Goal: Task Accomplishment & Management: Use online tool/utility

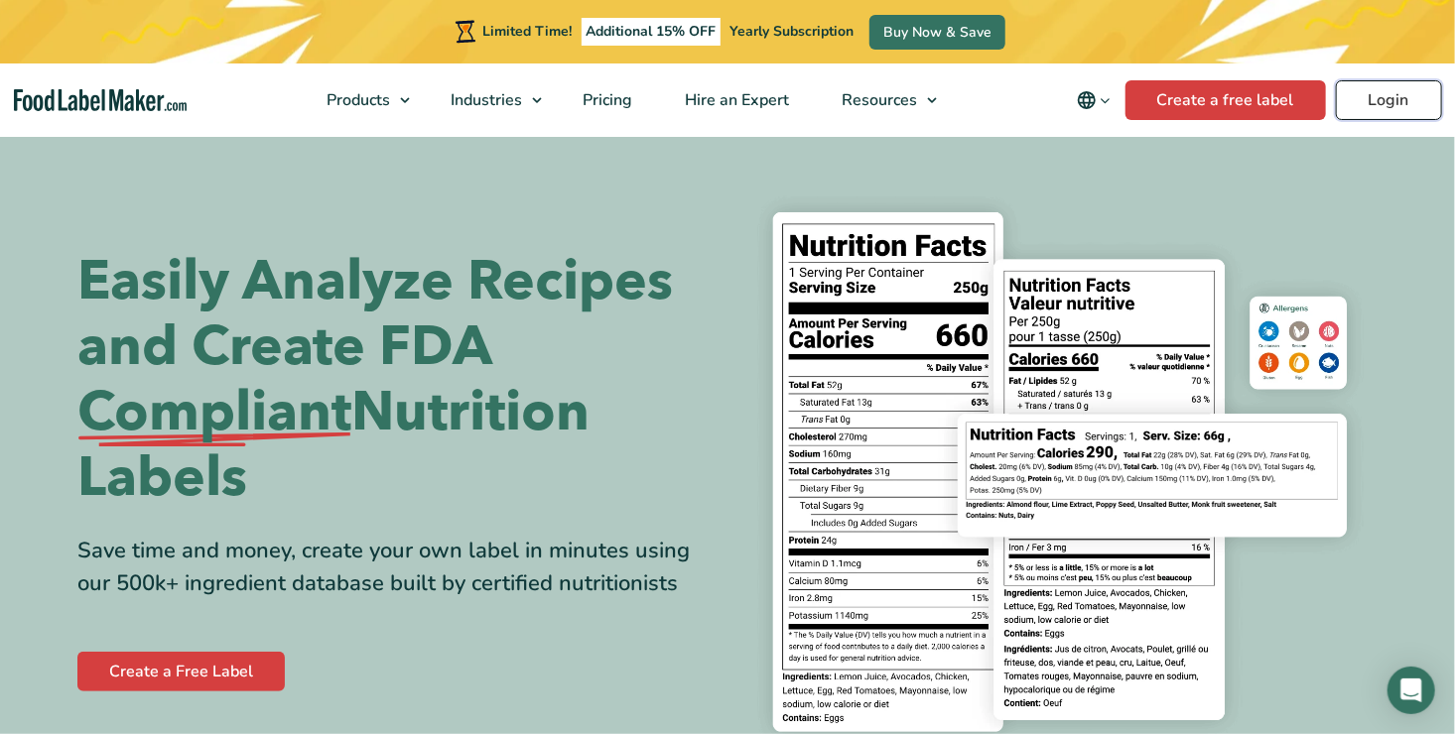
click at [1384, 94] on link "Login" at bounding box center [1389, 100] width 106 height 40
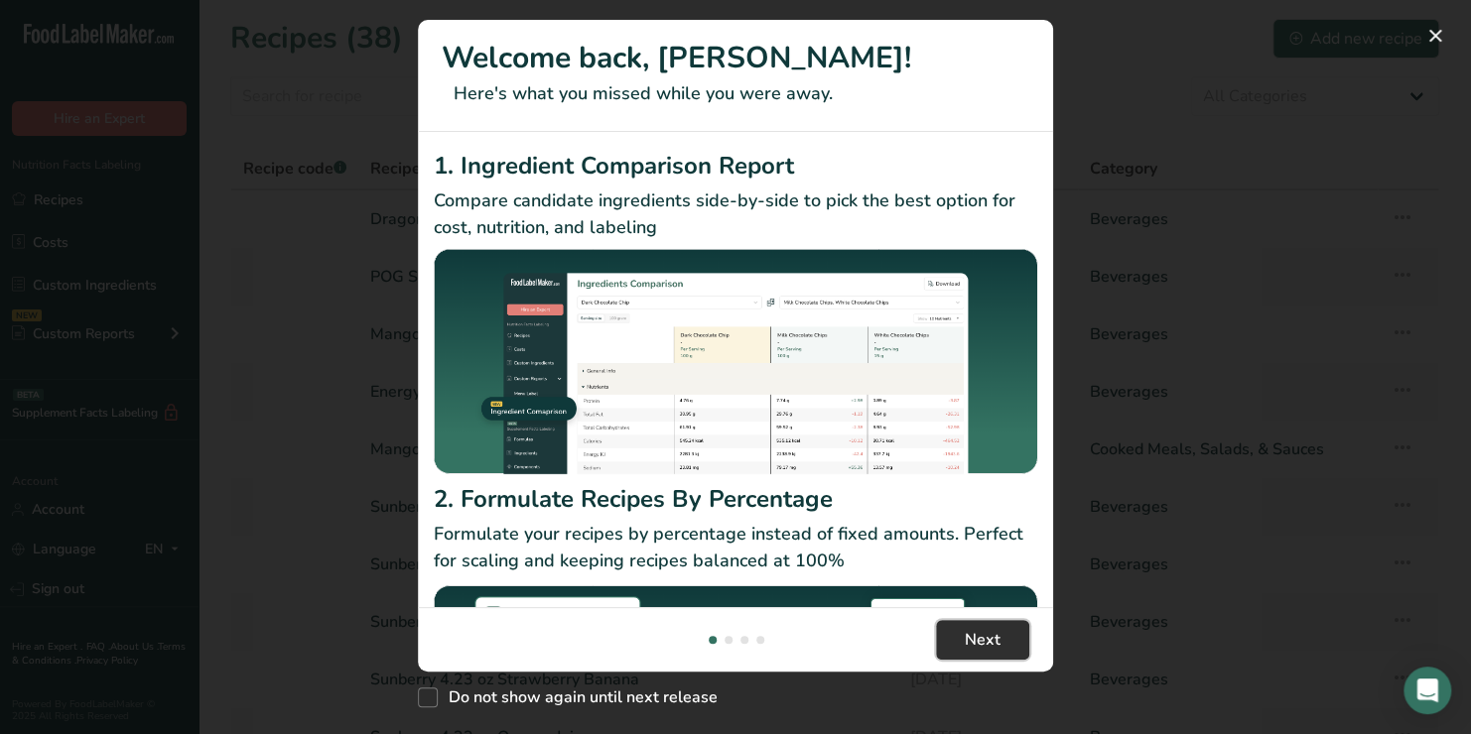
click at [991, 628] on span "Next" at bounding box center [983, 640] width 36 height 24
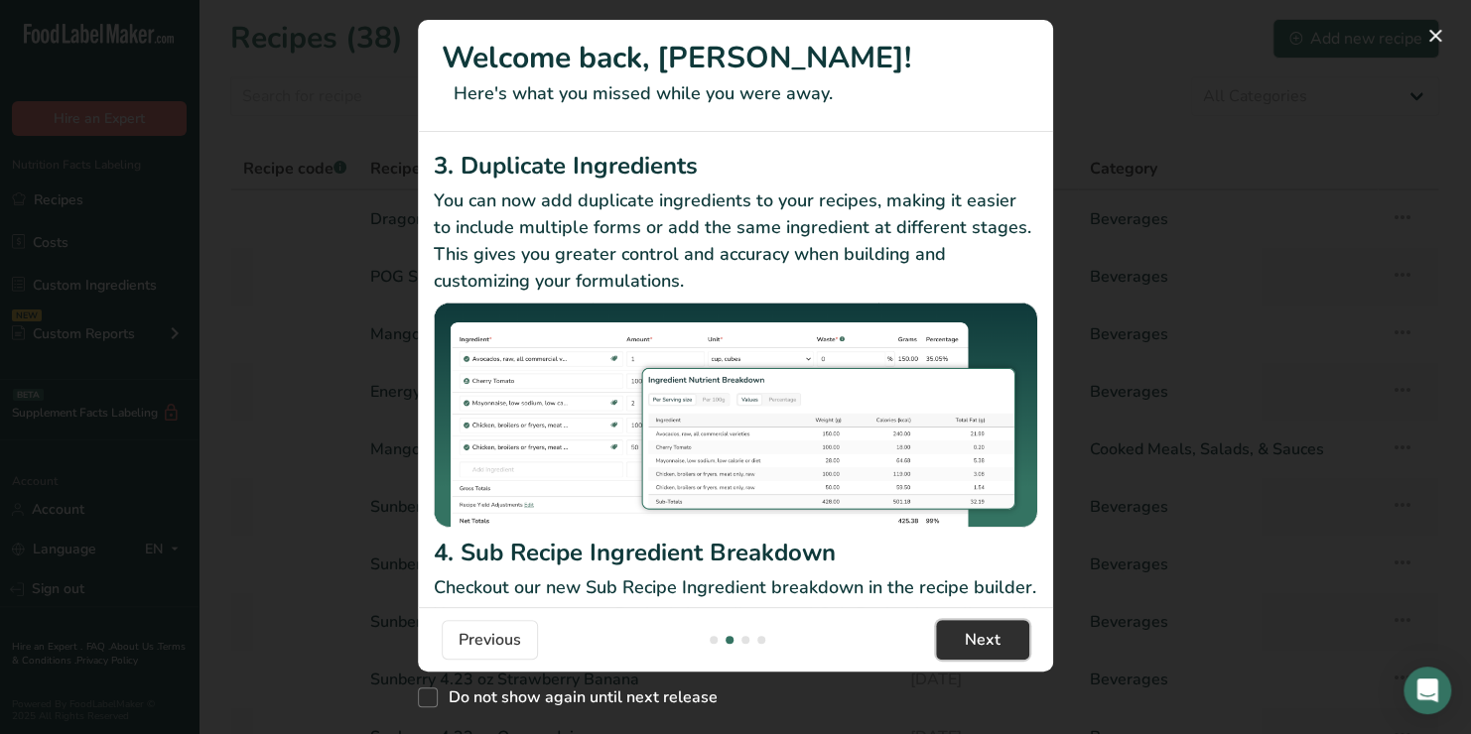
click at [991, 628] on span "Next" at bounding box center [983, 640] width 36 height 24
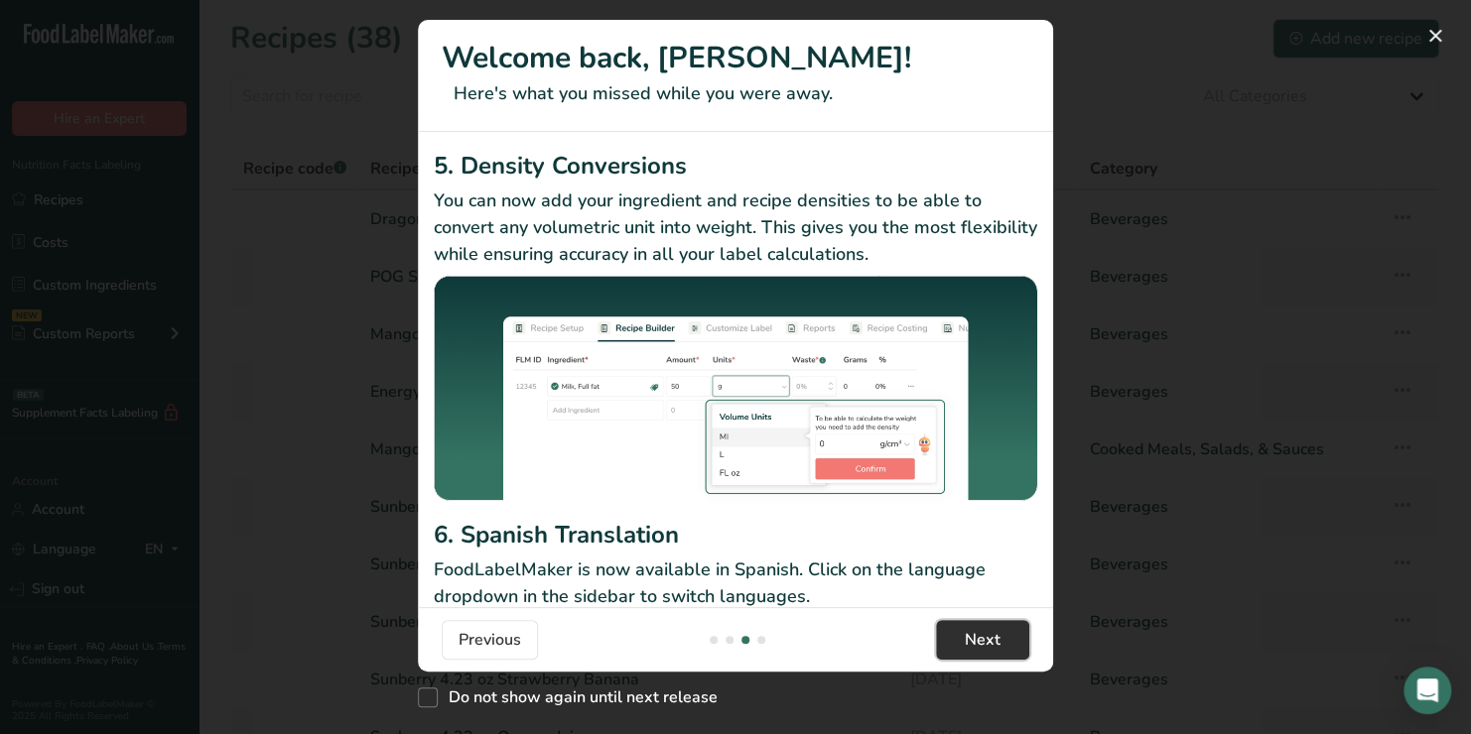
click at [991, 628] on span "Next" at bounding box center [983, 640] width 36 height 24
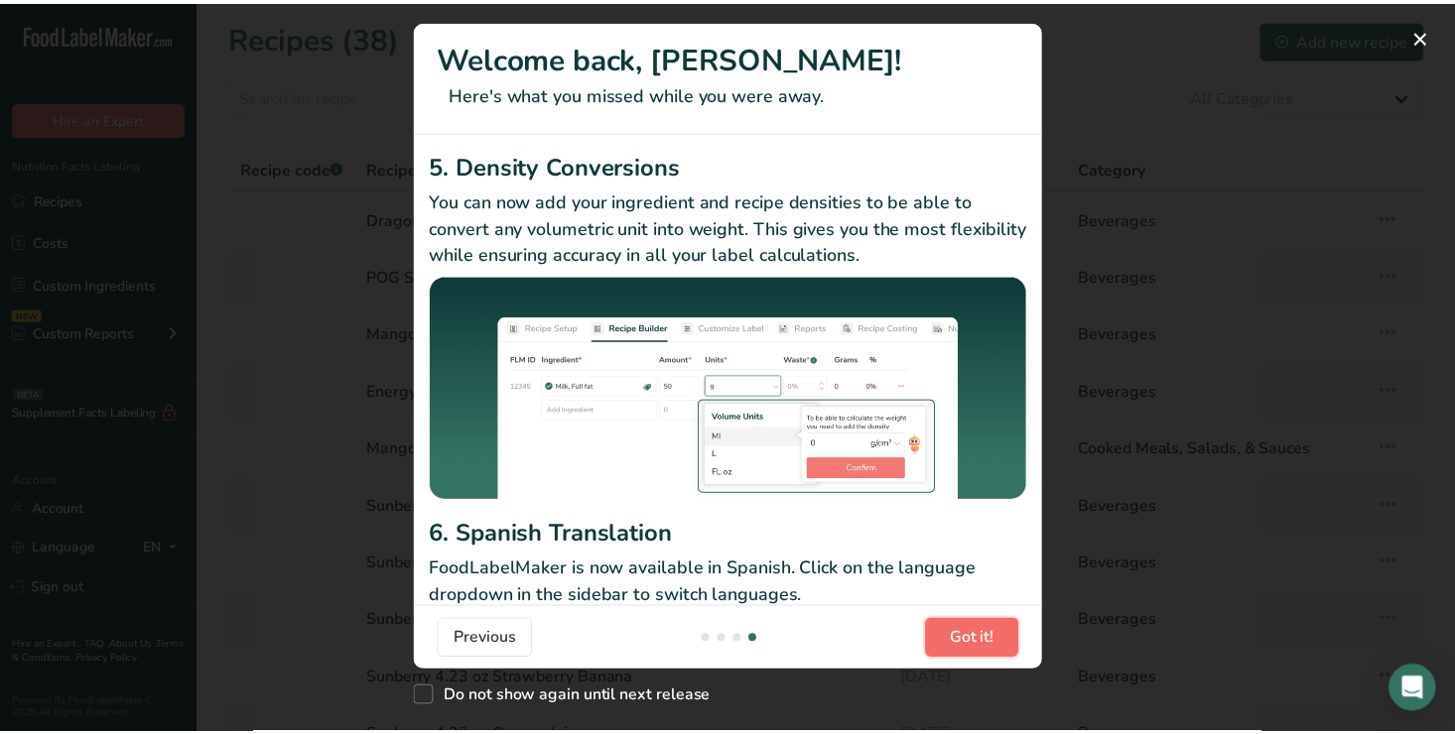
scroll to position [0, 1906]
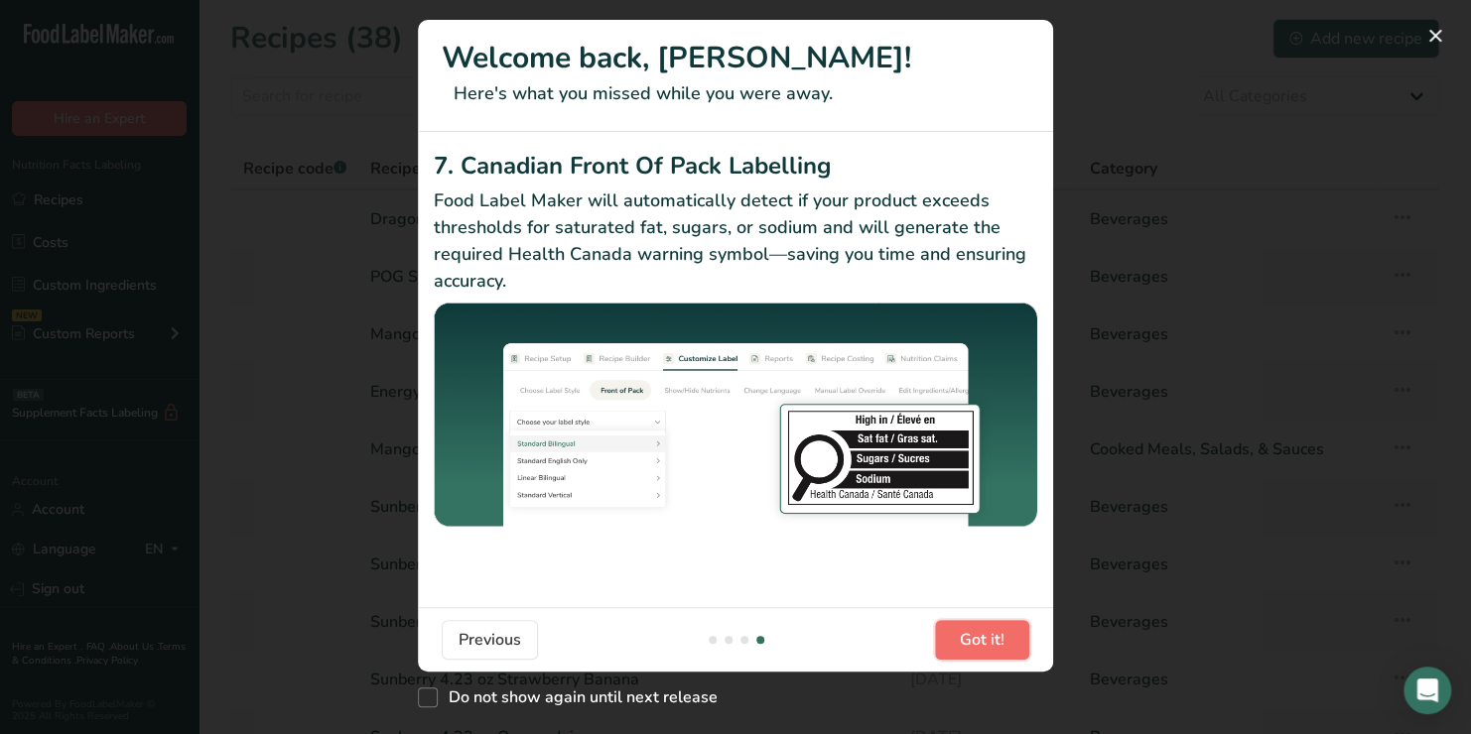
click at [985, 641] on span "Got it!" at bounding box center [982, 640] width 45 height 24
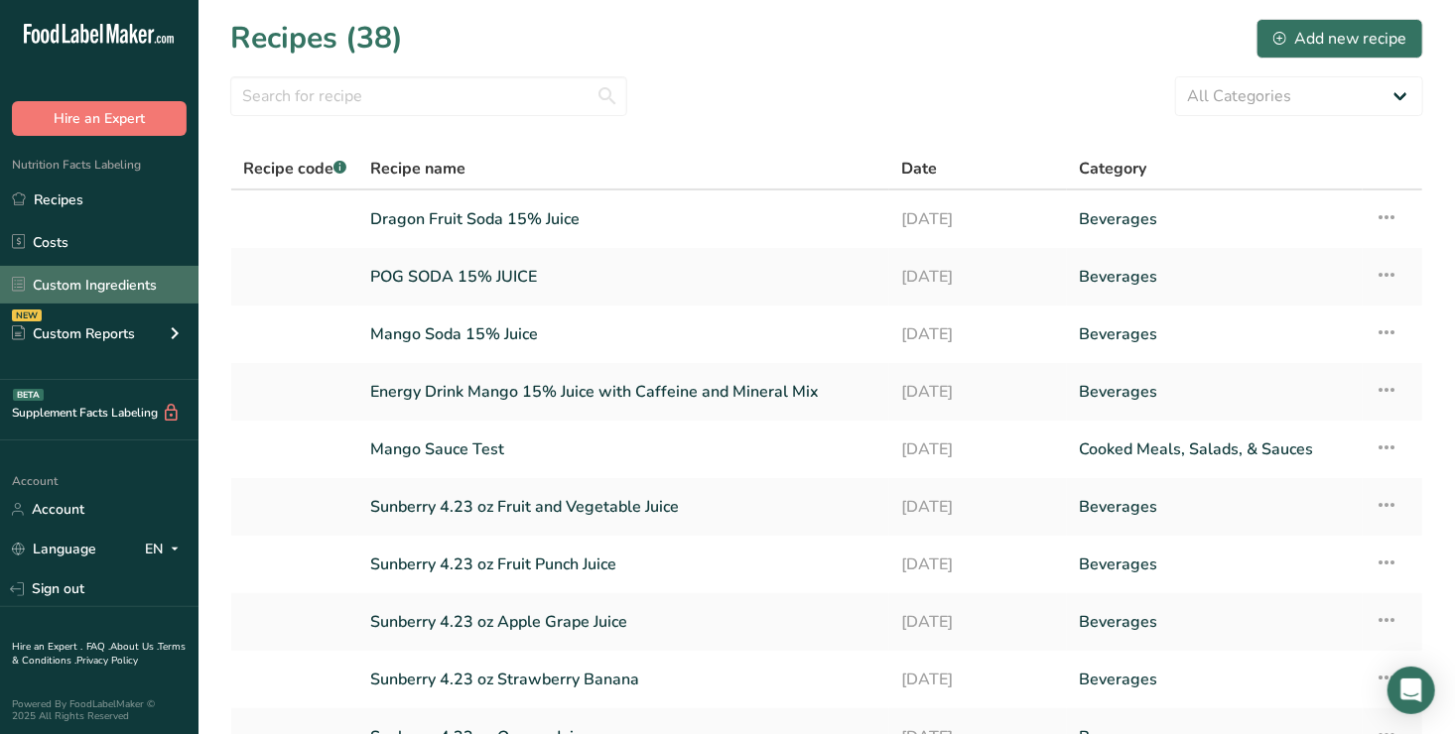
click at [95, 284] on link "Custom Ingredients" at bounding box center [99, 285] width 199 height 38
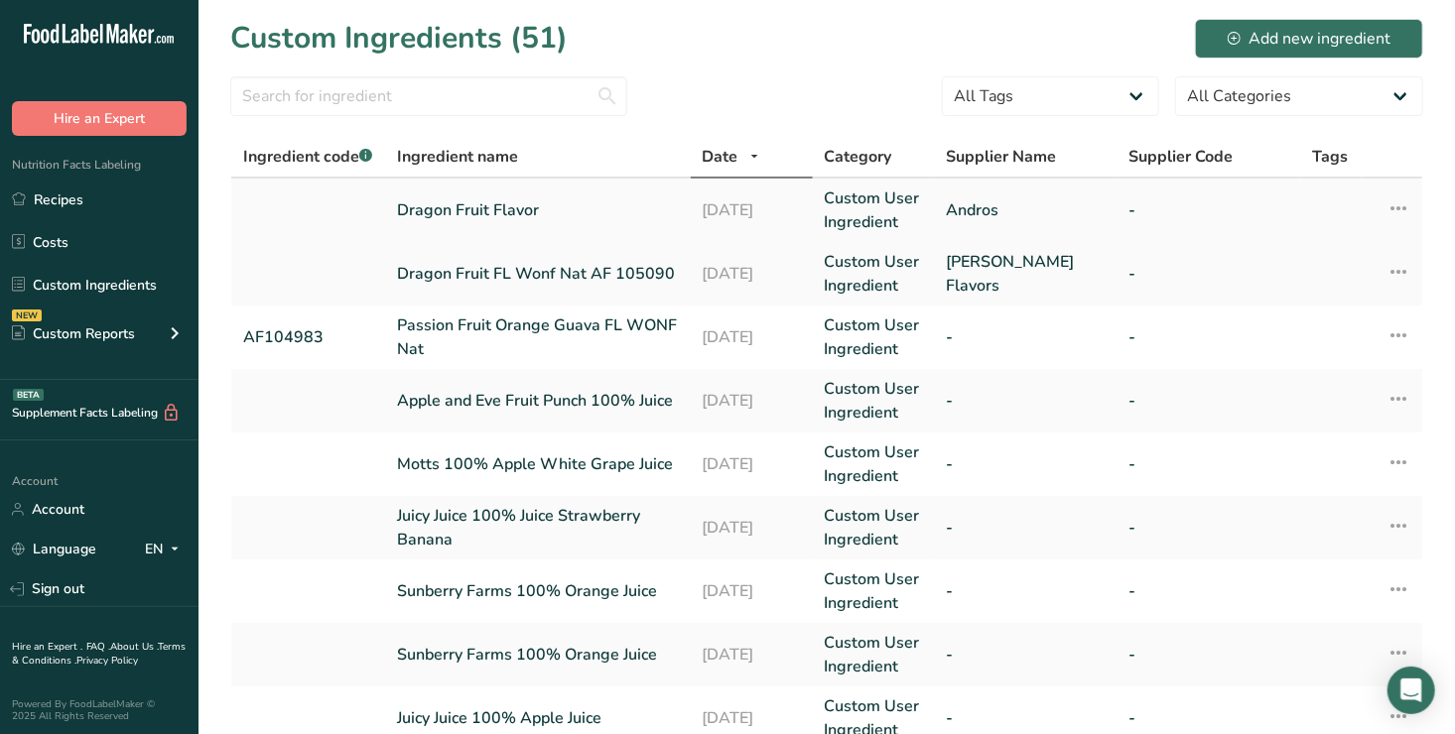
click at [1401, 204] on icon at bounding box center [1399, 209] width 24 height 36
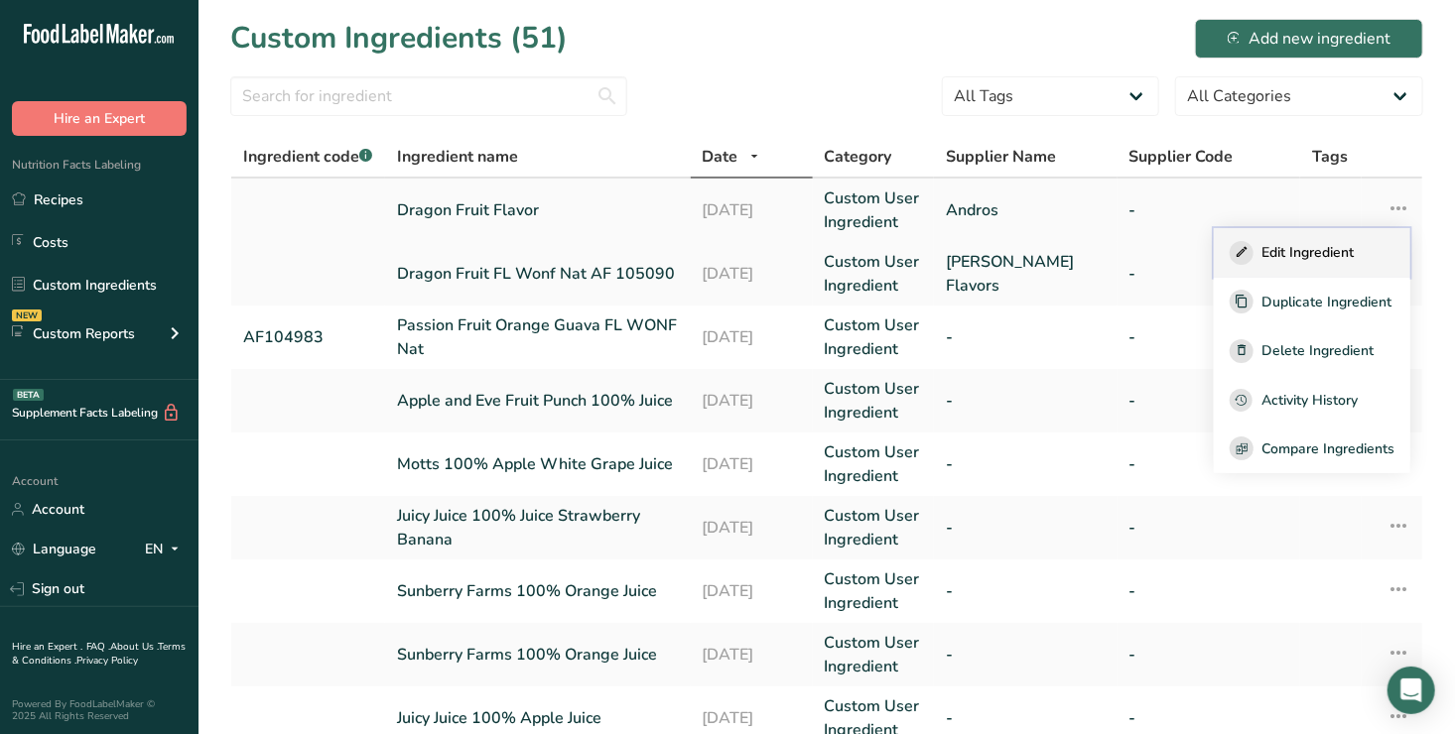
click at [1284, 251] on span "Edit Ingredient" at bounding box center [1308, 252] width 92 height 21
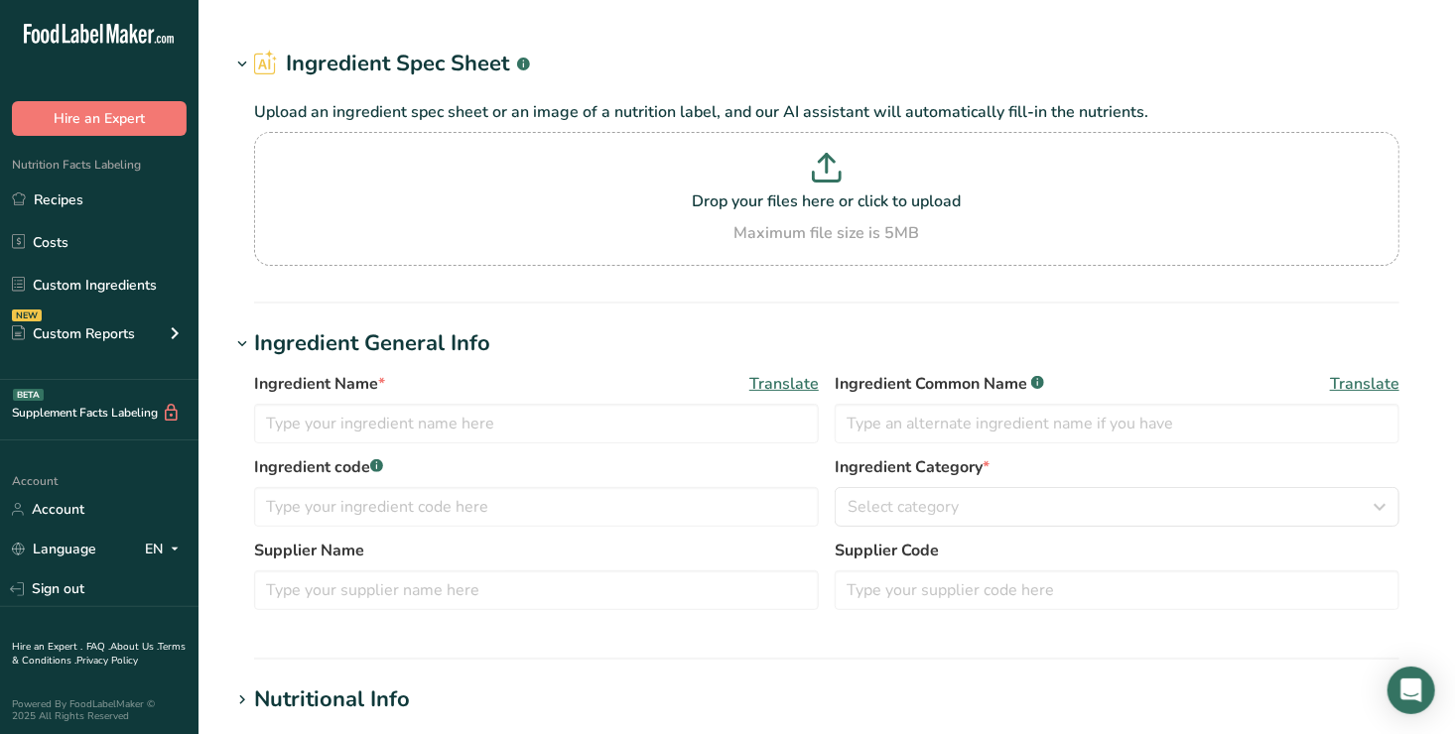
type input "Dragon Fruit Flavor"
type input "Andros"
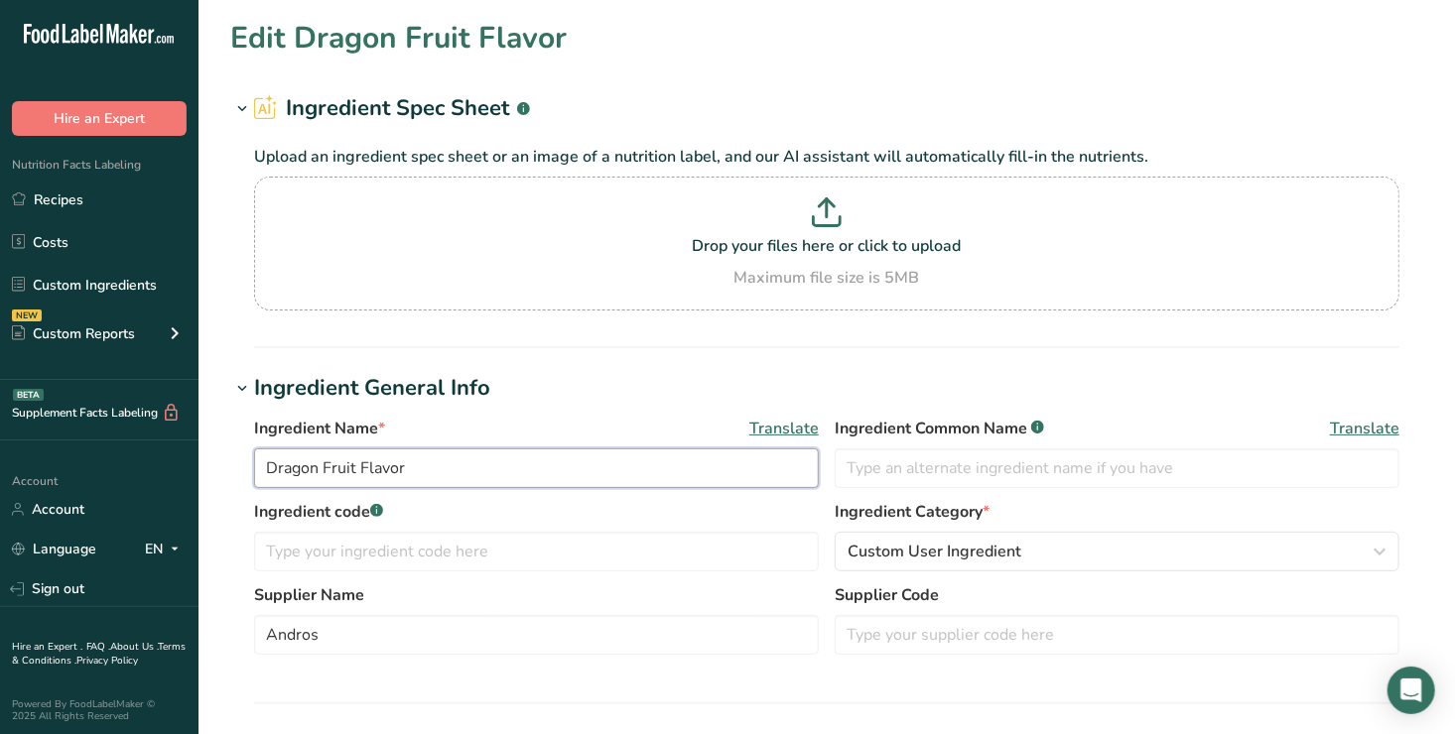
click at [410, 468] on input "Dragon Fruit Flavor" at bounding box center [536, 469] width 565 height 40
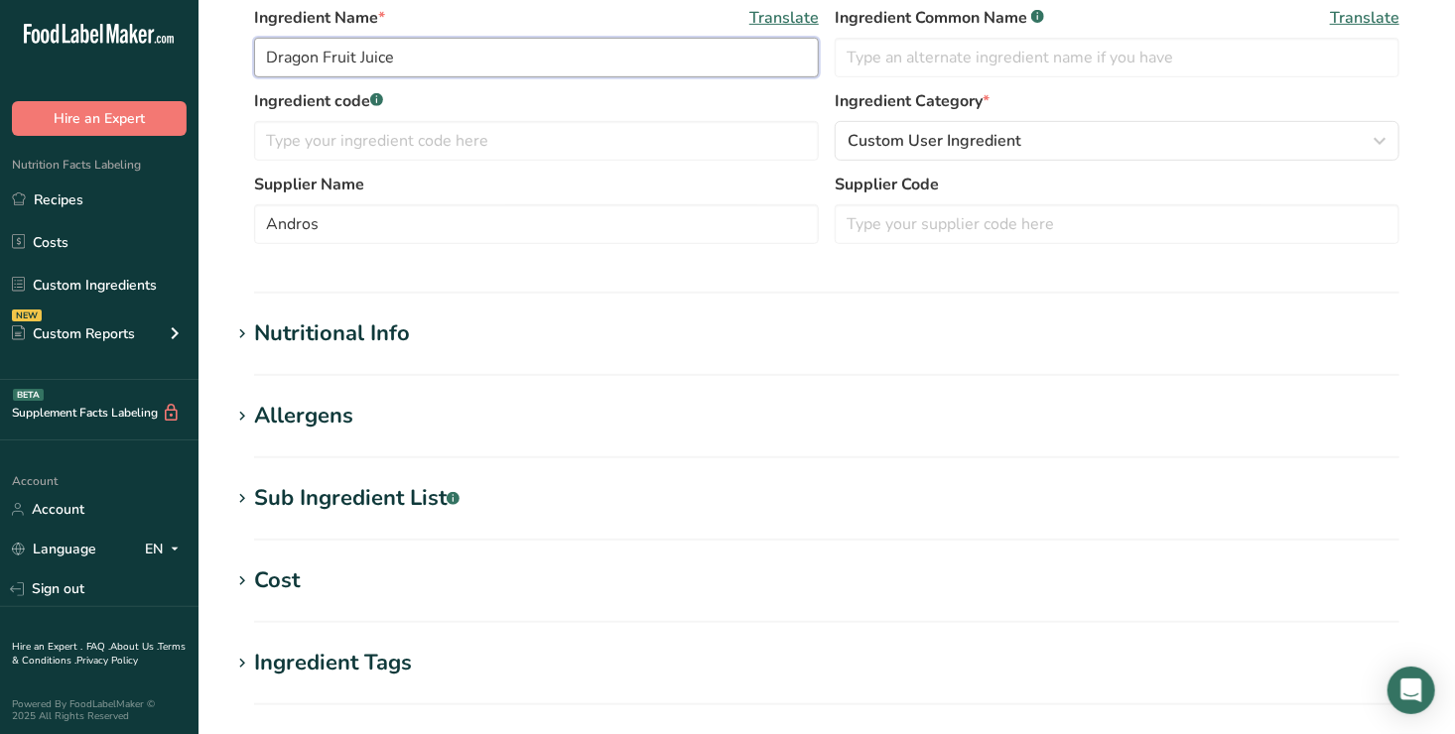
scroll to position [429, 0]
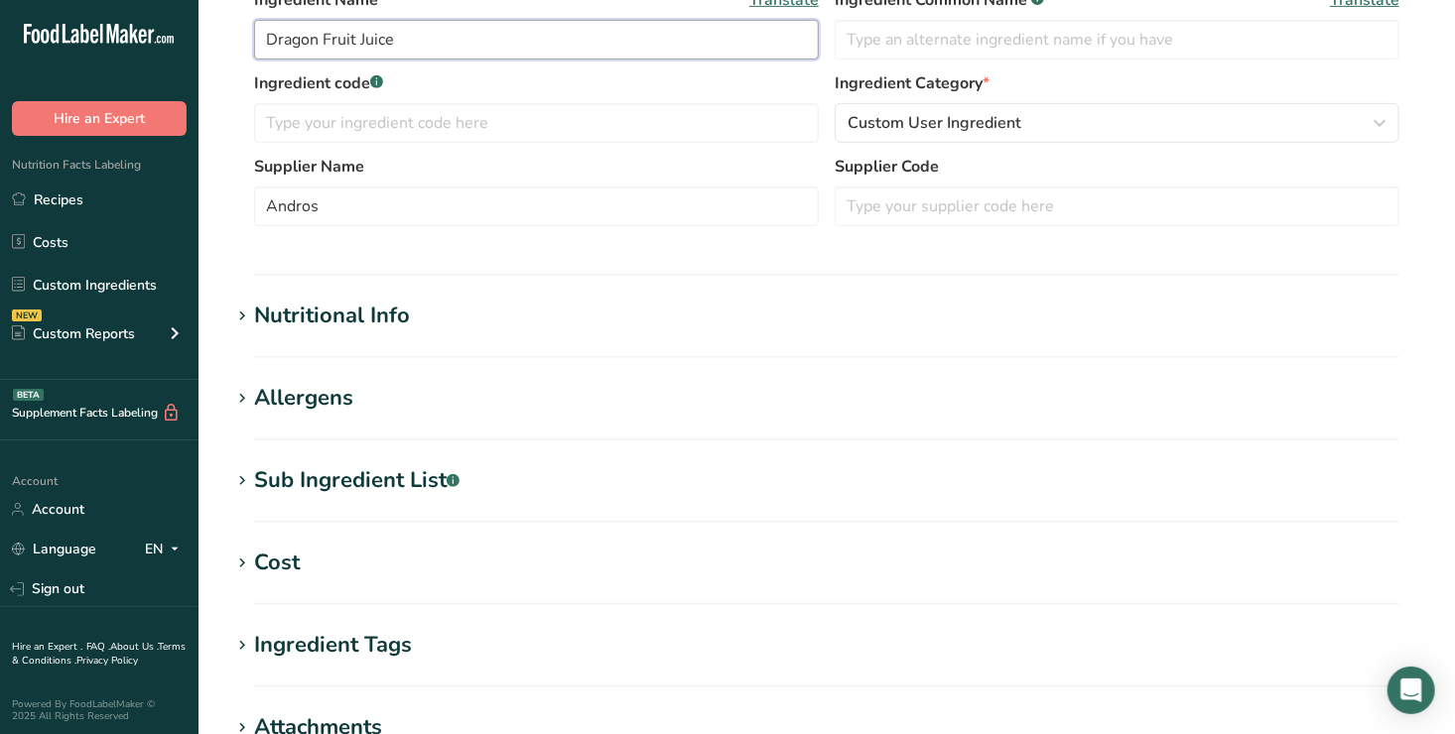
type input "Dragon Fruit Juice"
click at [355, 315] on div "Nutritional Info" at bounding box center [332, 316] width 156 height 33
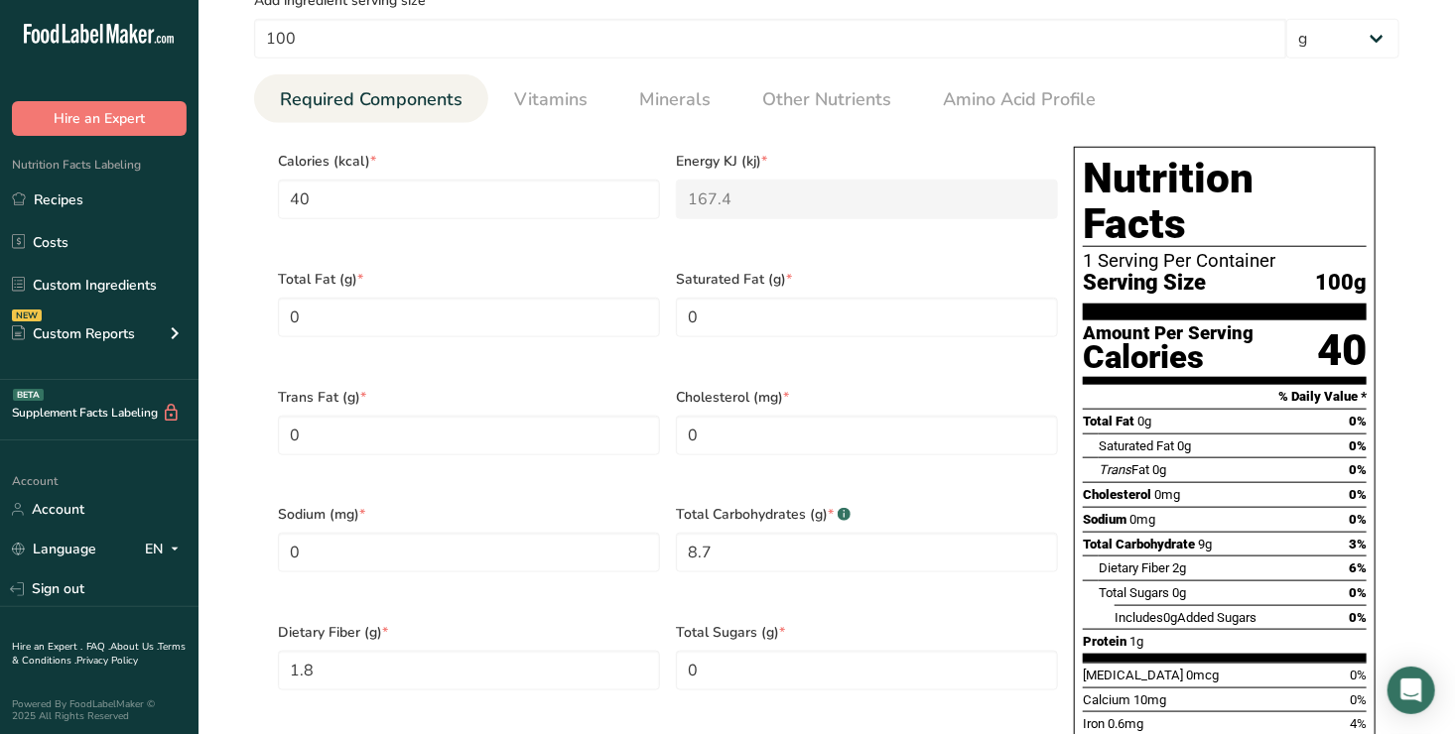
scroll to position [833, 0]
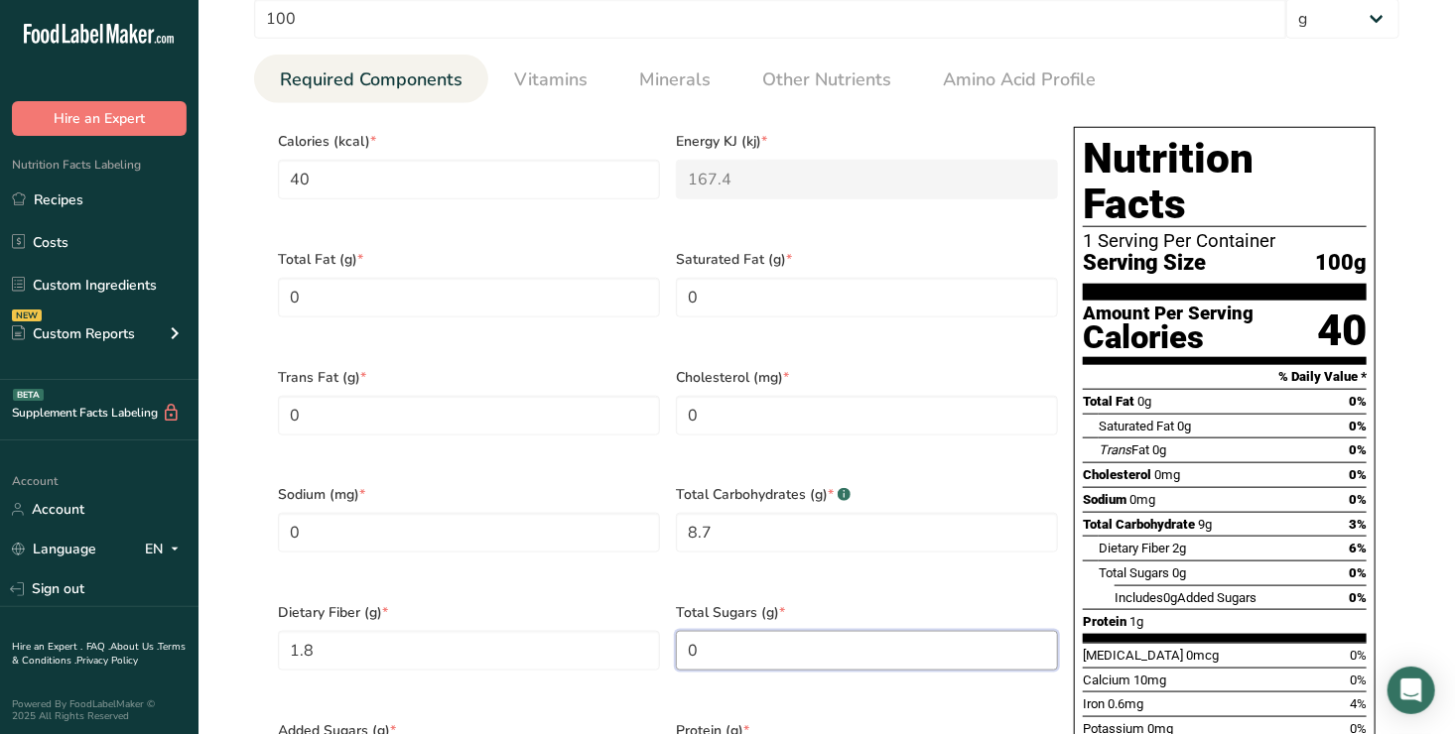
click at [710, 631] on Sugars "0" at bounding box center [867, 651] width 382 height 40
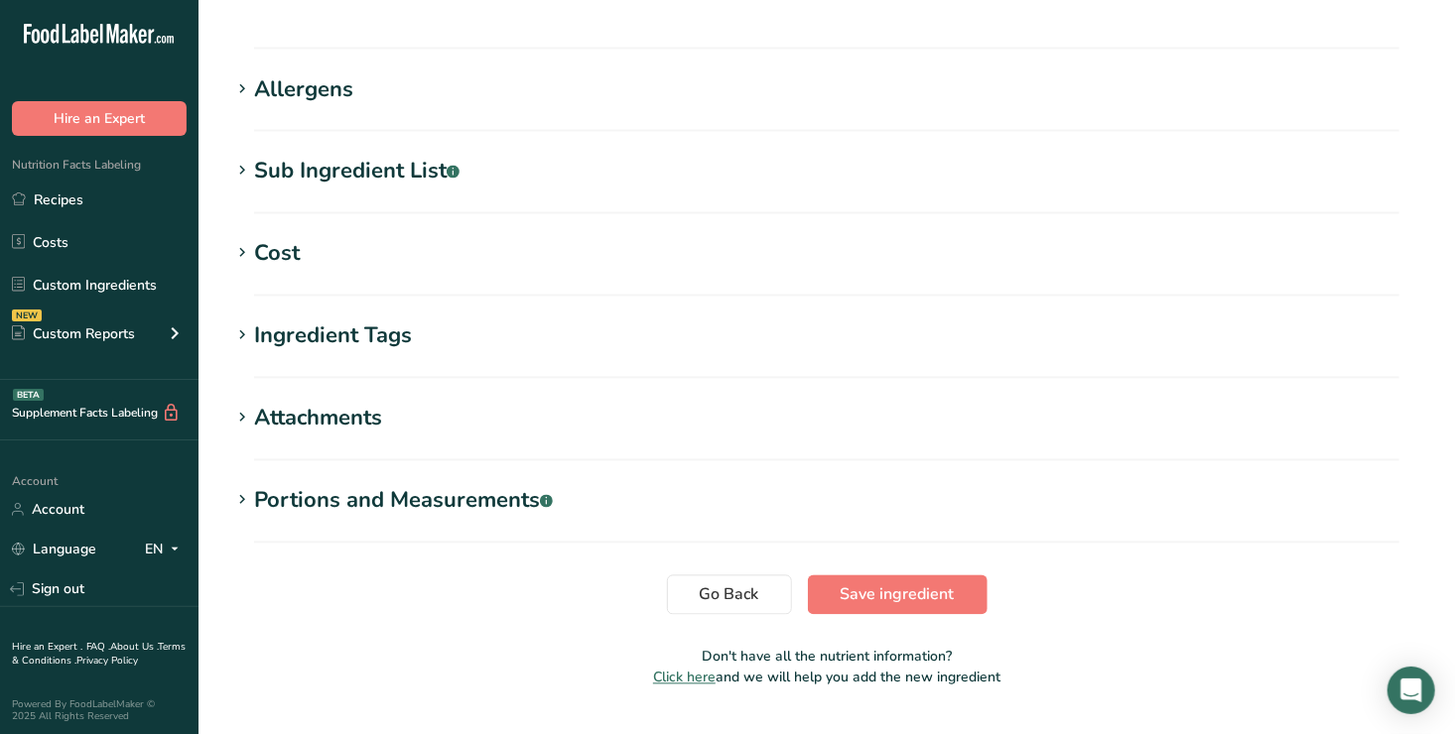
scroll to position [1585, 0]
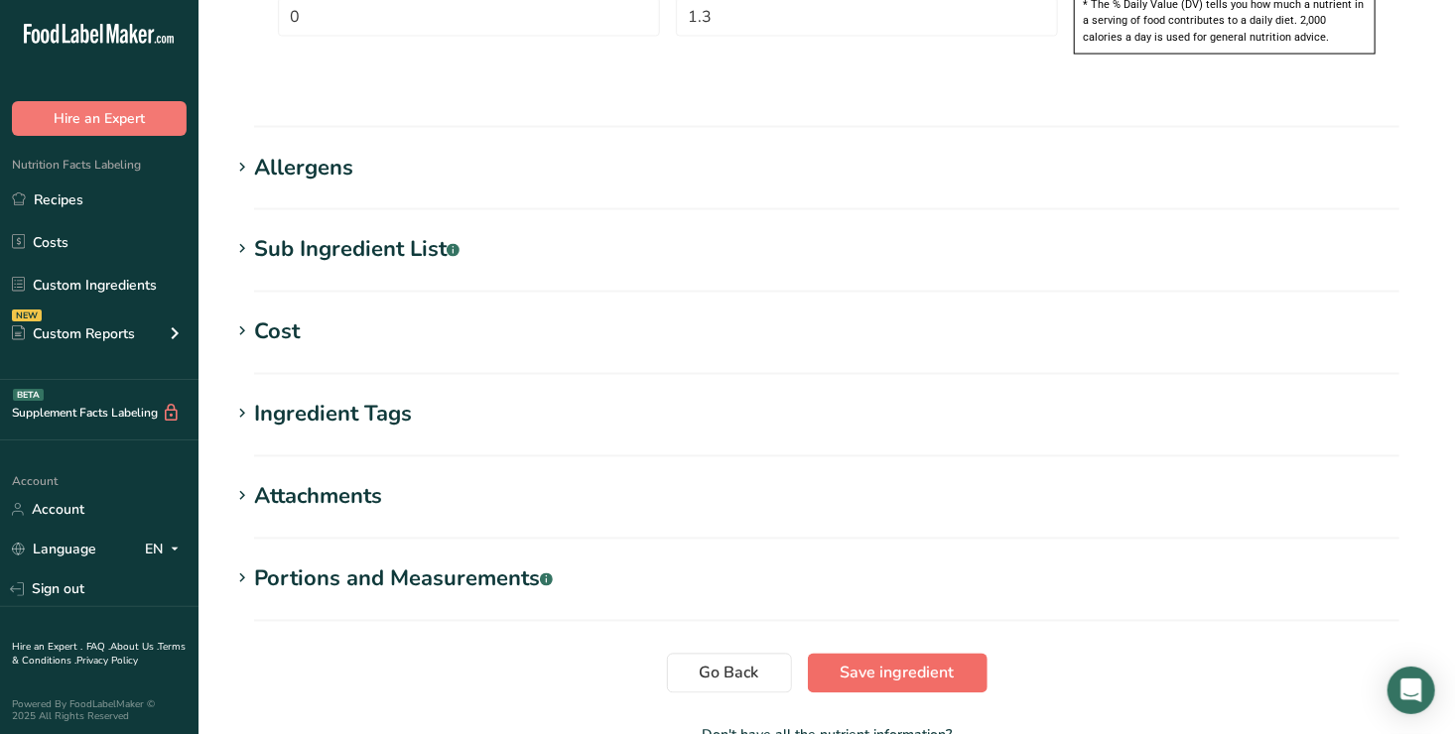
type Sugars "10"
click at [936, 662] on span "Save ingredient" at bounding box center [898, 674] width 114 height 24
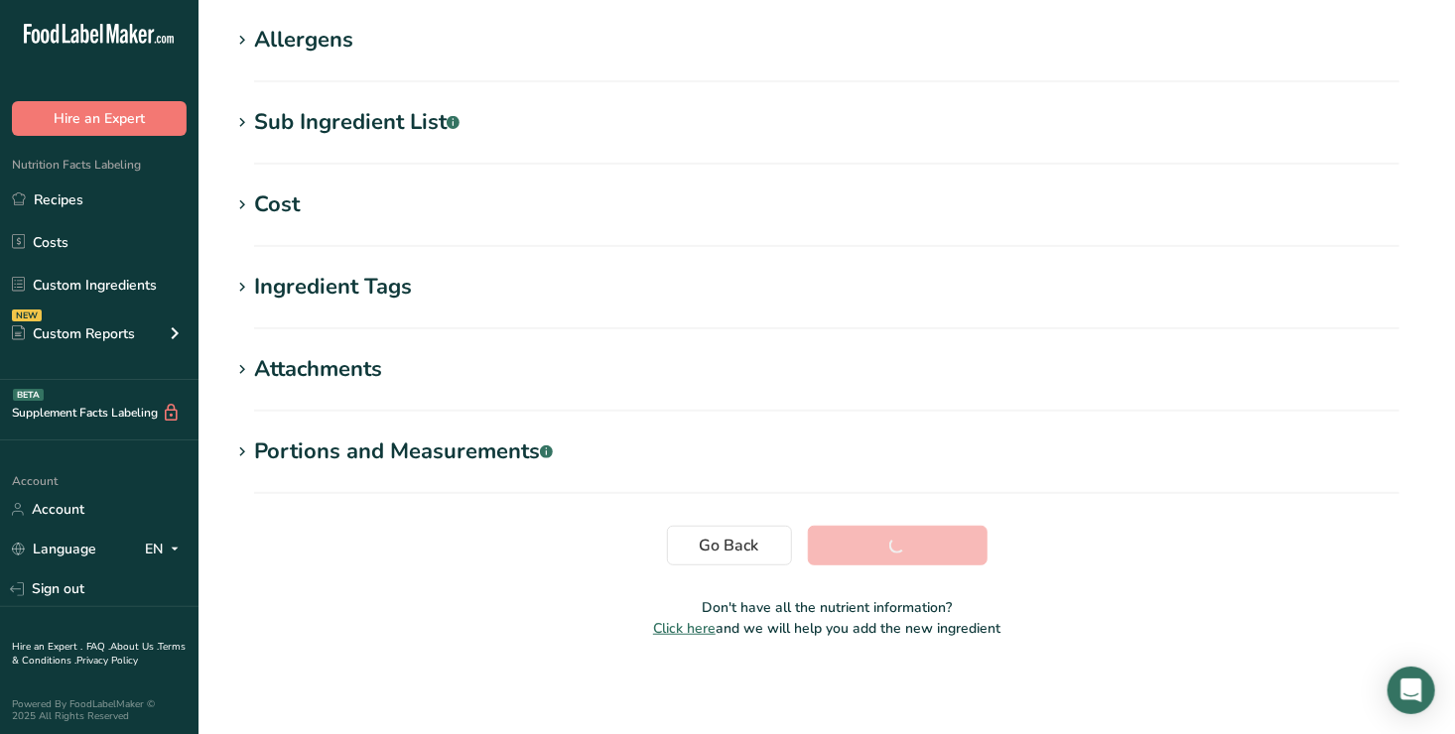
scroll to position [316, 0]
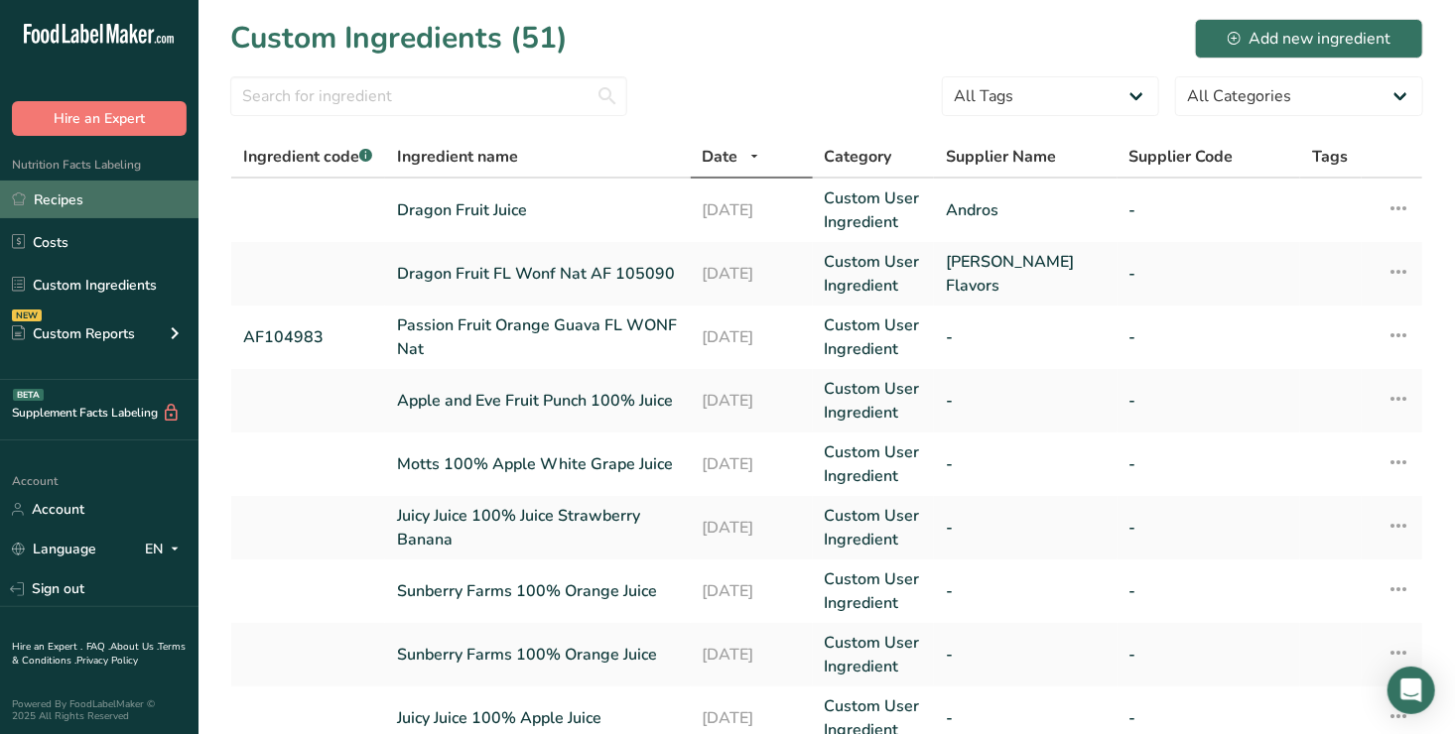
click at [71, 199] on link "Recipes" at bounding box center [99, 200] width 199 height 38
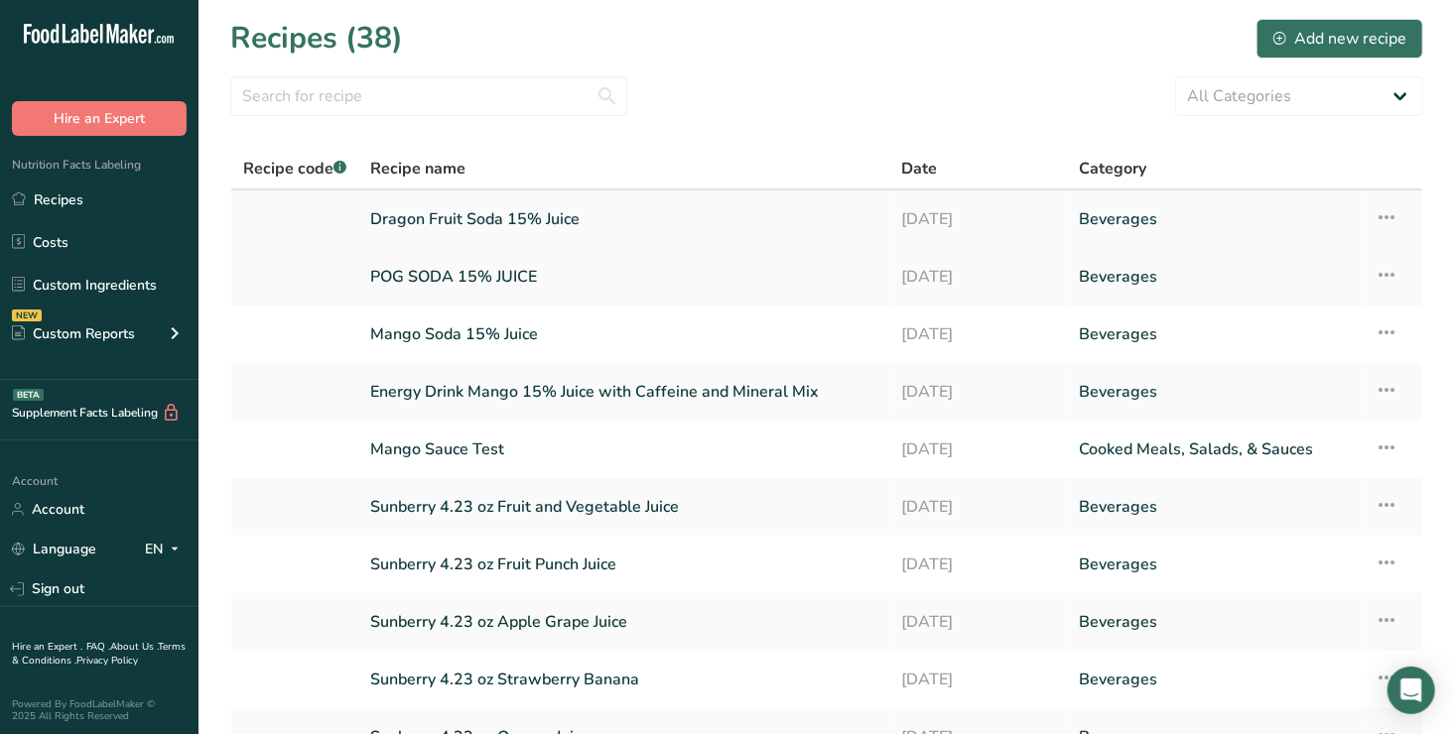
click at [478, 215] on link "Dragon Fruit Soda 15% Juice" at bounding box center [623, 220] width 507 height 42
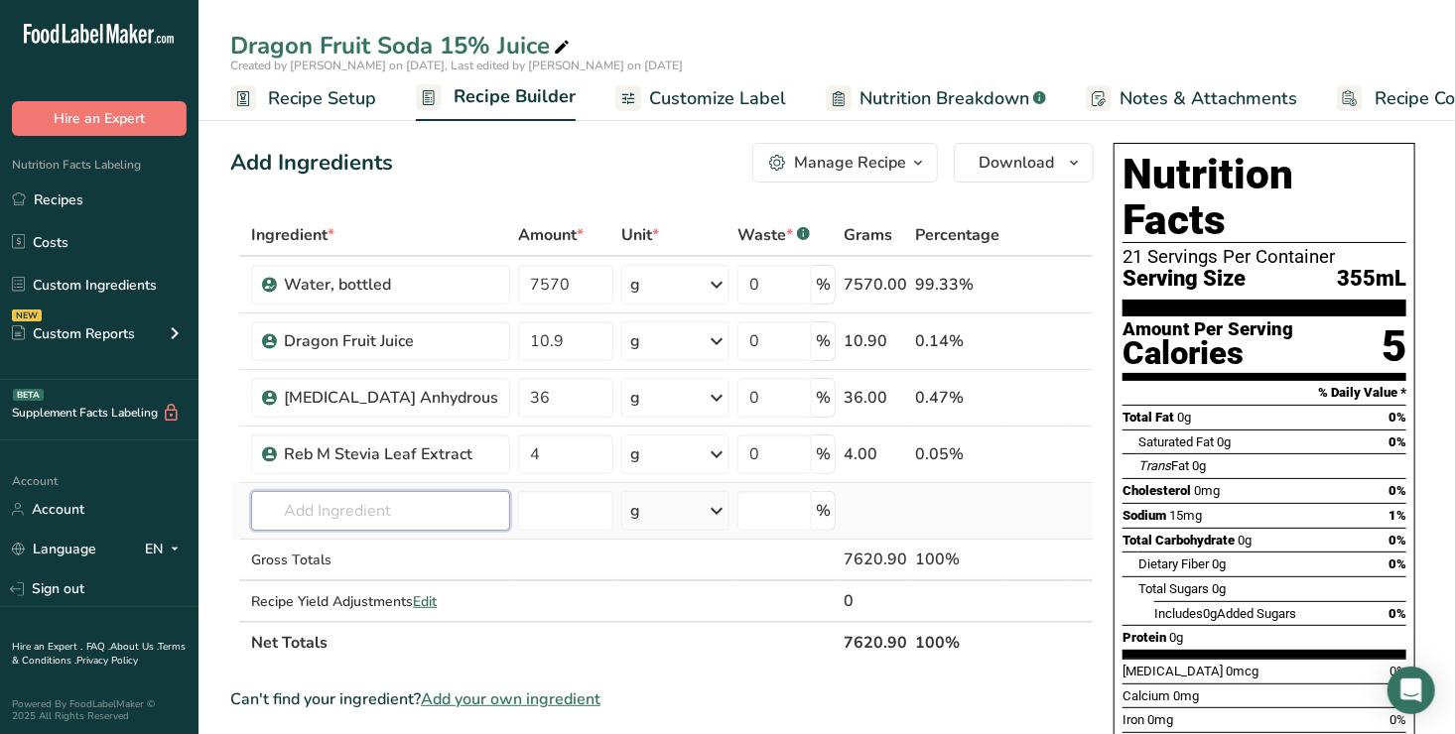
click at [311, 504] on input "text" at bounding box center [380, 511] width 259 height 40
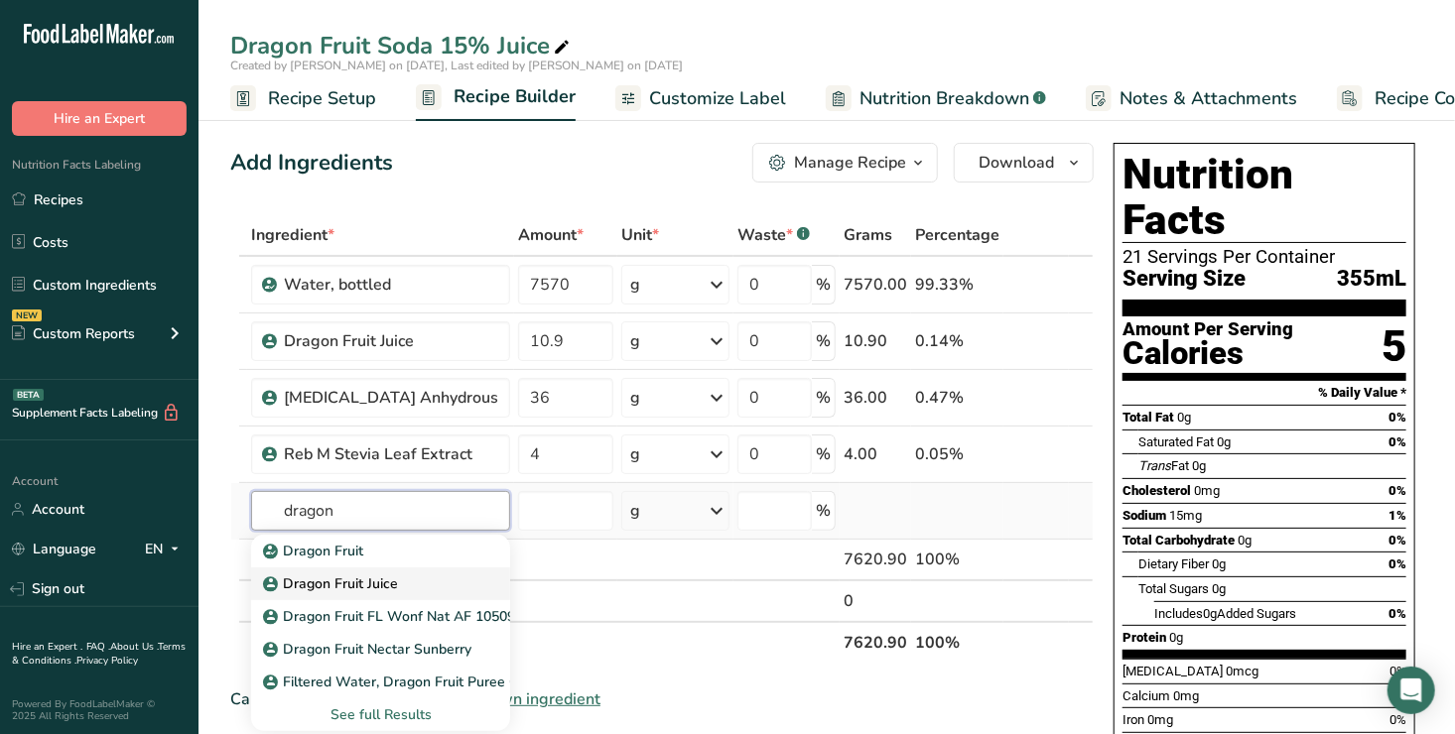
type input "dragon"
click at [354, 583] on p "Dragon Fruit Juice" at bounding box center [332, 584] width 131 height 21
type input "Dragon Fruit Juice"
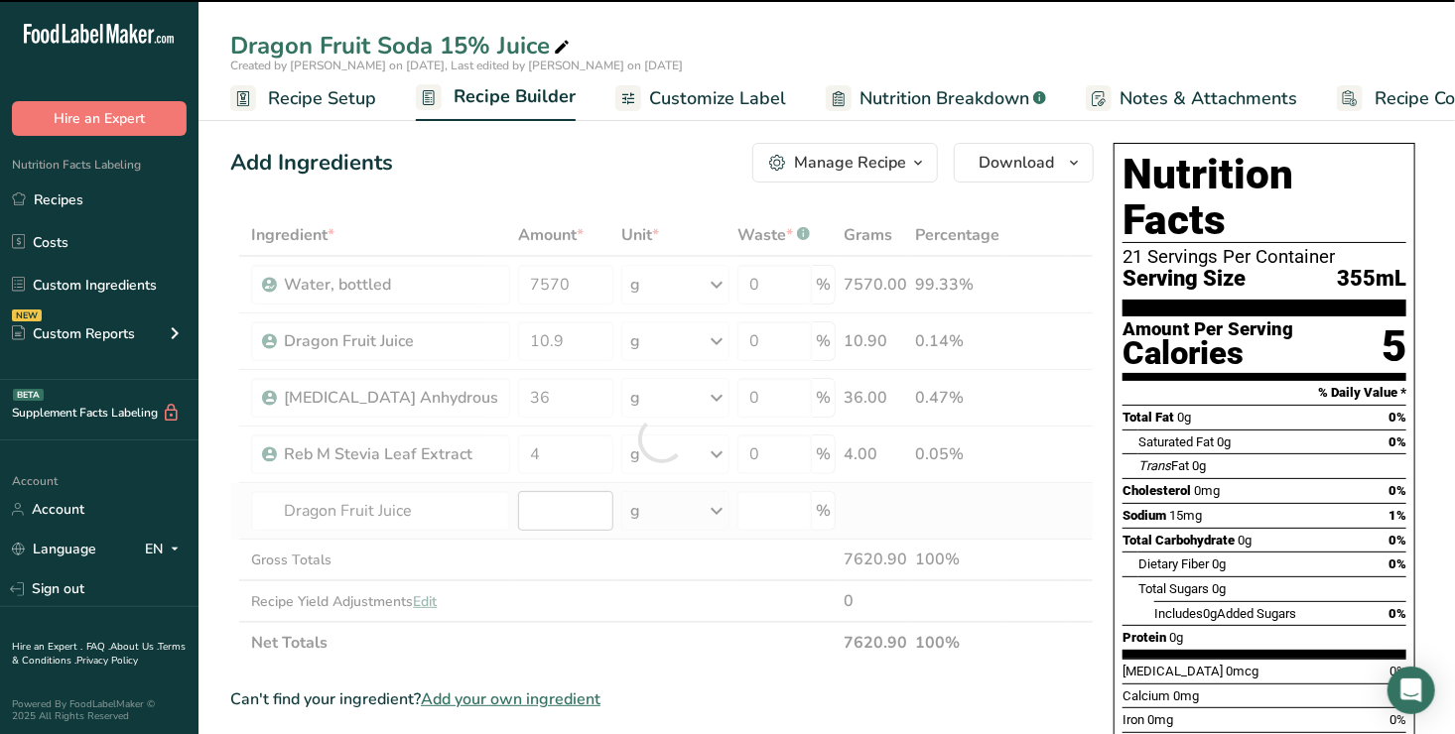
type input "0"
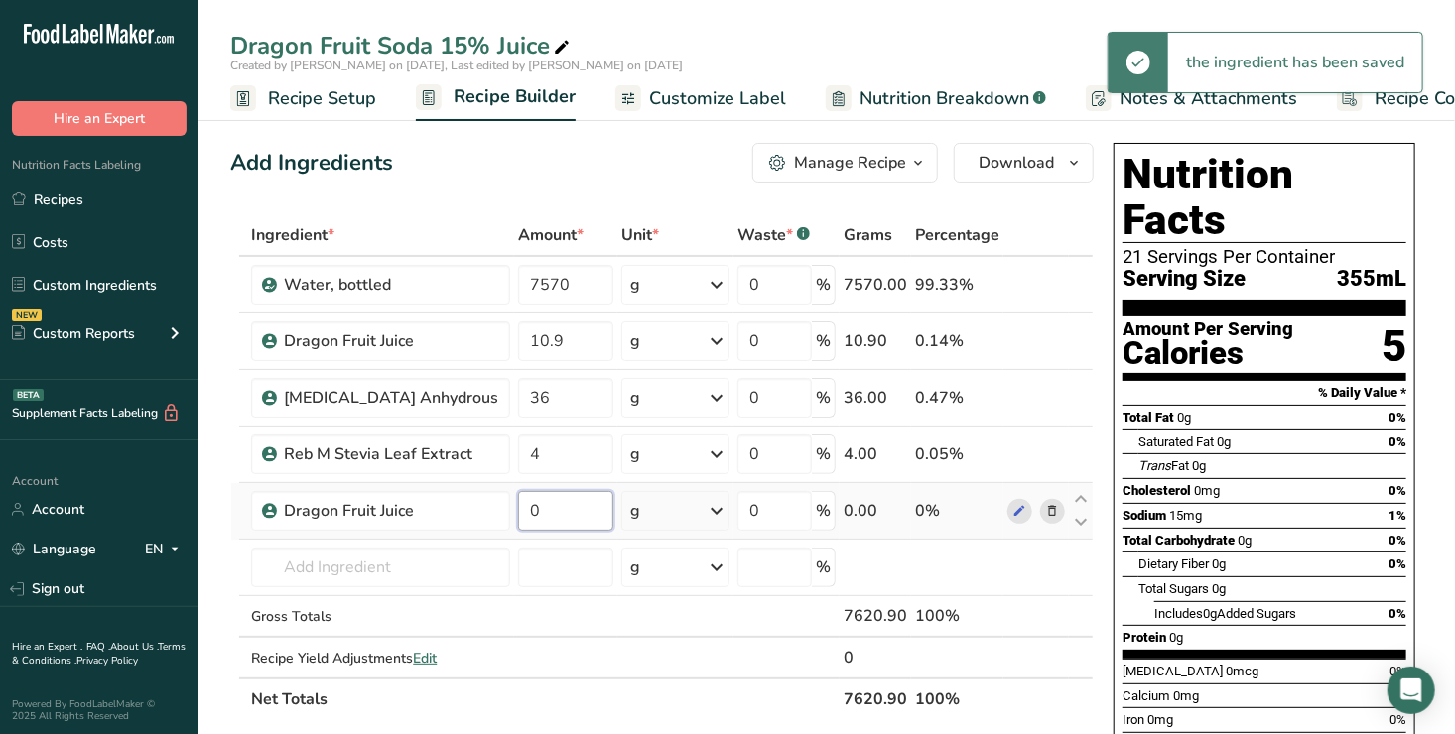
click at [541, 515] on input "0" at bounding box center [565, 511] width 95 height 40
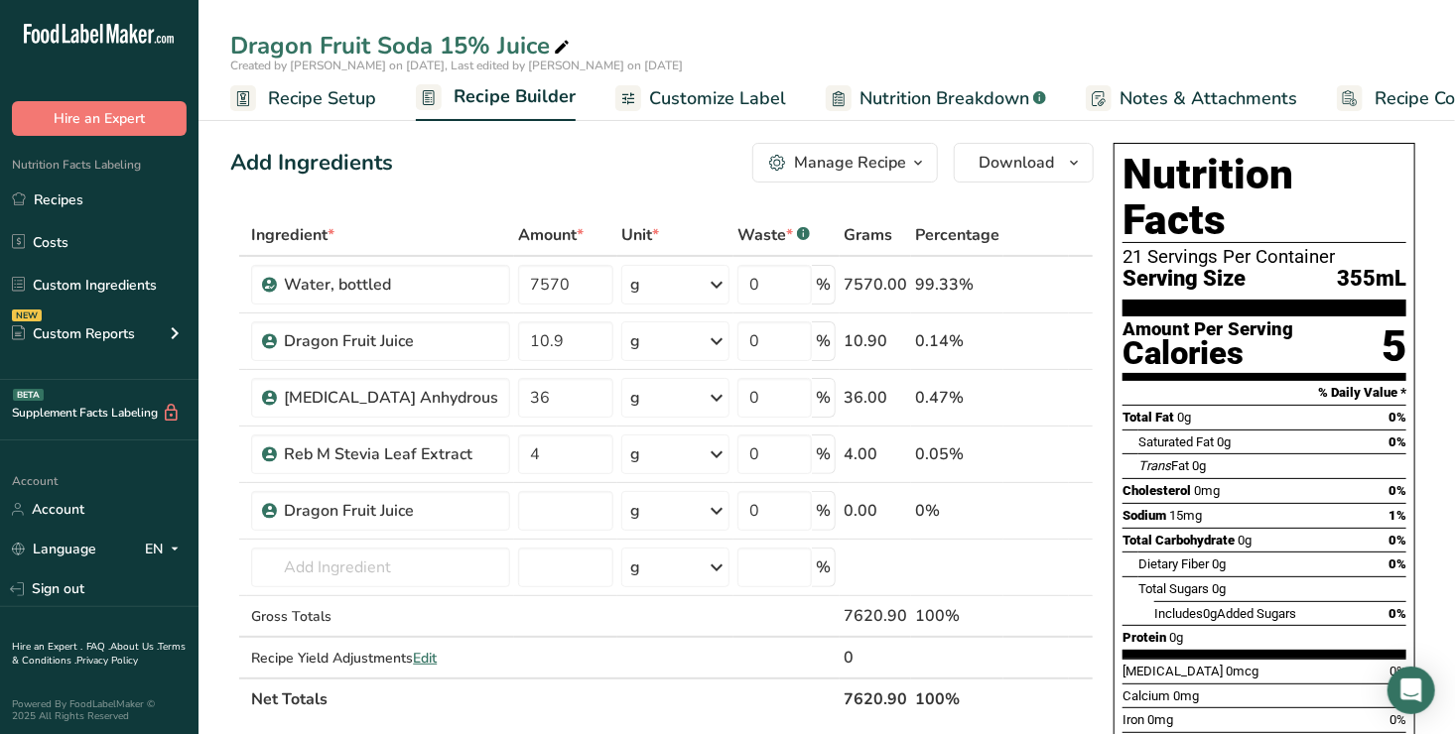
type input "0"
type input "1860"
click at [992, 563] on div "Ingredient * Amount * Unit * Waste * .a-a{fill:#347362;}.b-a{fill:#fff;} Grams …" at bounding box center [662, 467] width 864 height 506
click at [694, 96] on span "Customize Label" at bounding box center [717, 98] width 137 height 27
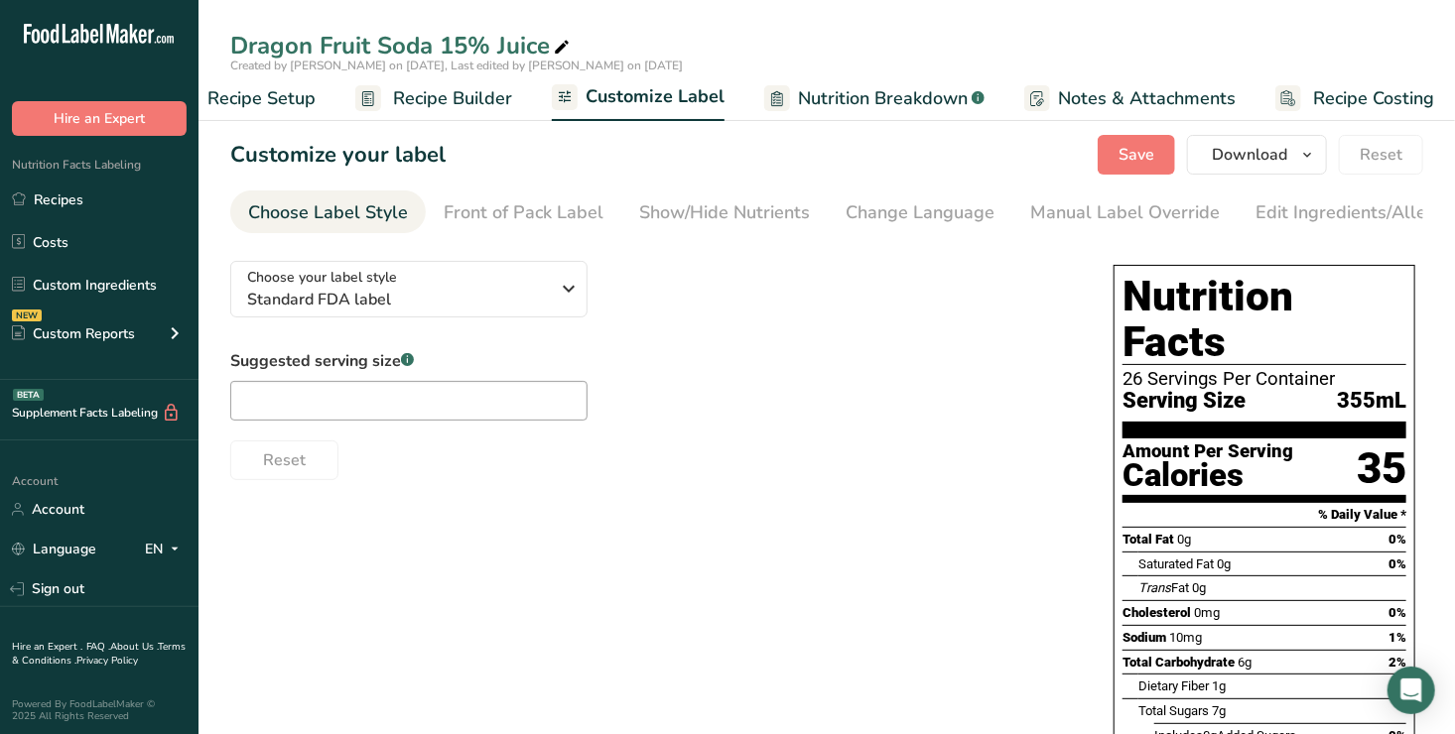
scroll to position [0, 71]
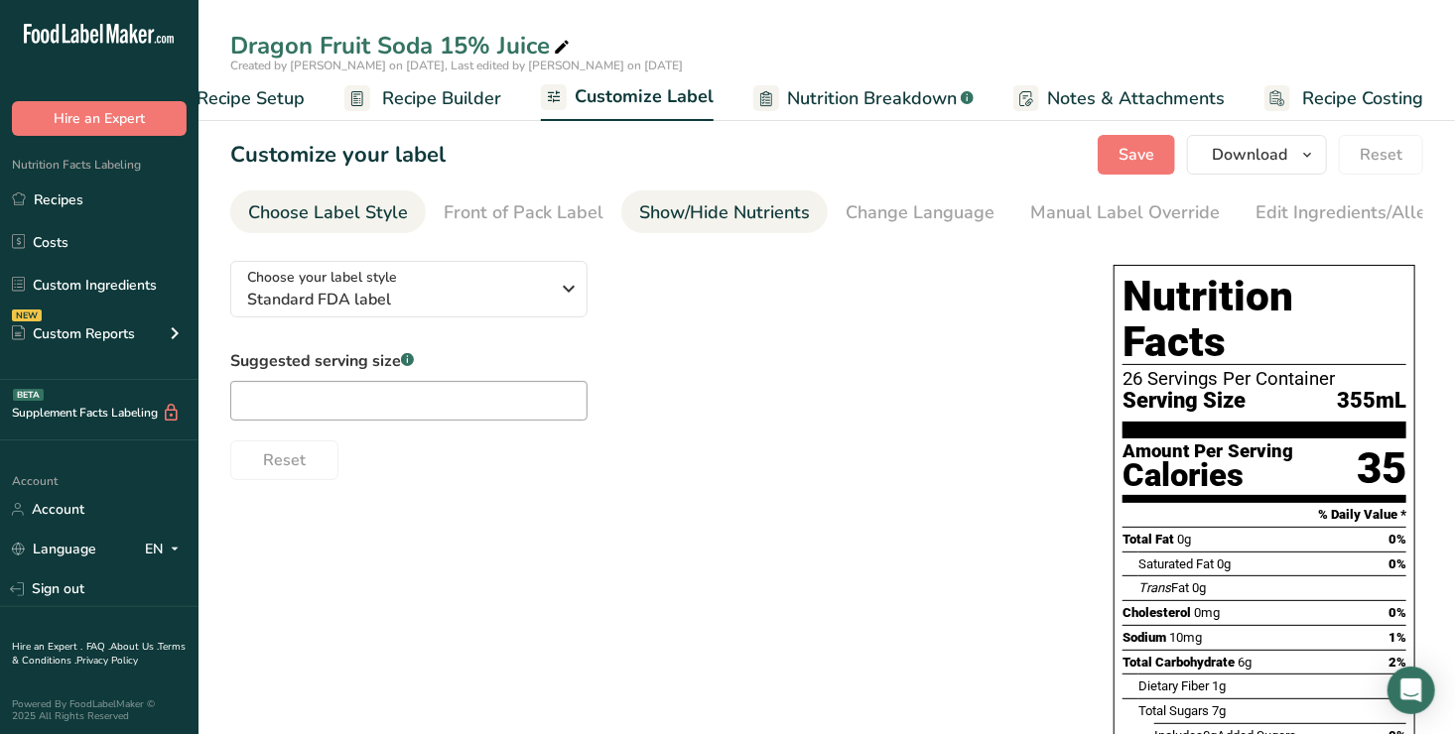
click at [765, 207] on div "Show/Hide Nutrients" at bounding box center [724, 213] width 171 height 27
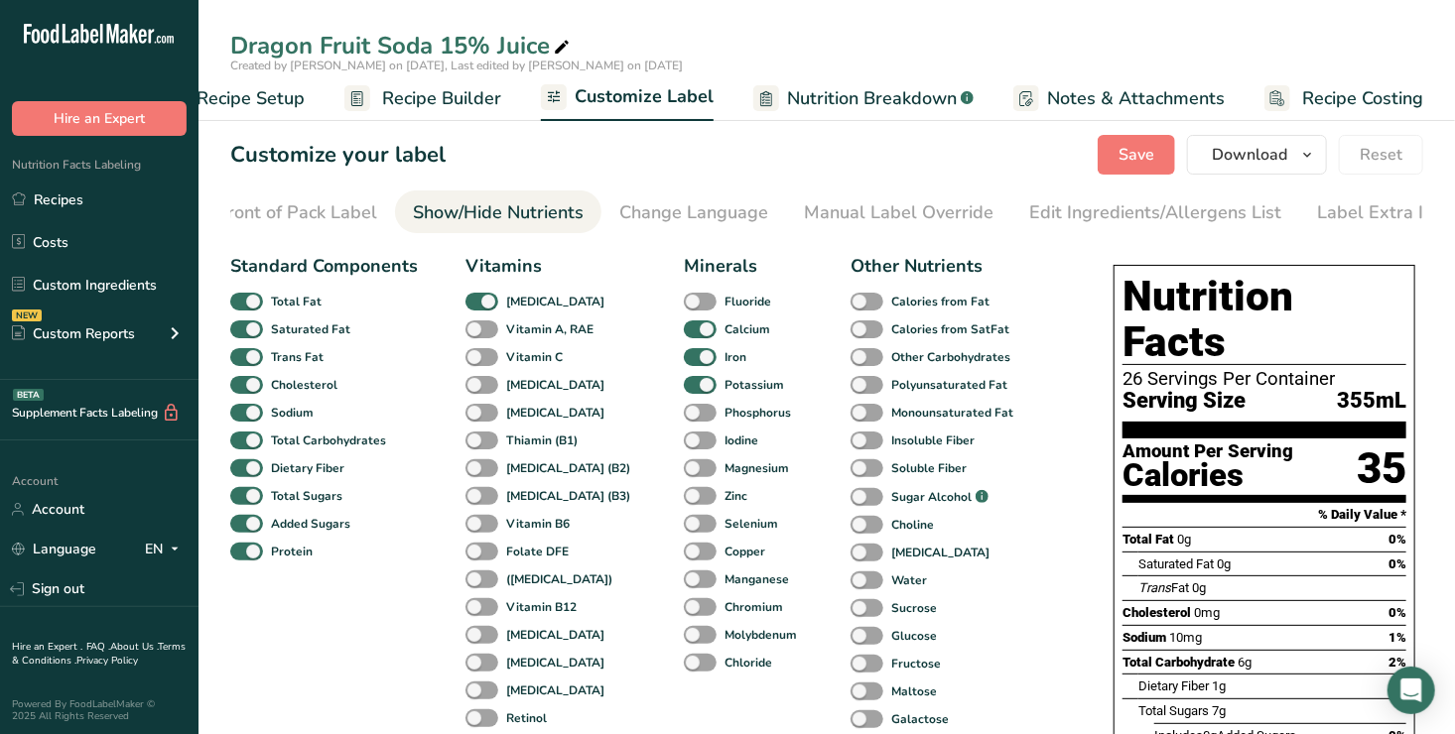
scroll to position [0, 248]
click at [476, 358] on span at bounding box center [482, 357] width 33 height 19
click at [476, 358] on input "Vitamin C" at bounding box center [472, 356] width 13 height 13
checkbox input "true"
click at [831, 210] on div "Manual Label Override" at bounding box center [877, 213] width 190 height 27
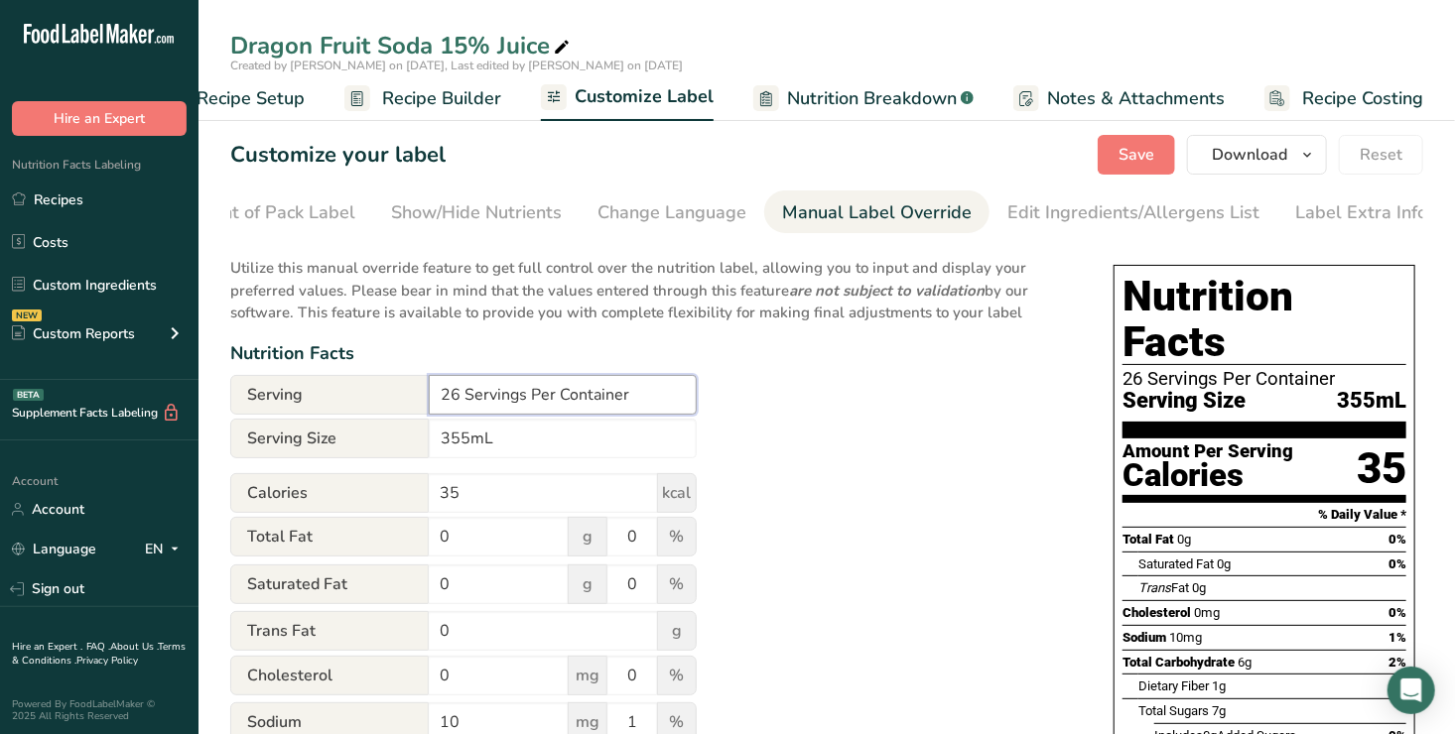
click at [458, 400] on input "26 Servings Per Container" at bounding box center [563, 395] width 268 height 40
click at [517, 403] on input "1 Servings Per Container" at bounding box center [563, 395] width 268 height 40
type input "1 Serving Per Container"
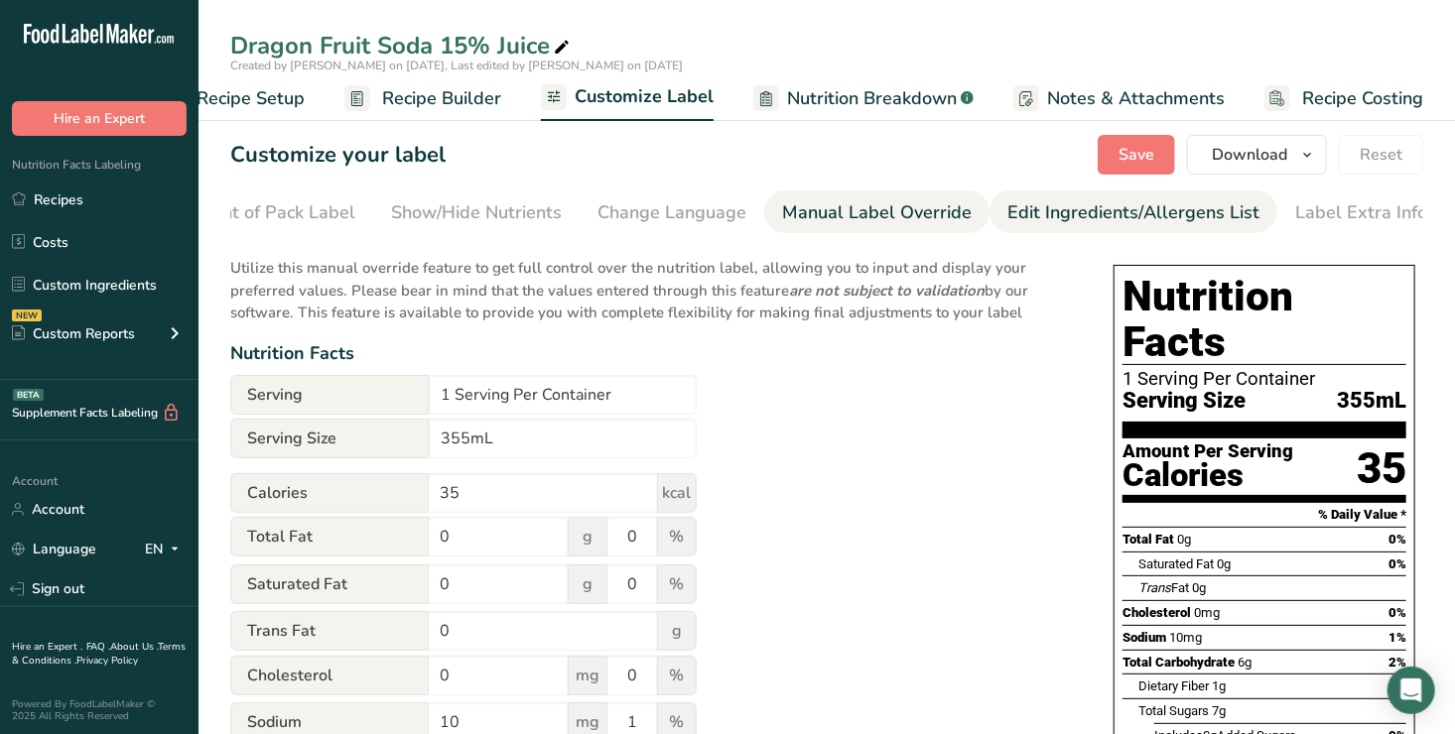
drag, startPoint x: 1459, startPoint y: 334, endPoint x: 1110, endPoint y: 211, distance: 370.4
drag, startPoint x: 1110, startPoint y: 211, endPoint x: 1060, endPoint y: 216, distance: 49.9
click at [1060, 216] on div "Edit Ingredients/Allergens List" at bounding box center [1133, 213] width 252 height 27
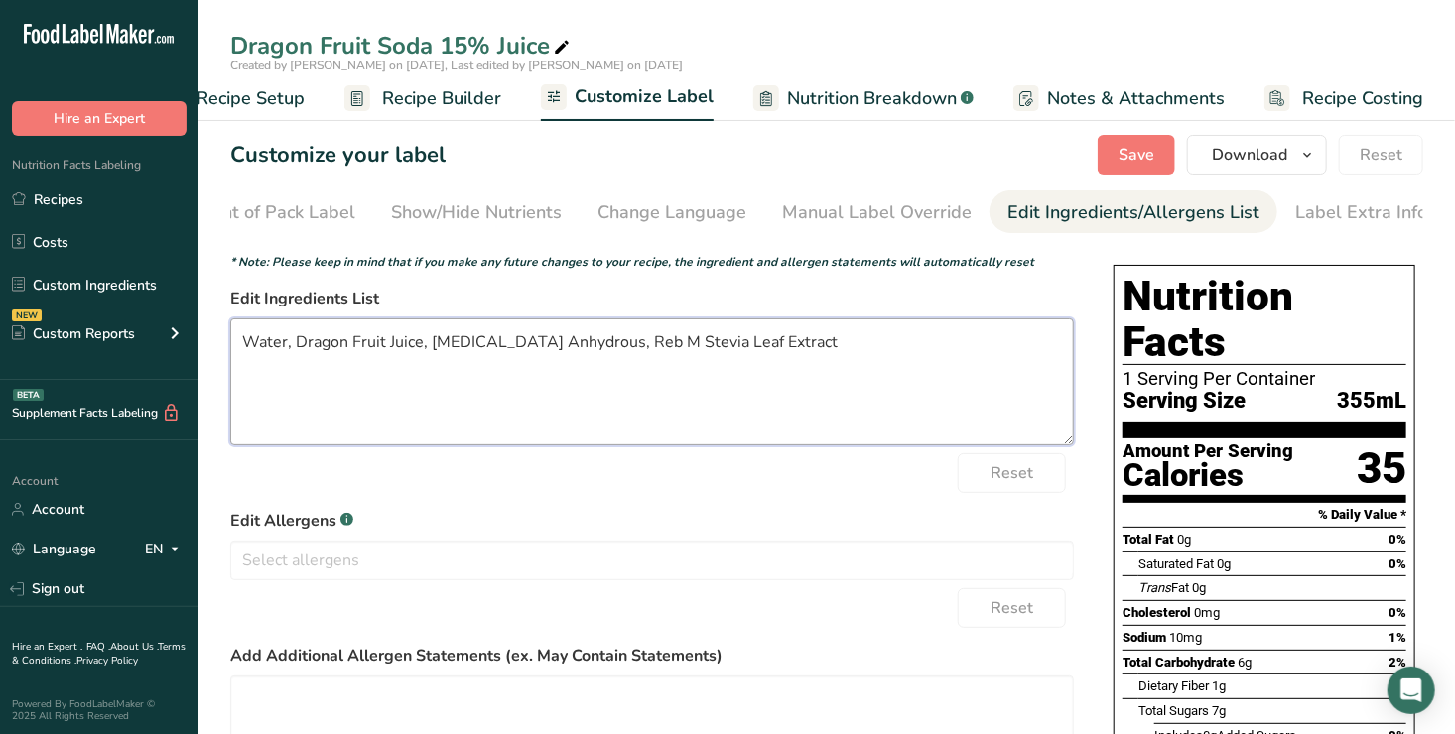
click at [243, 345] on textarea "Water, Dragon Fruit Juice, [MEDICAL_DATA] Anhydrous, Reb M Stevia Leaf Extract" at bounding box center [652, 382] width 844 height 127
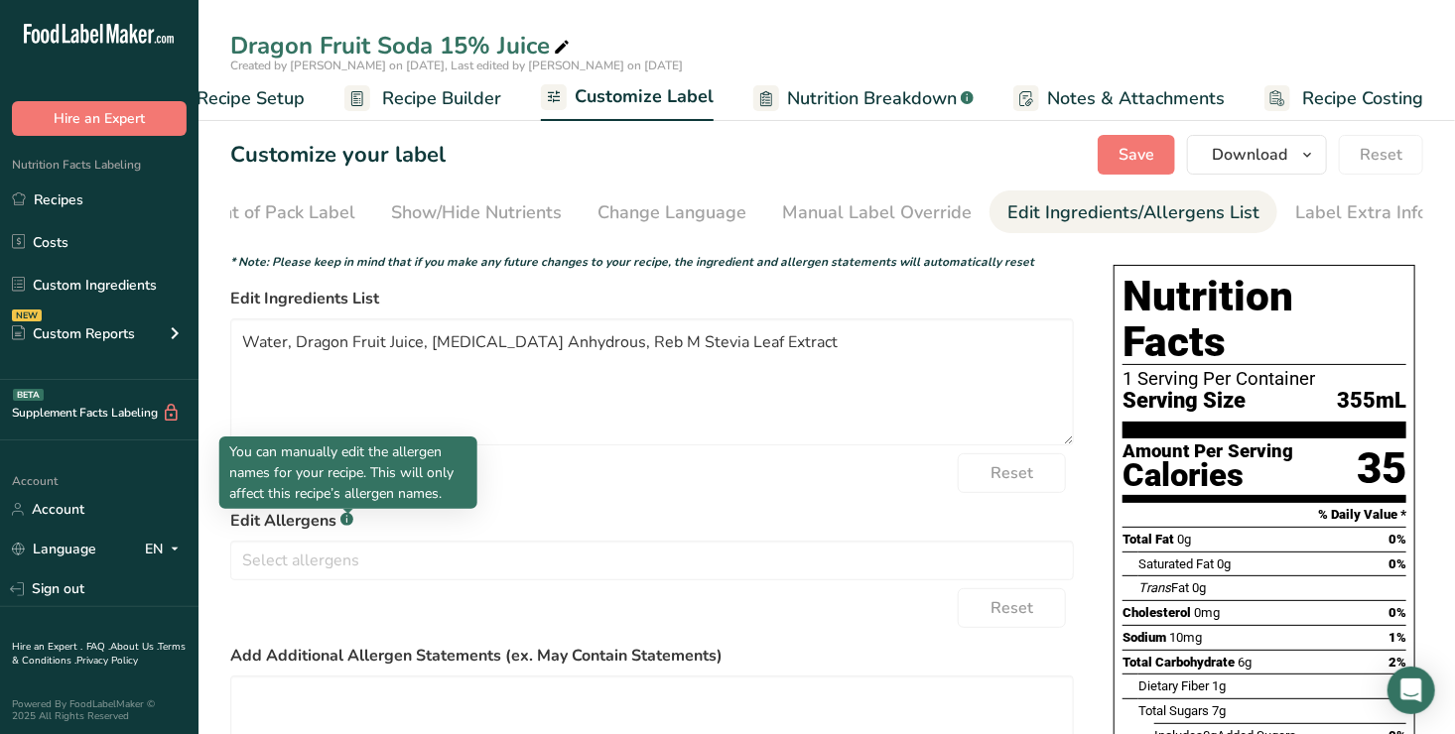
scroll to position [0, 56]
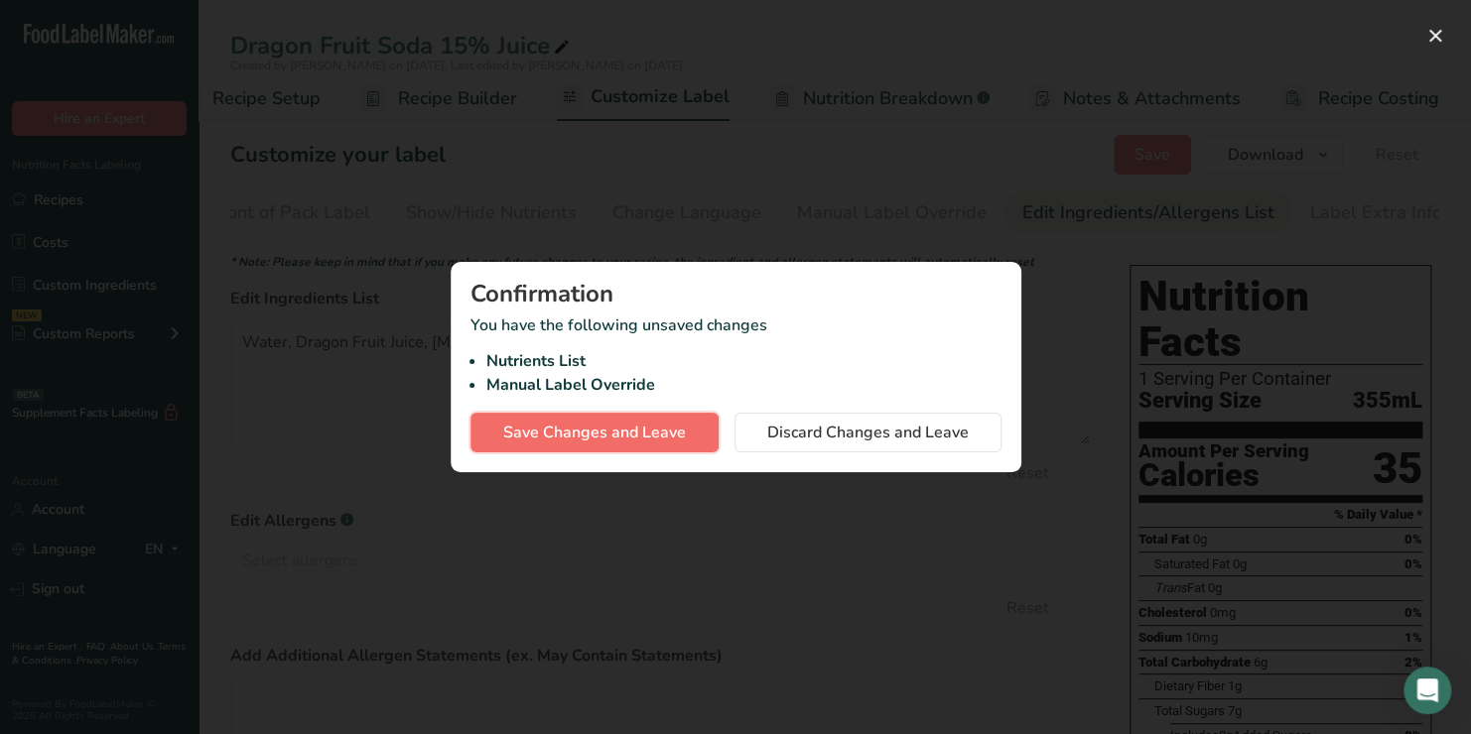
click at [582, 430] on span "Save Changes and Leave" at bounding box center [594, 433] width 183 height 24
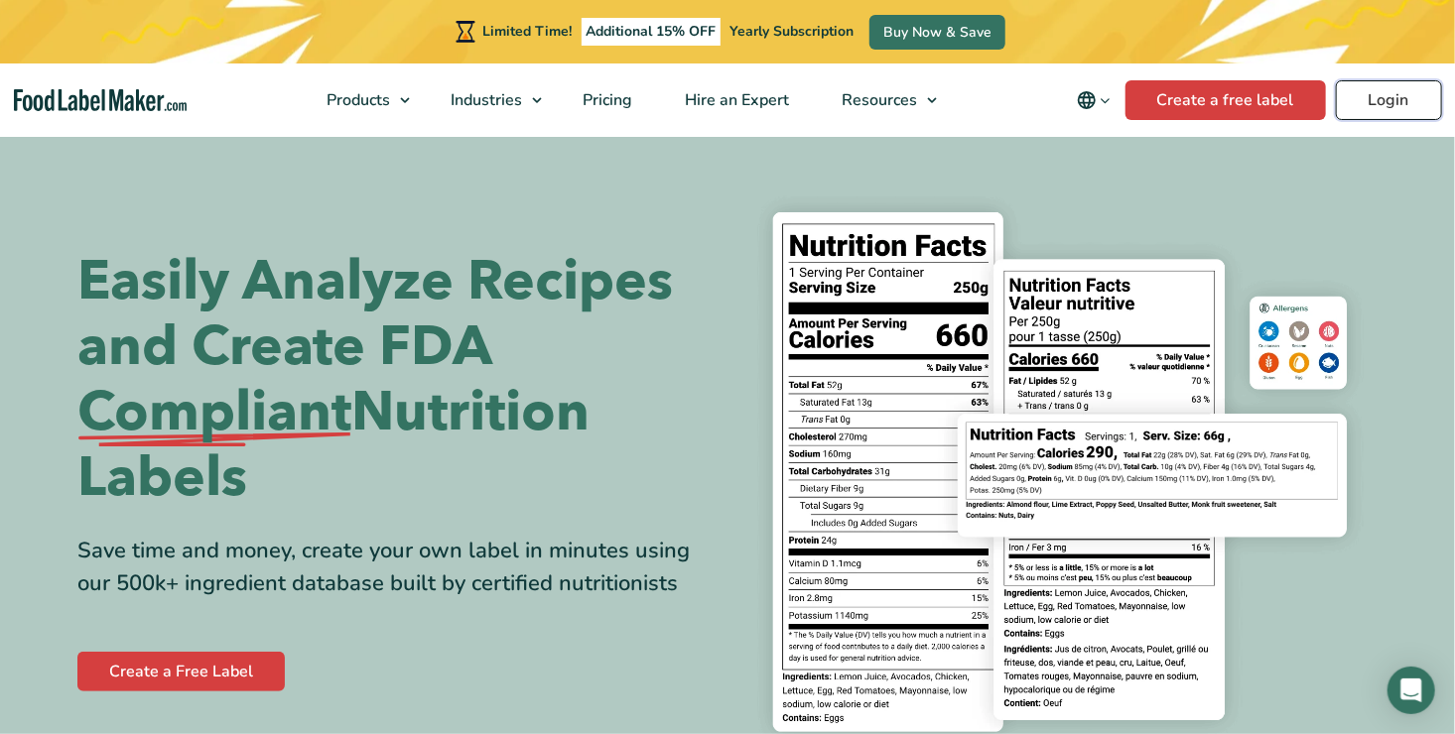
click at [1388, 94] on link "Login" at bounding box center [1389, 100] width 106 height 40
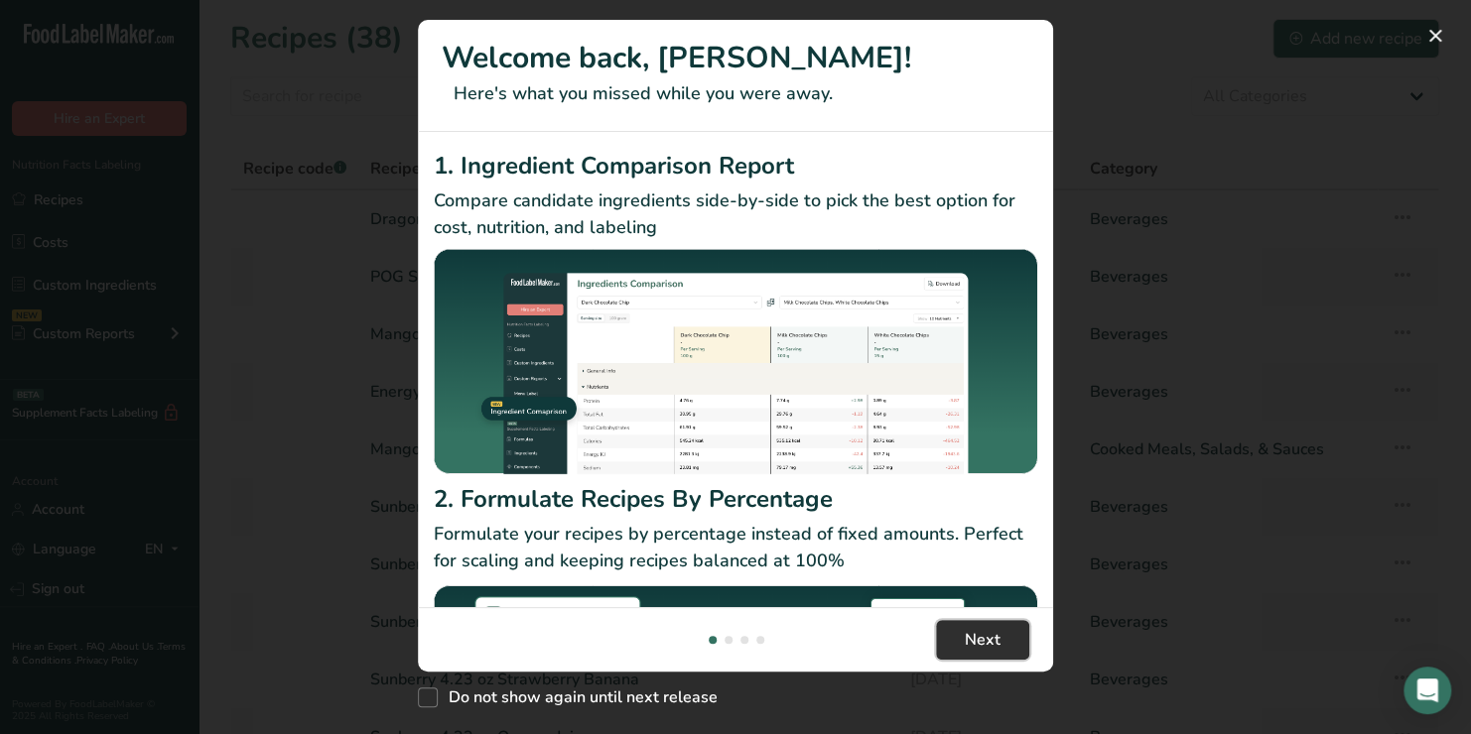
click at [982, 642] on span "Next" at bounding box center [983, 640] width 36 height 24
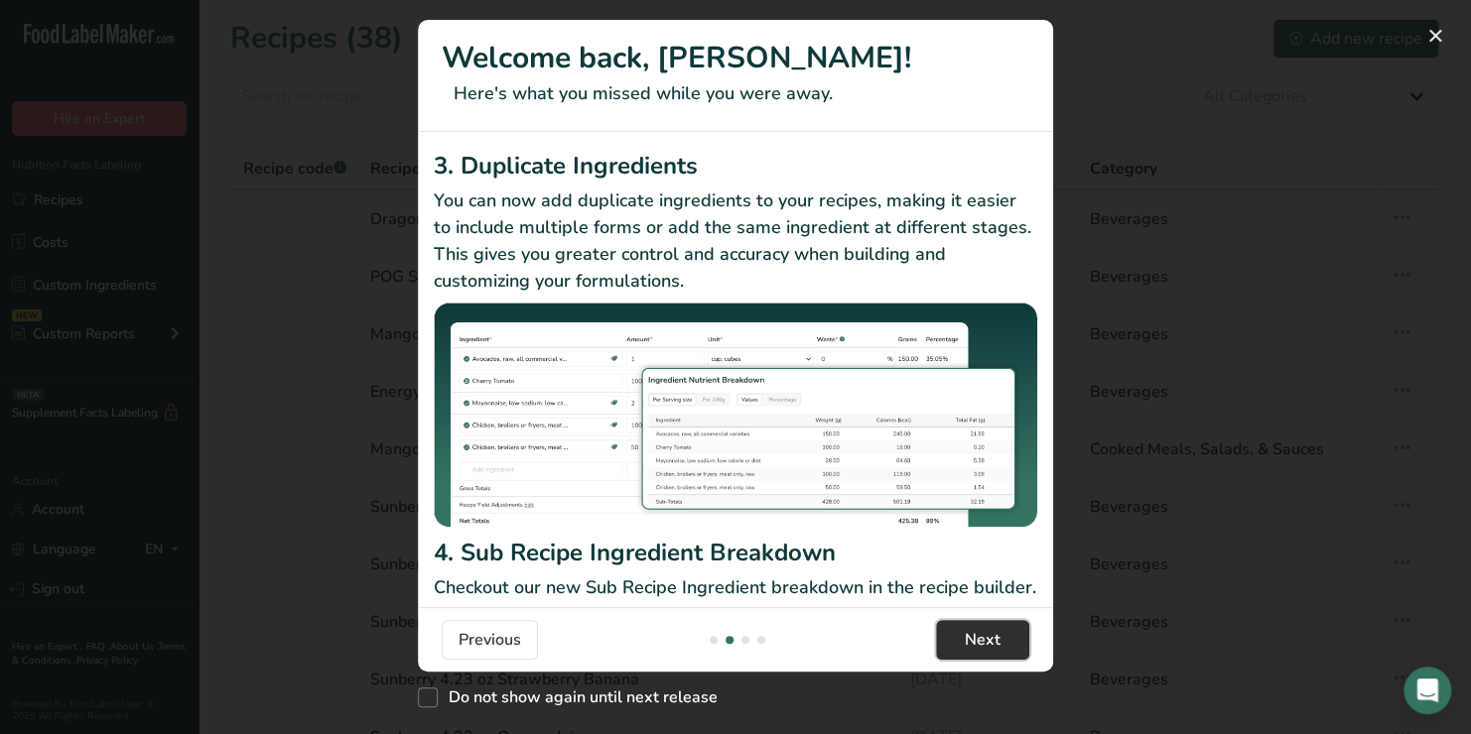
click at [982, 642] on span "Next" at bounding box center [983, 640] width 36 height 24
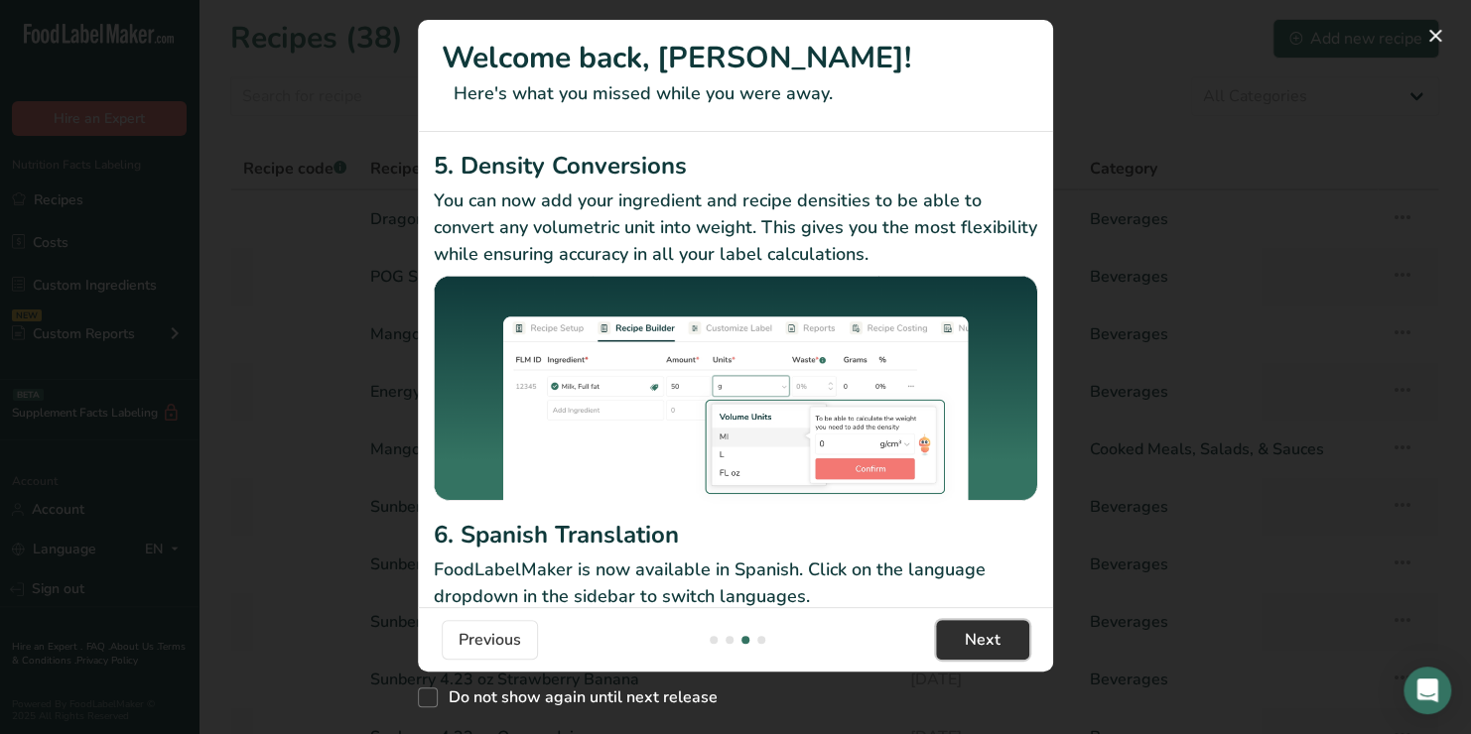
click at [982, 642] on span "Next" at bounding box center [983, 640] width 36 height 24
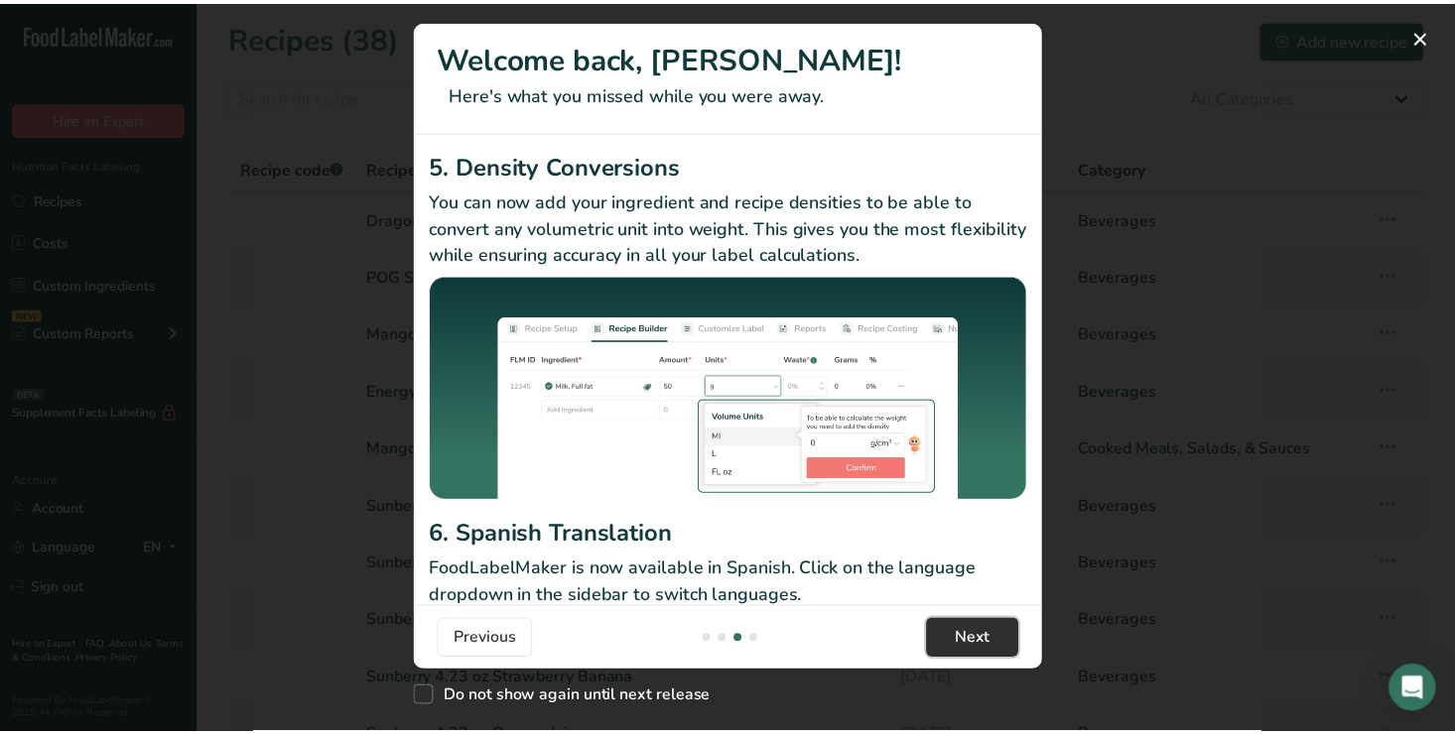
scroll to position [0, 1906]
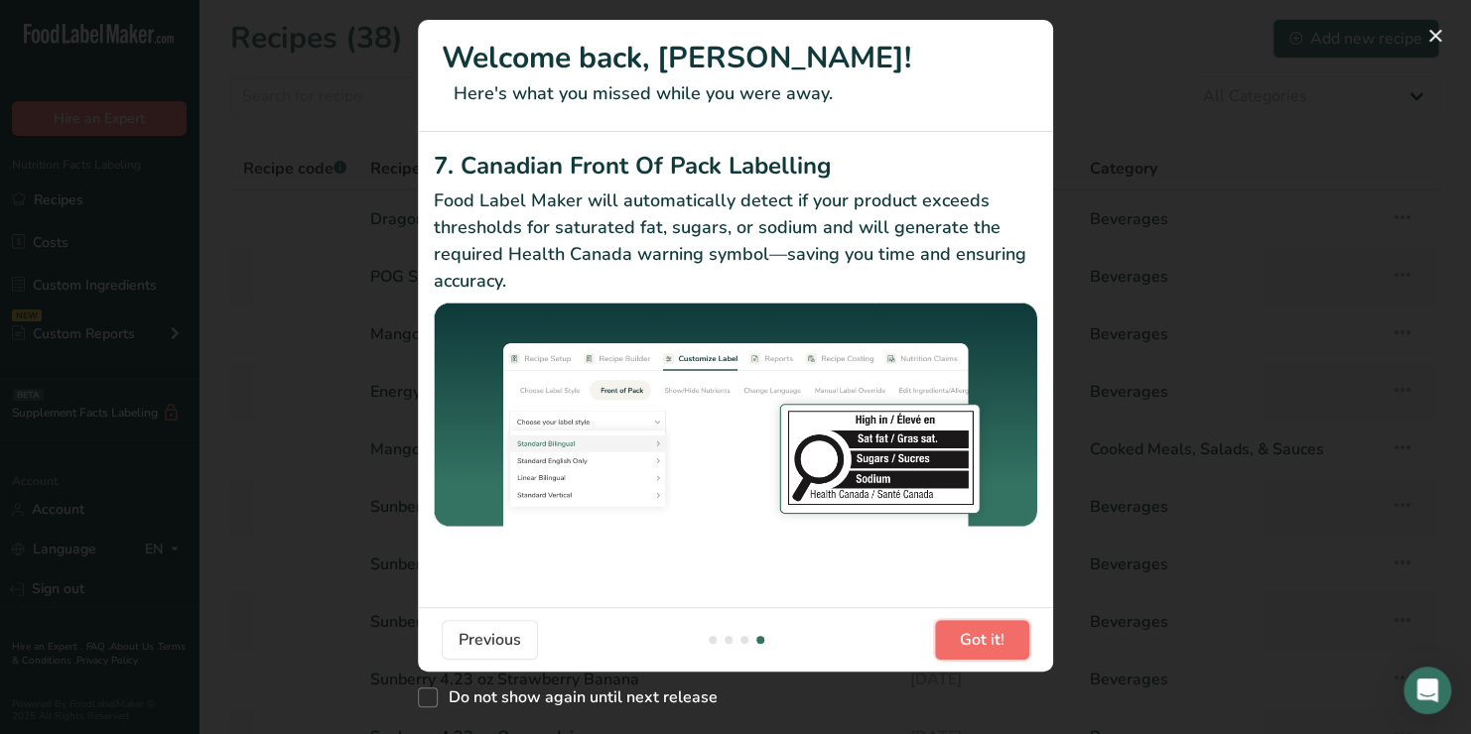
click at [982, 642] on span "Got it!" at bounding box center [982, 640] width 45 height 24
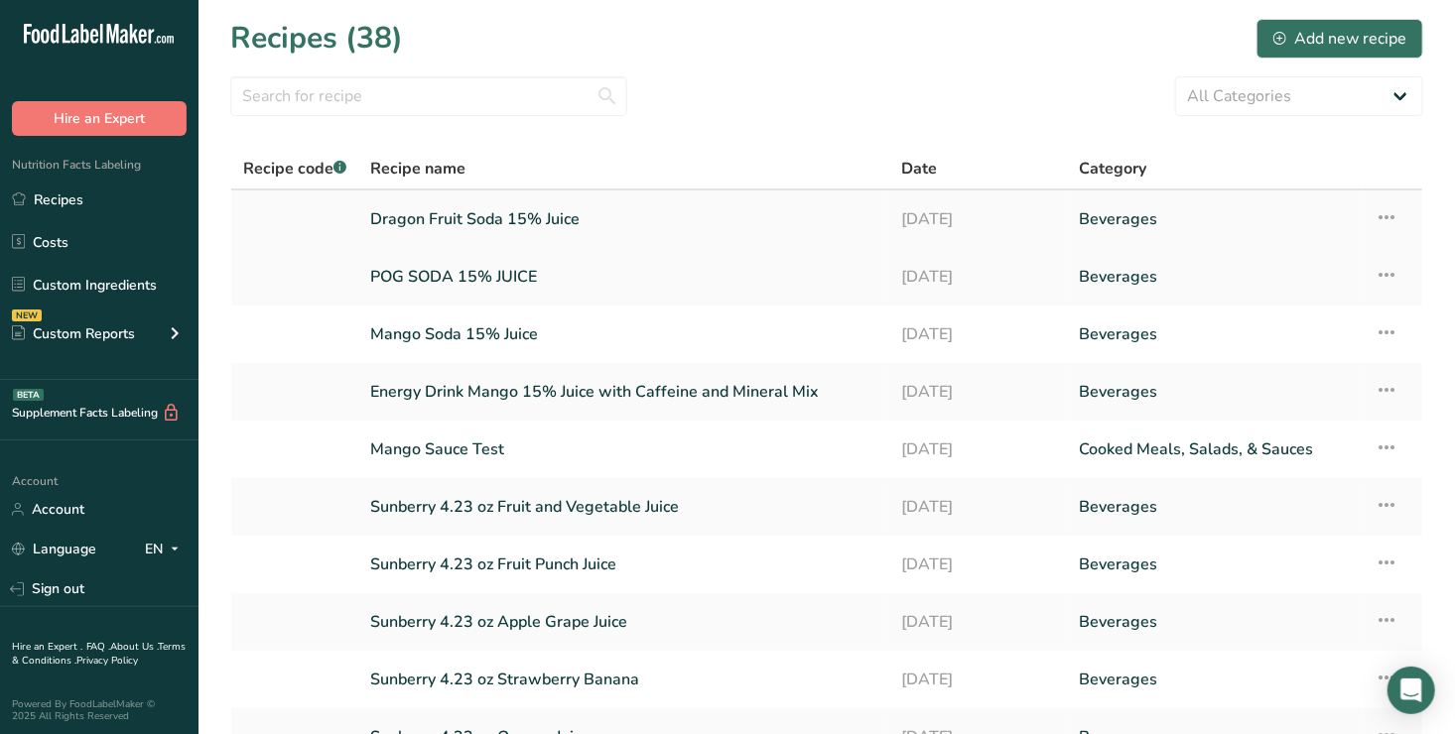
click at [473, 215] on link "Dragon Fruit Soda 15% Juice" at bounding box center [623, 220] width 507 height 42
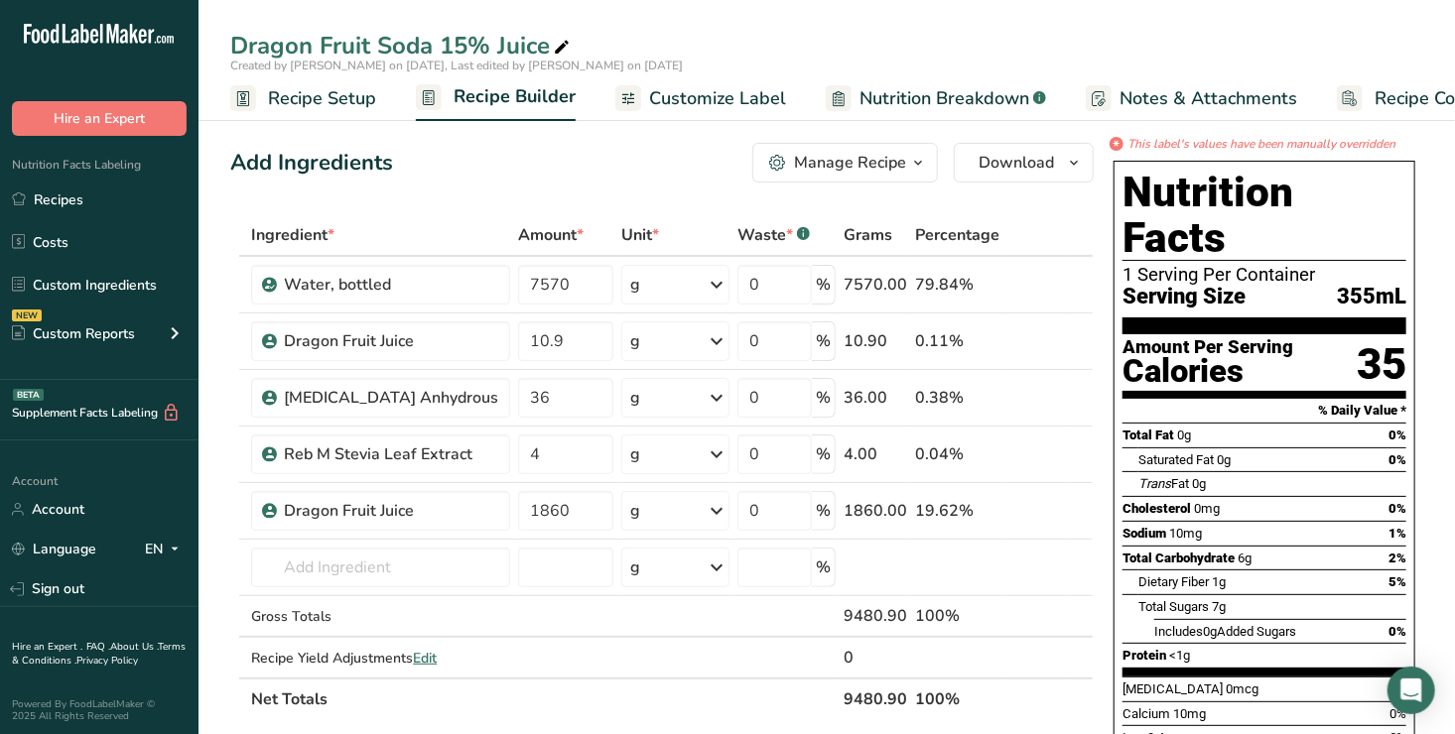
click at [702, 98] on span "Customize Label" at bounding box center [717, 98] width 137 height 27
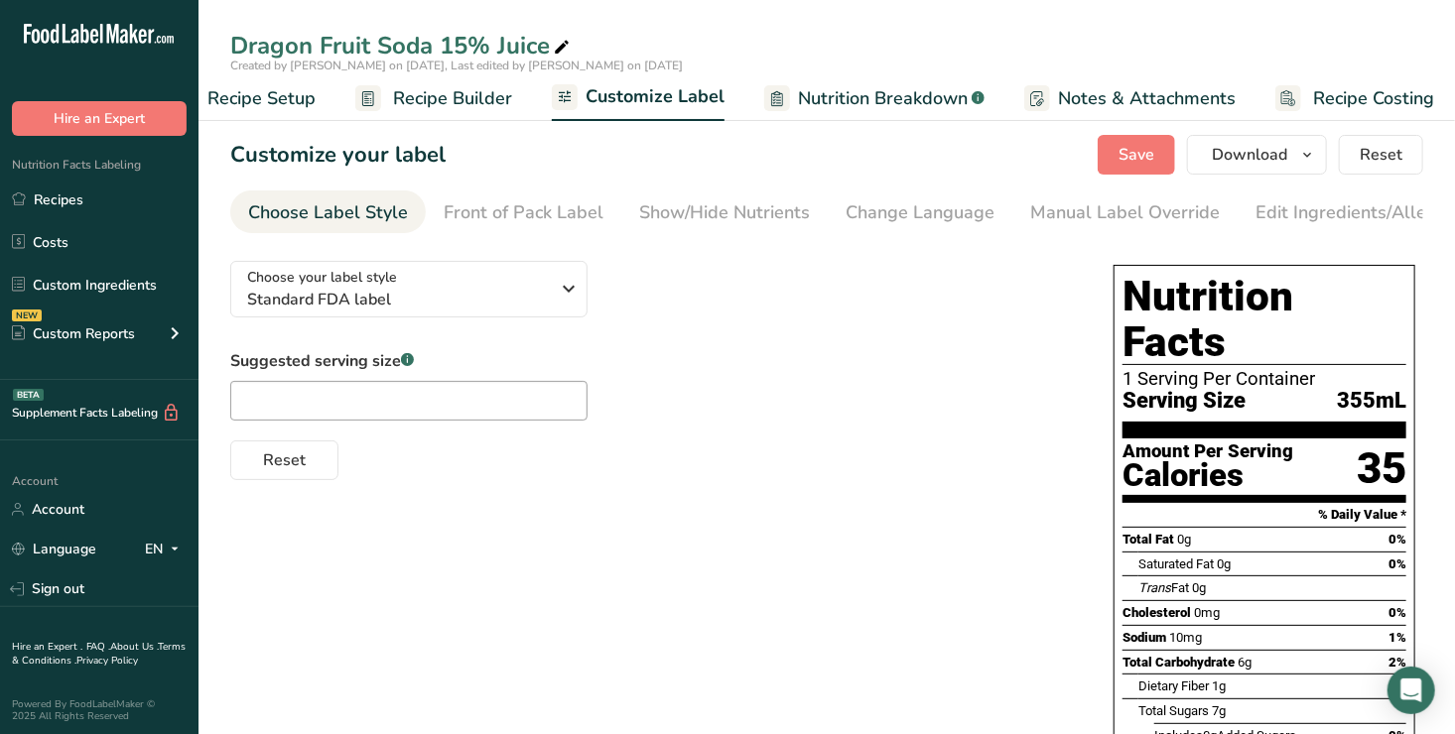
scroll to position [0, 71]
drag, startPoint x: 1367, startPoint y: 210, endPoint x: 1078, endPoint y: 292, distance: 300.1
click at [1078, 292] on div "Choose your label style Standard FDA label USA (FDA) Standard FDA label Tabular…" at bounding box center [826, 646] width 1193 height 803
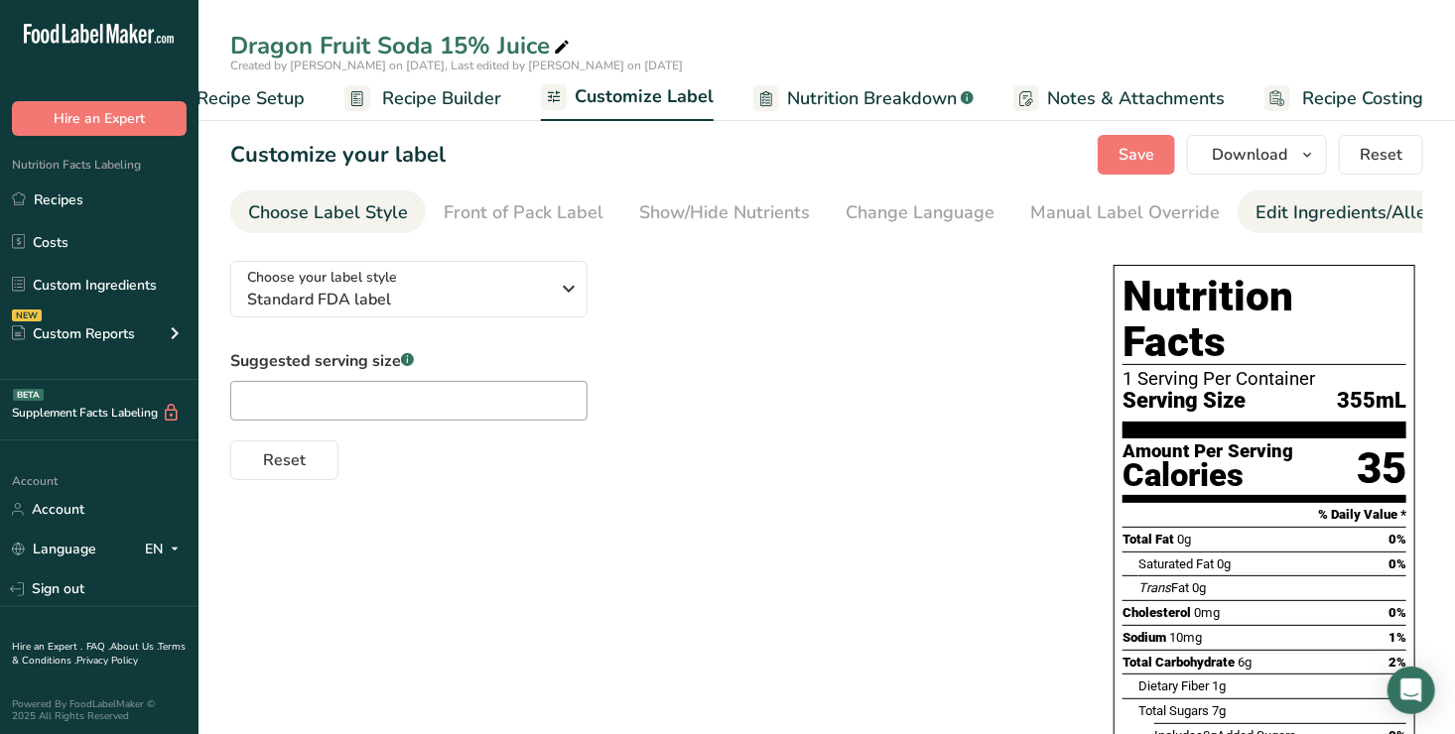
click at [1289, 211] on div "Edit Ingredients/Allergens List" at bounding box center [1382, 213] width 252 height 27
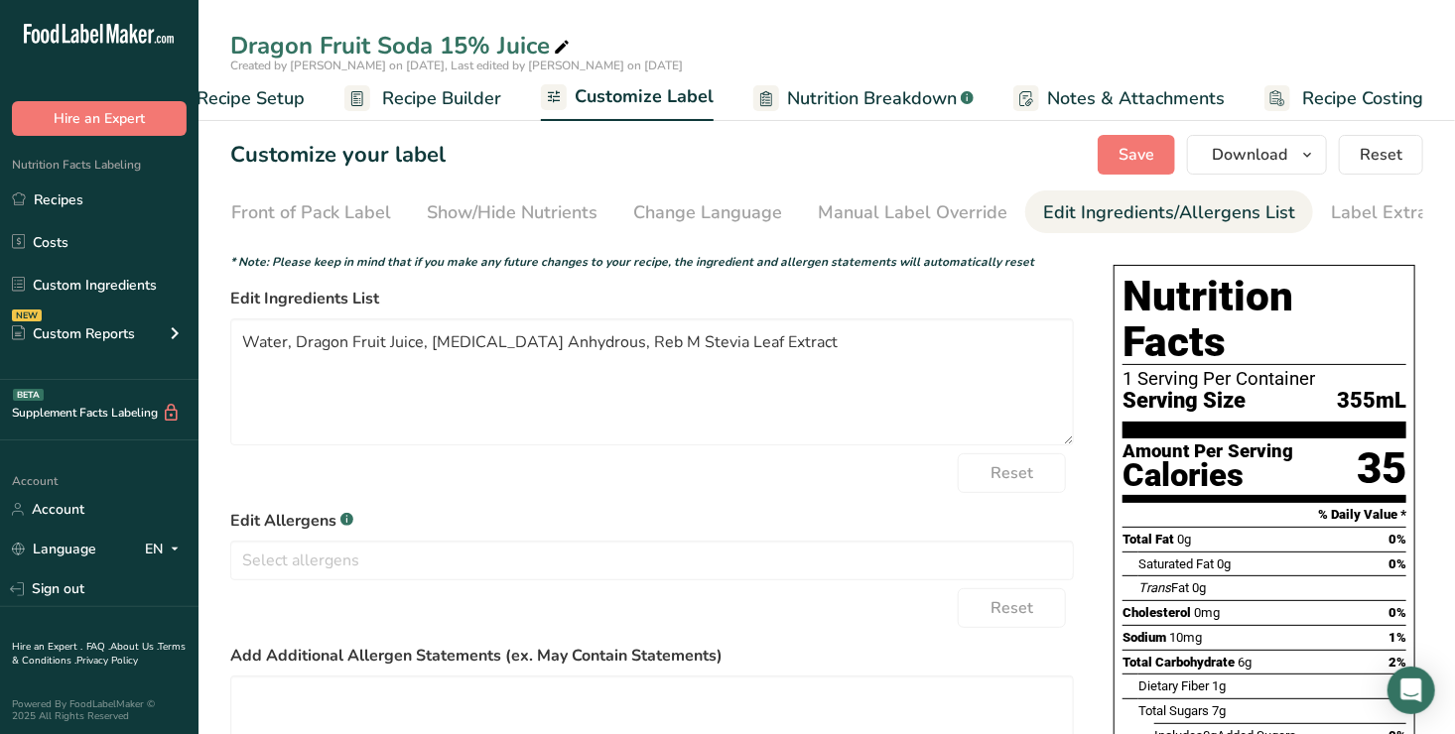
scroll to position [0, 248]
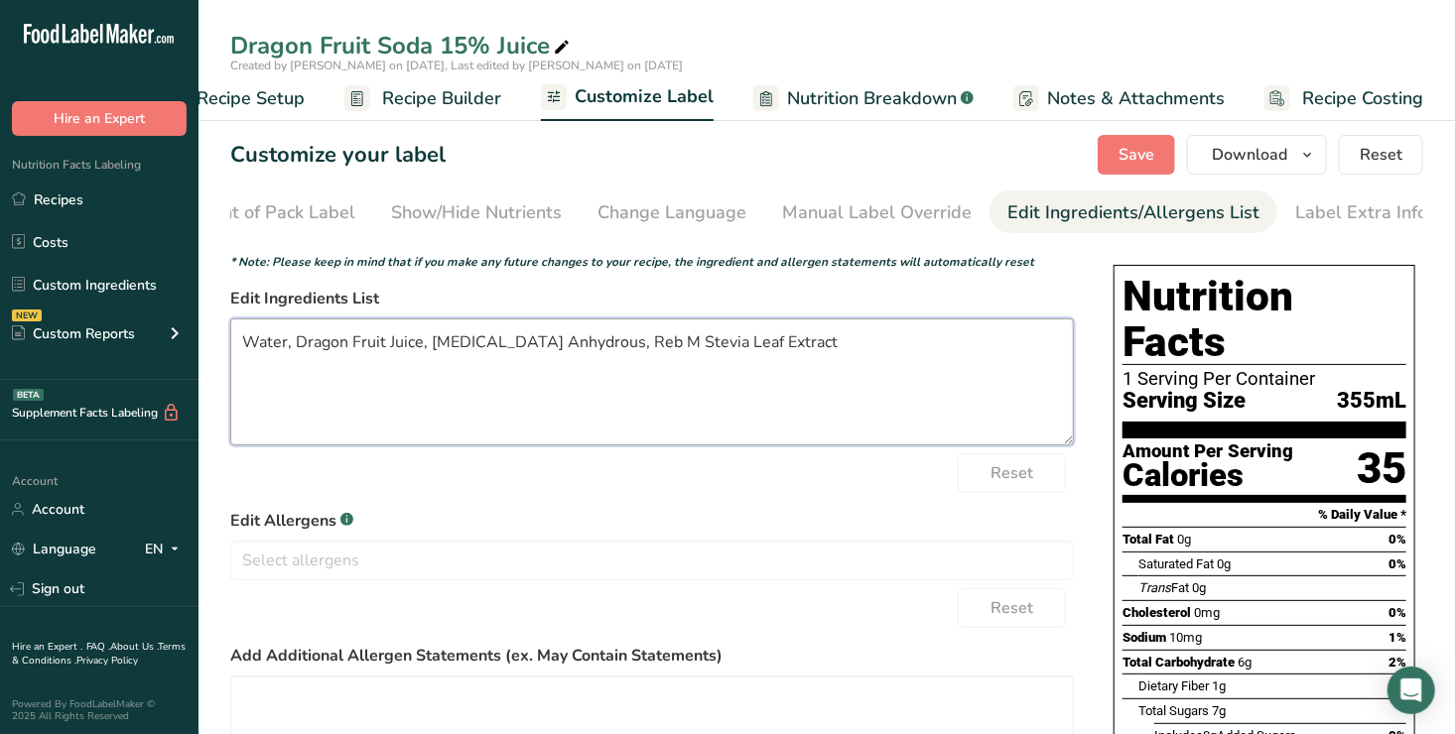
click at [241, 342] on textarea "Water, Dragon Fruit Juice, [MEDICAL_DATA] Anhydrous, Reb M Stevia Leaf Extract" at bounding box center [652, 382] width 844 height 127
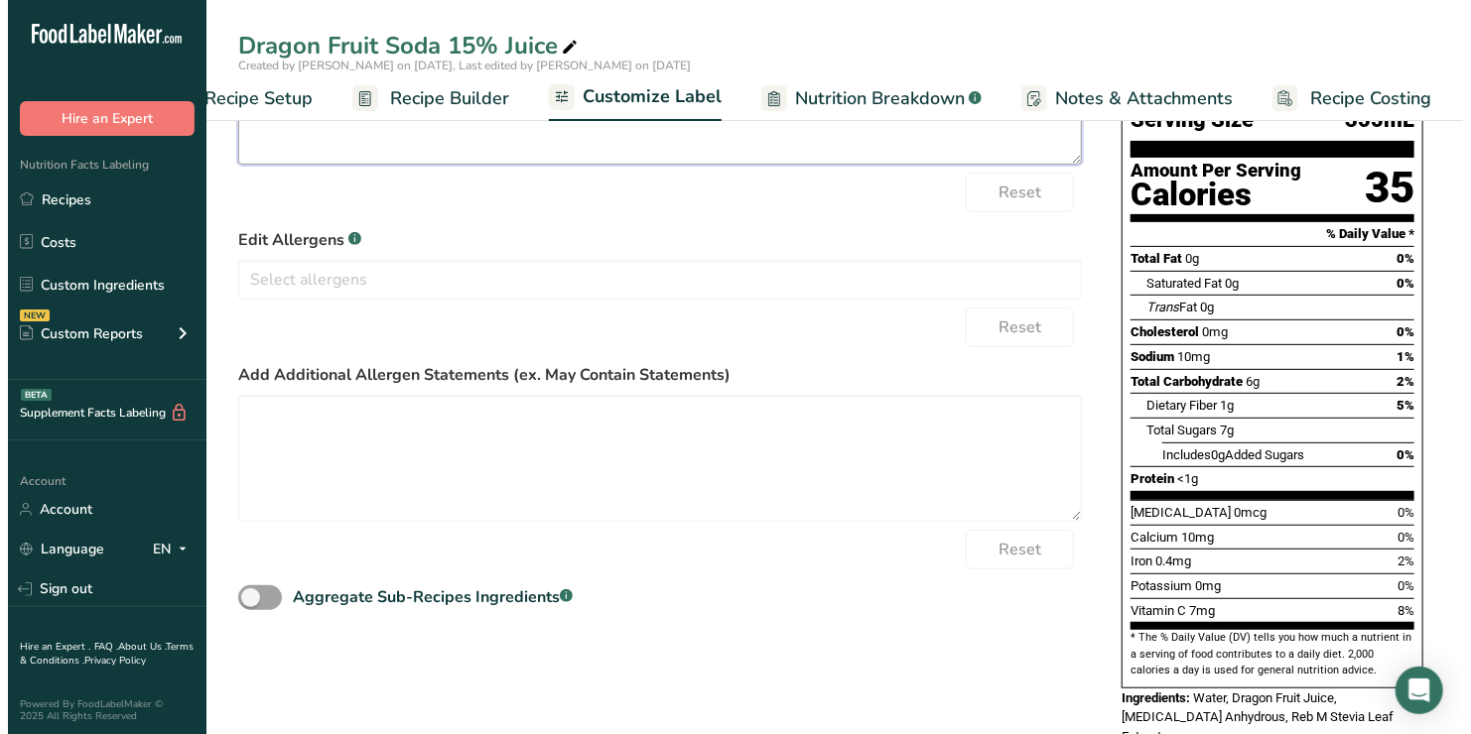
scroll to position [0, 0]
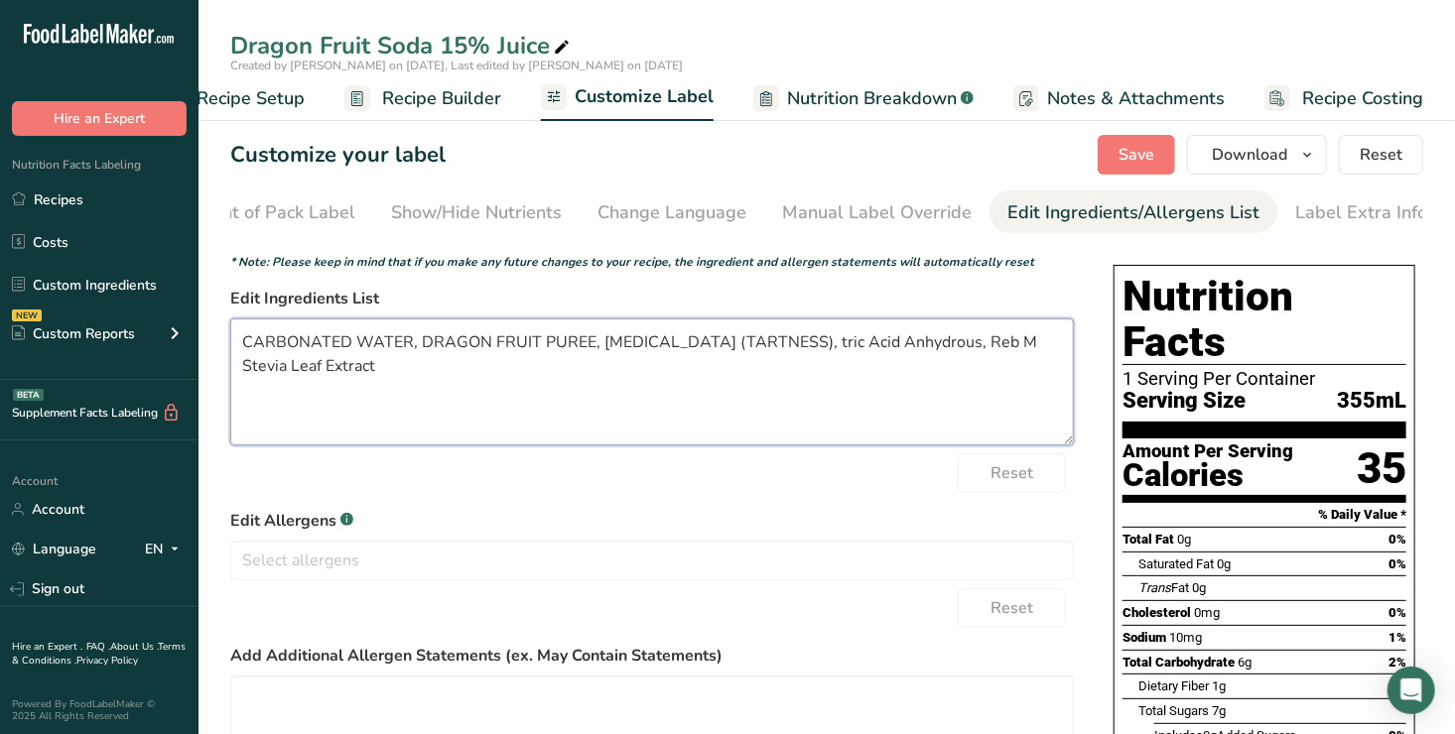
type textarea "CARBONATED WATER, DRAGON FRUIT PUREE, [MEDICAL_DATA] (TARTNESS), tric Acid Anhy…"
click at [450, 91] on span "Recipe Builder" at bounding box center [441, 98] width 119 height 27
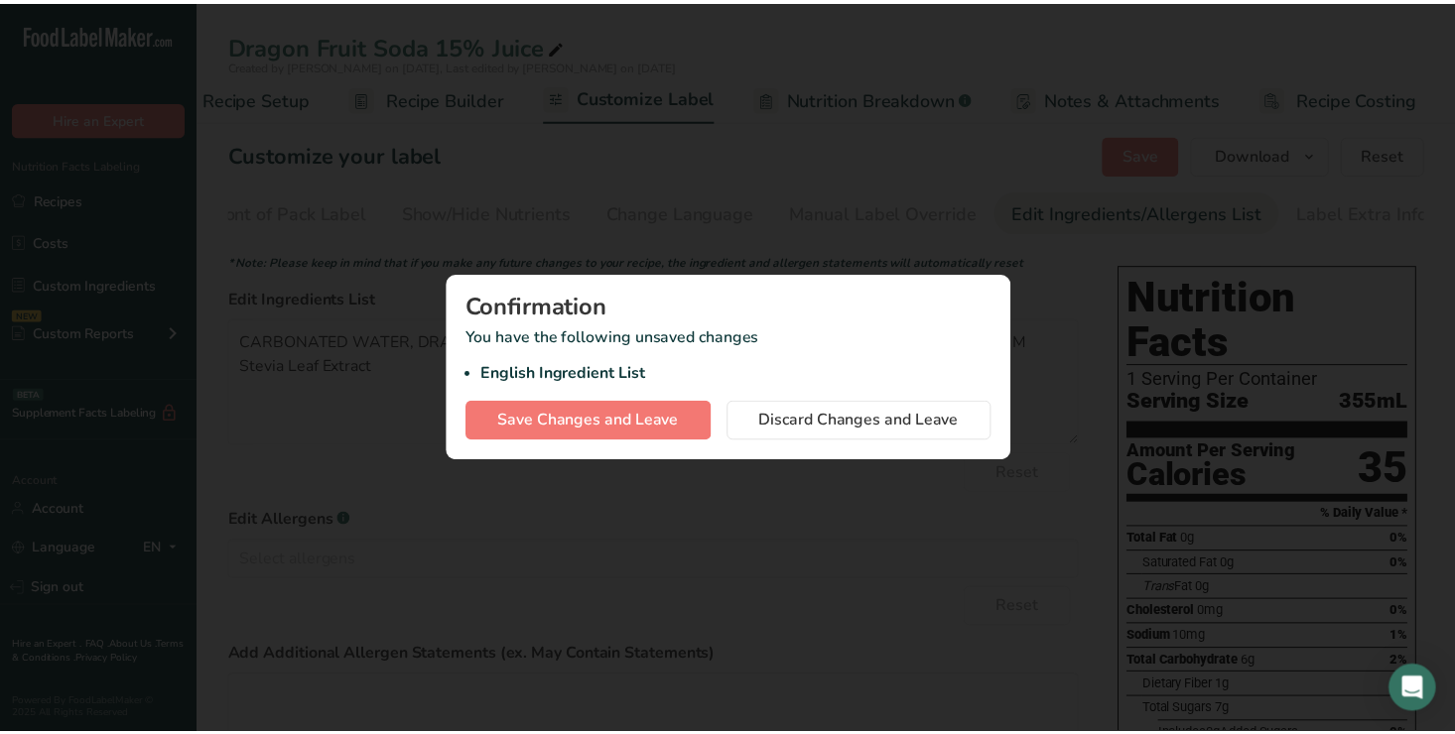
scroll to position [0, 56]
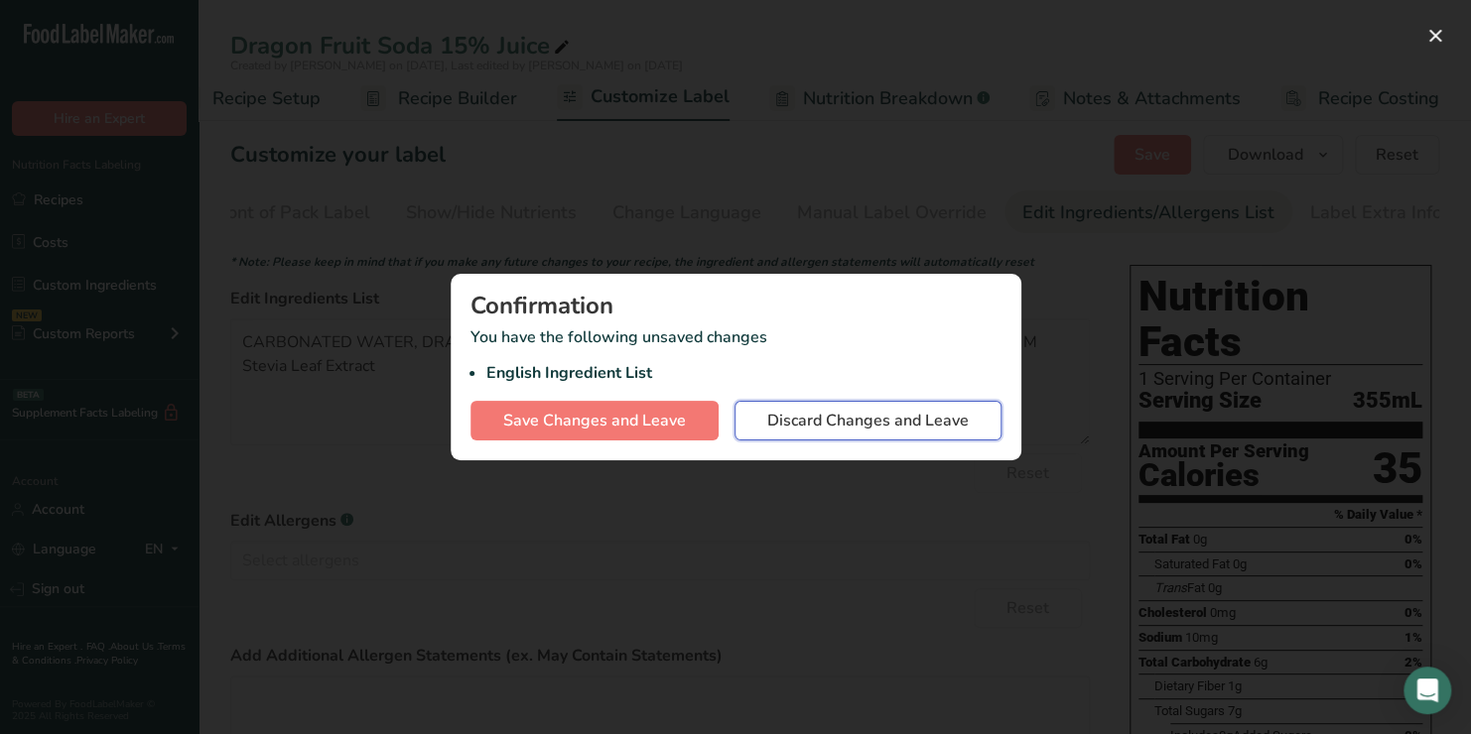
click at [898, 417] on span "Discard Changes and Leave" at bounding box center [867, 421] width 201 height 24
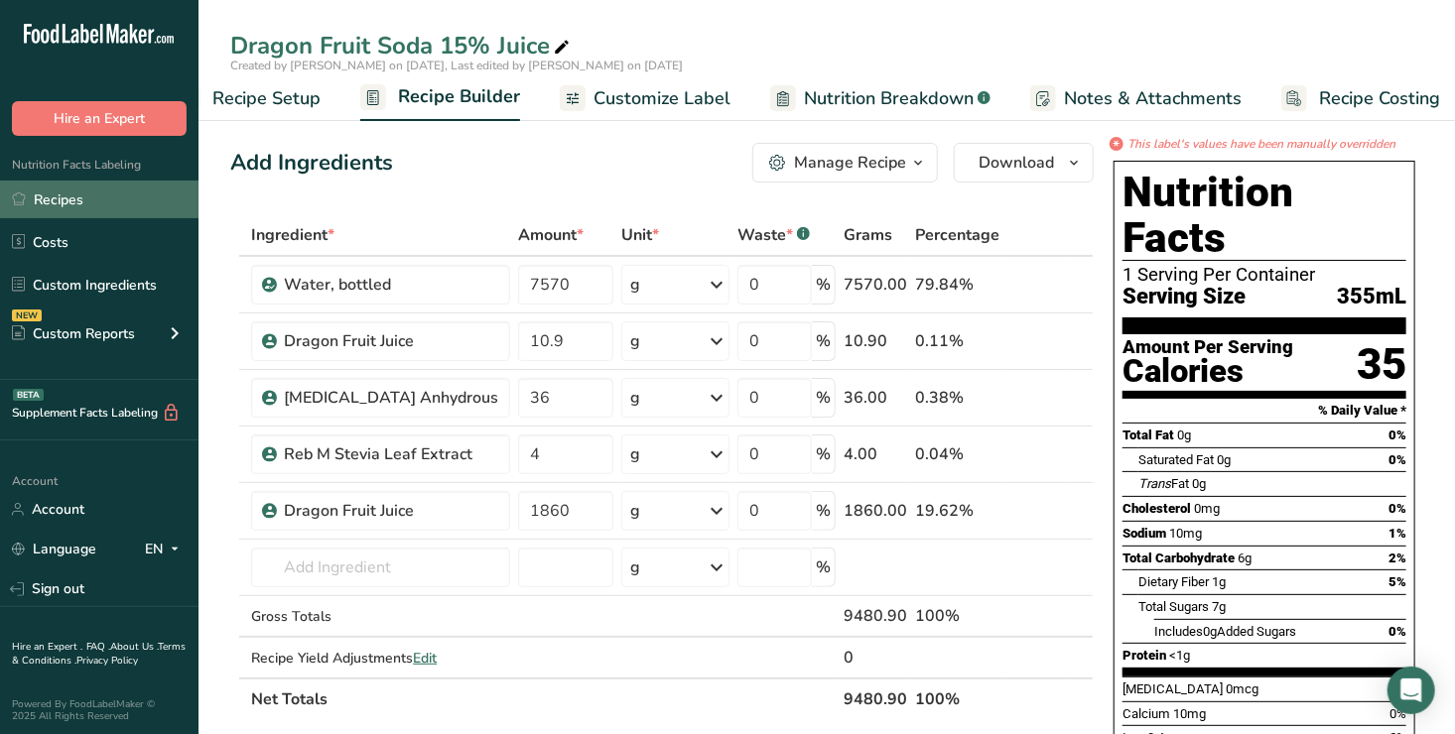
click at [75, 198] on link "Recipes" at bounding box center [99, 200] width 199 height 38
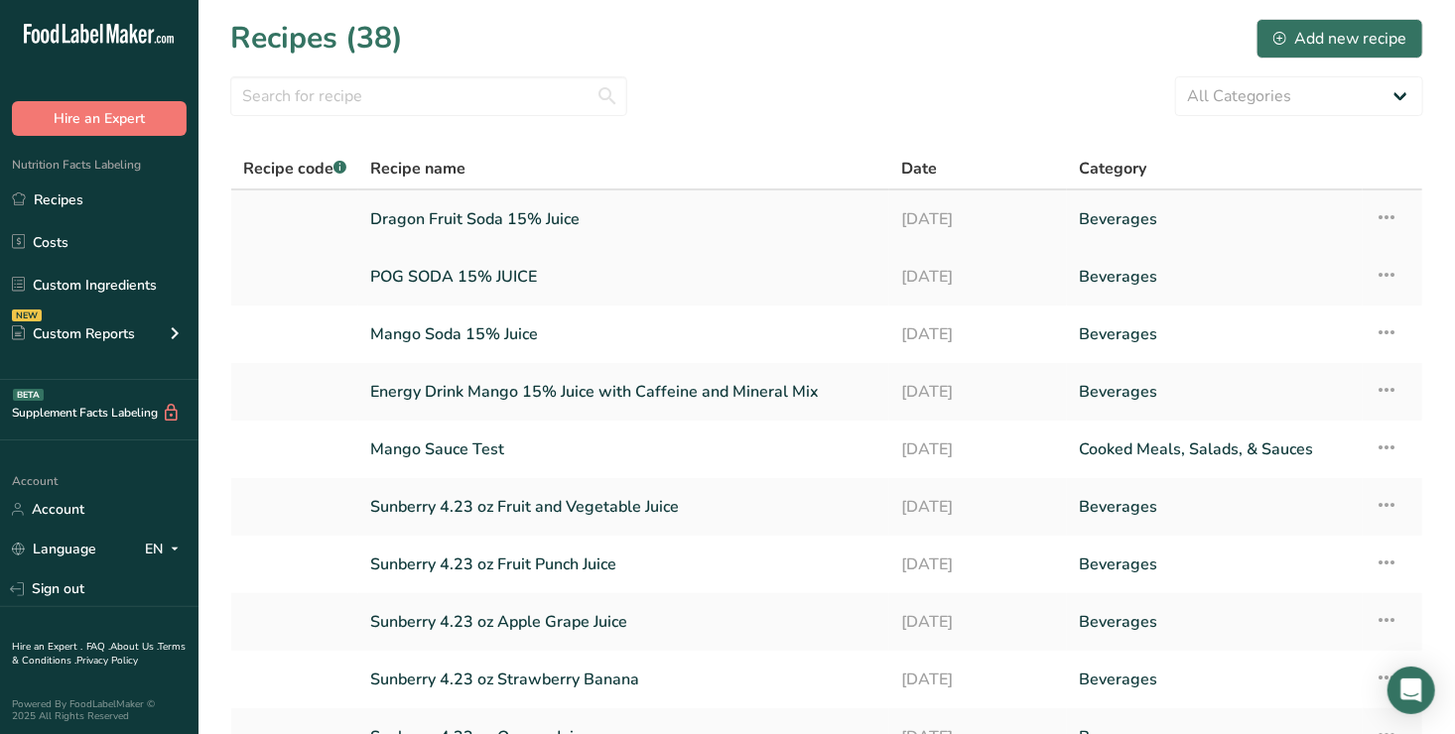
click at [1387, 217] on icon at bounding box center [1387, 218] width 24 height 36
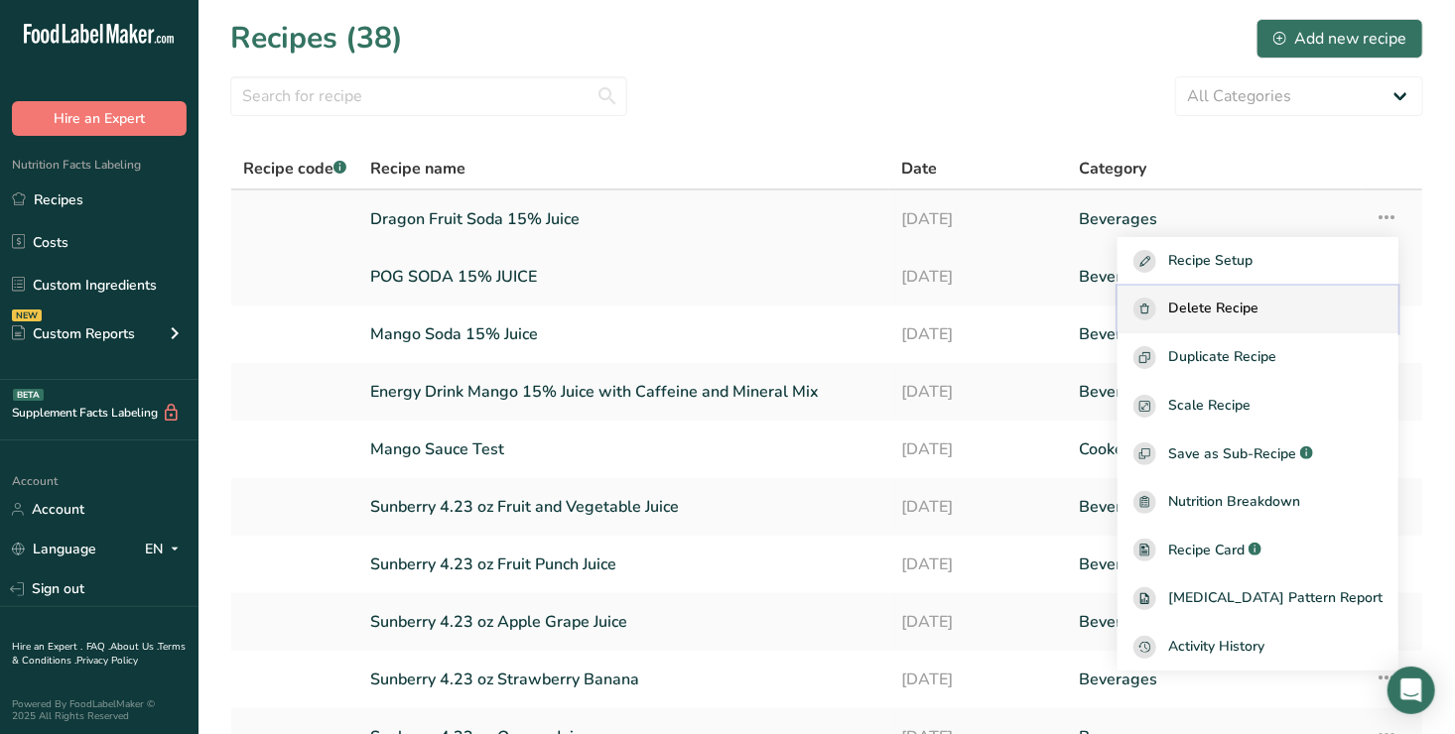
click at [1259, 306] on span "Delete Recipe" at bounding box center [1213, 309] width 90 height 23
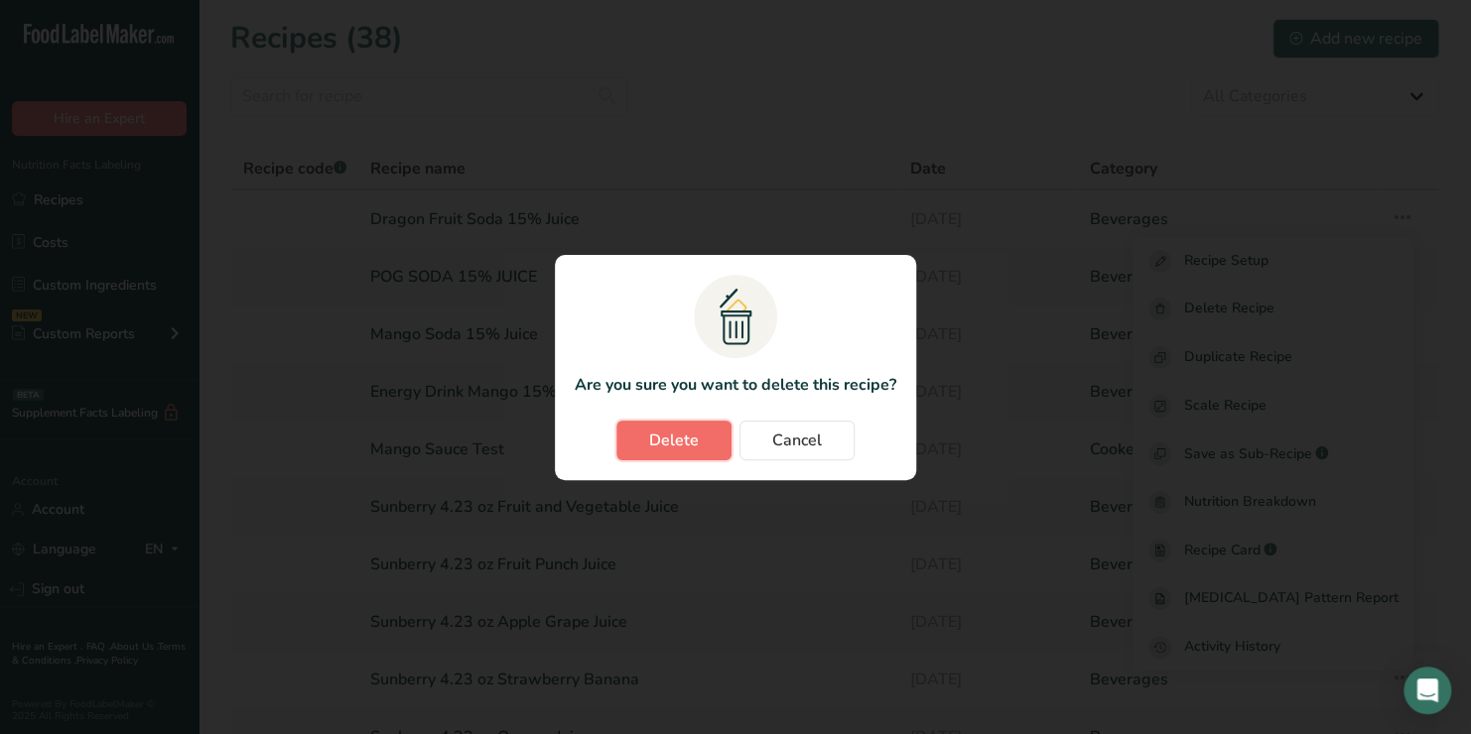
click at [676, 435] on span "Delete" at bounding box center [674, 441] width 50 height 24
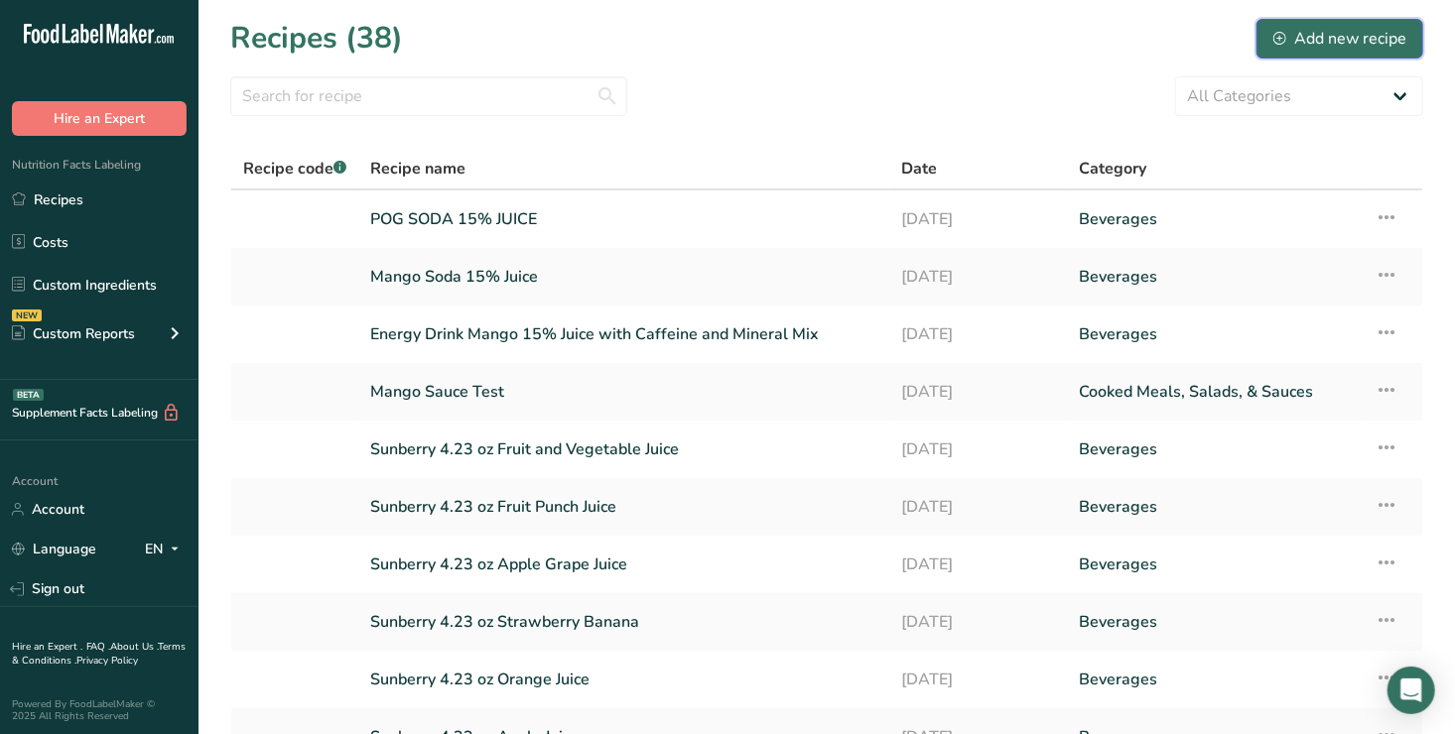
click at [1357, 36] on div "Add new recipe" at bounding box center [1339, 39] width 133 height 24
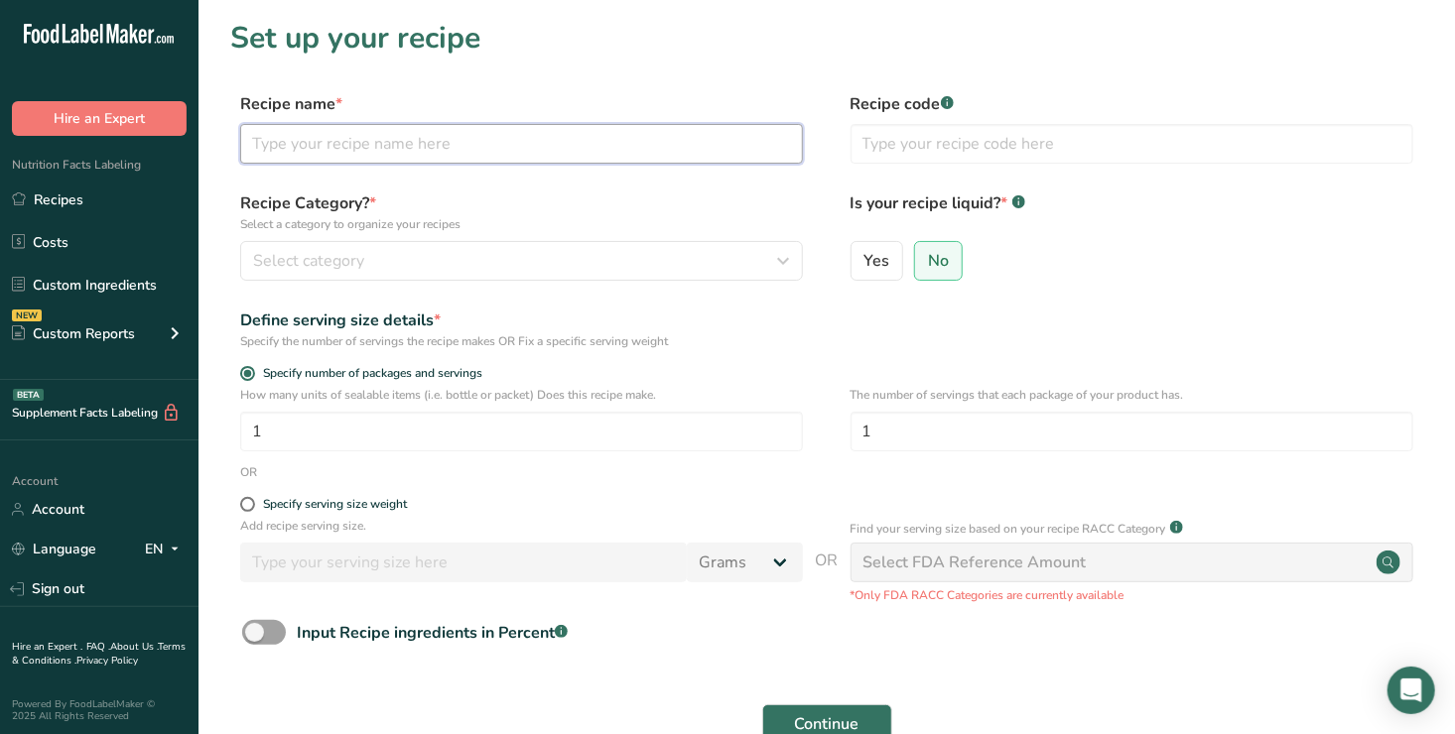
click at [286, 136] on input "text" at bounding box center [521, 144] width 563 height 40
type input "d"
type input "Dragon Fruit Soda 15% Juice"
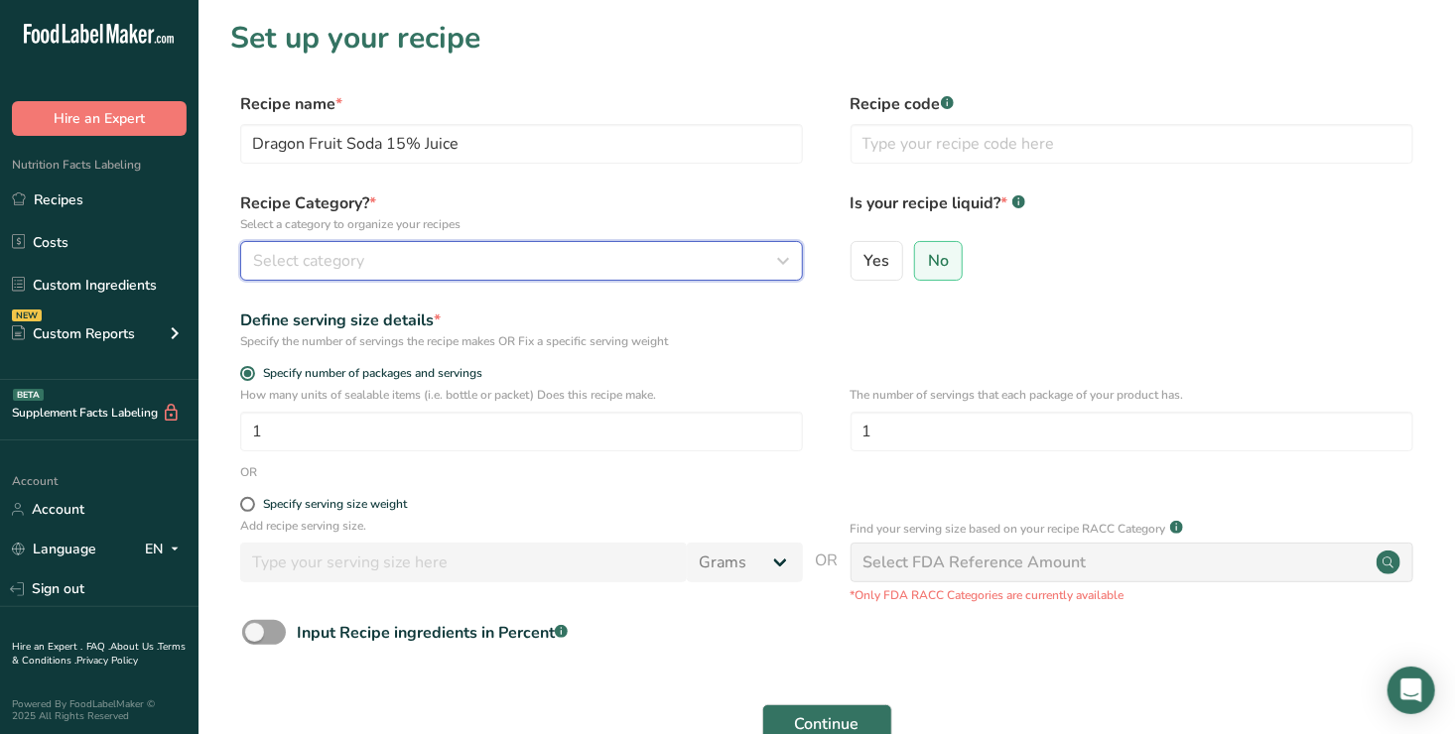
click at [785, 256] on icon "button" at bounding box center [783, 261] width 24 height 36
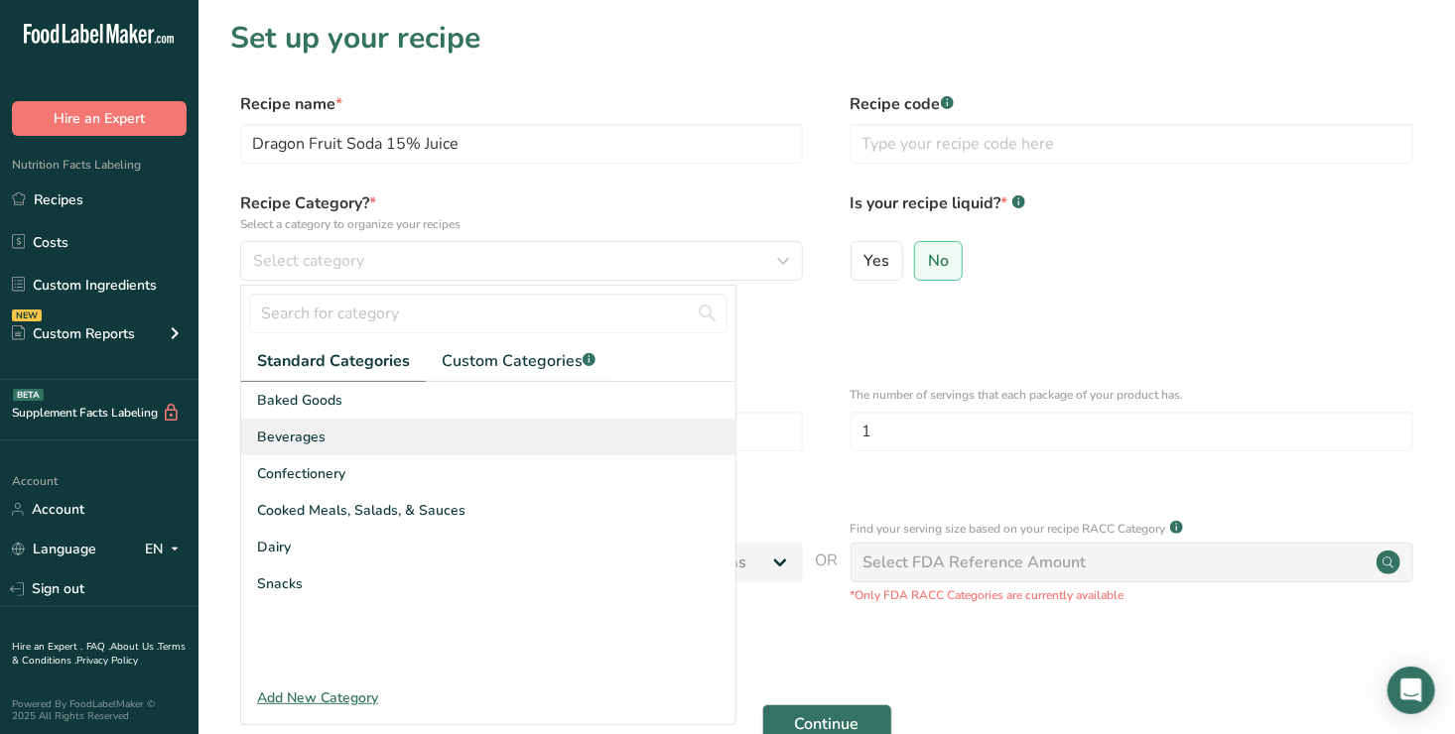
click at [305, 437] on span "Beverages" at bounding box center [291, 437] width 68 height 21
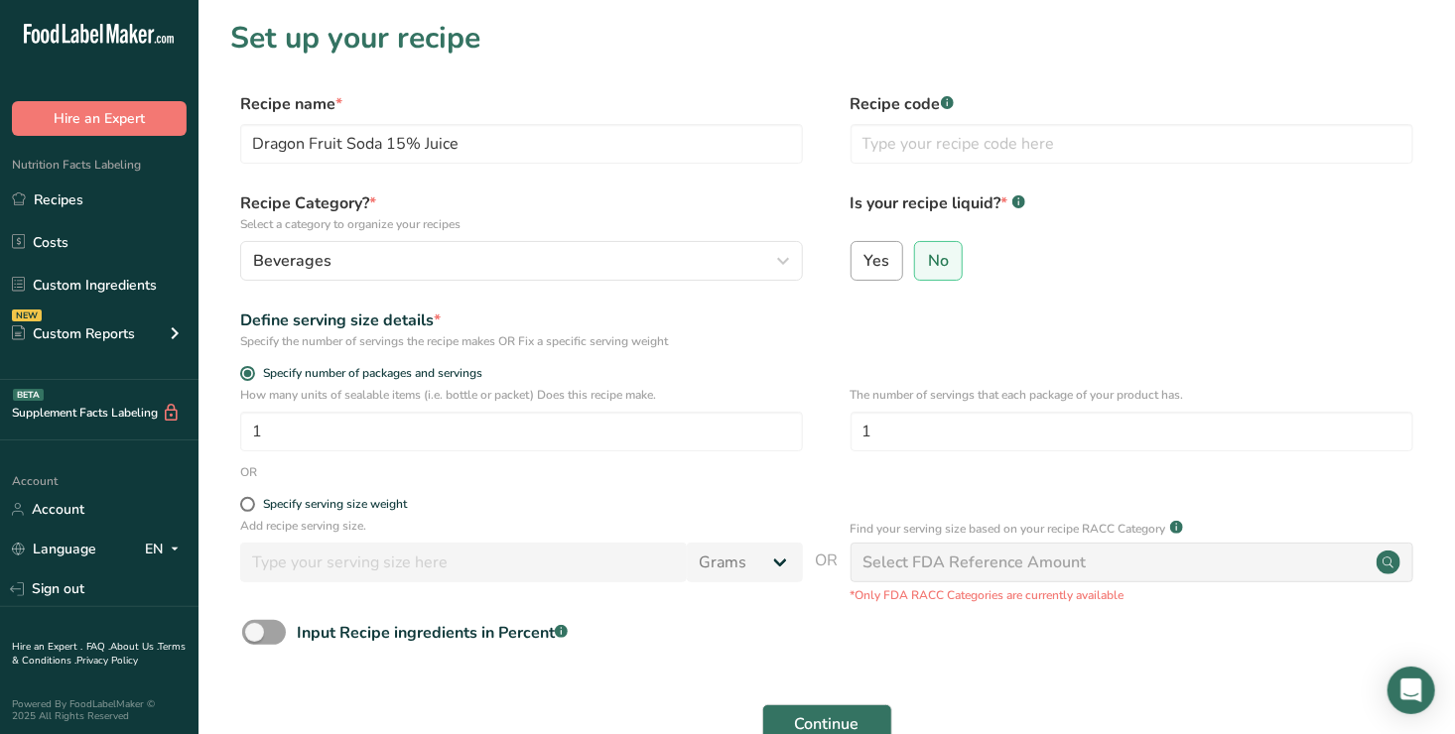
click at [870, 257] on span "Yes" at bounding box center [877, 261] width 26 height 20
click at [865, 257] on input "Yes" at bounding box center [858, 260] width 13 height 13
radio input "true"
radio input "false"
select select "22"
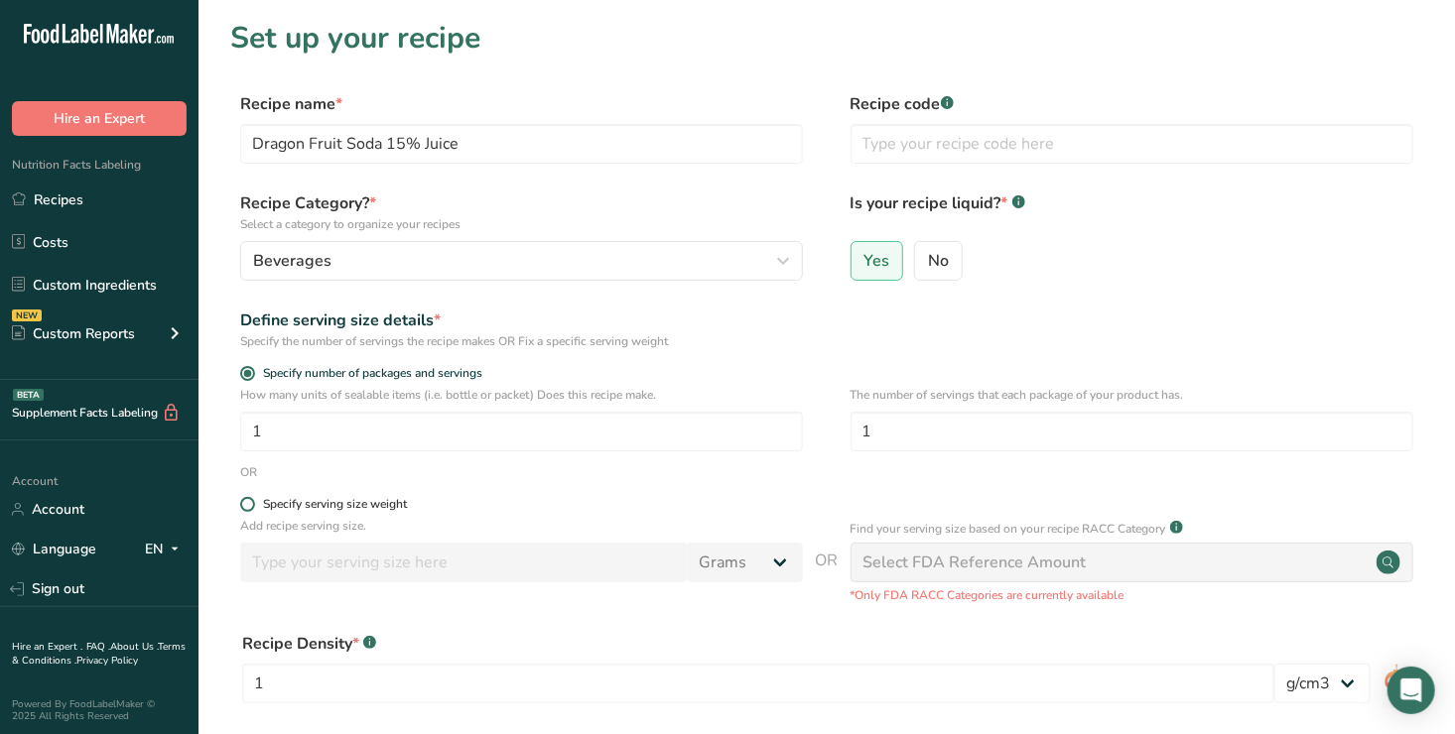
click at [249, 508] on span at bounding box center [247, 504] width 15 height 15
click at [249, 508] on input "Specify serving size weight" at bounding box center [246, 504] width 13 height 13
radio input "true"
radio input "false"
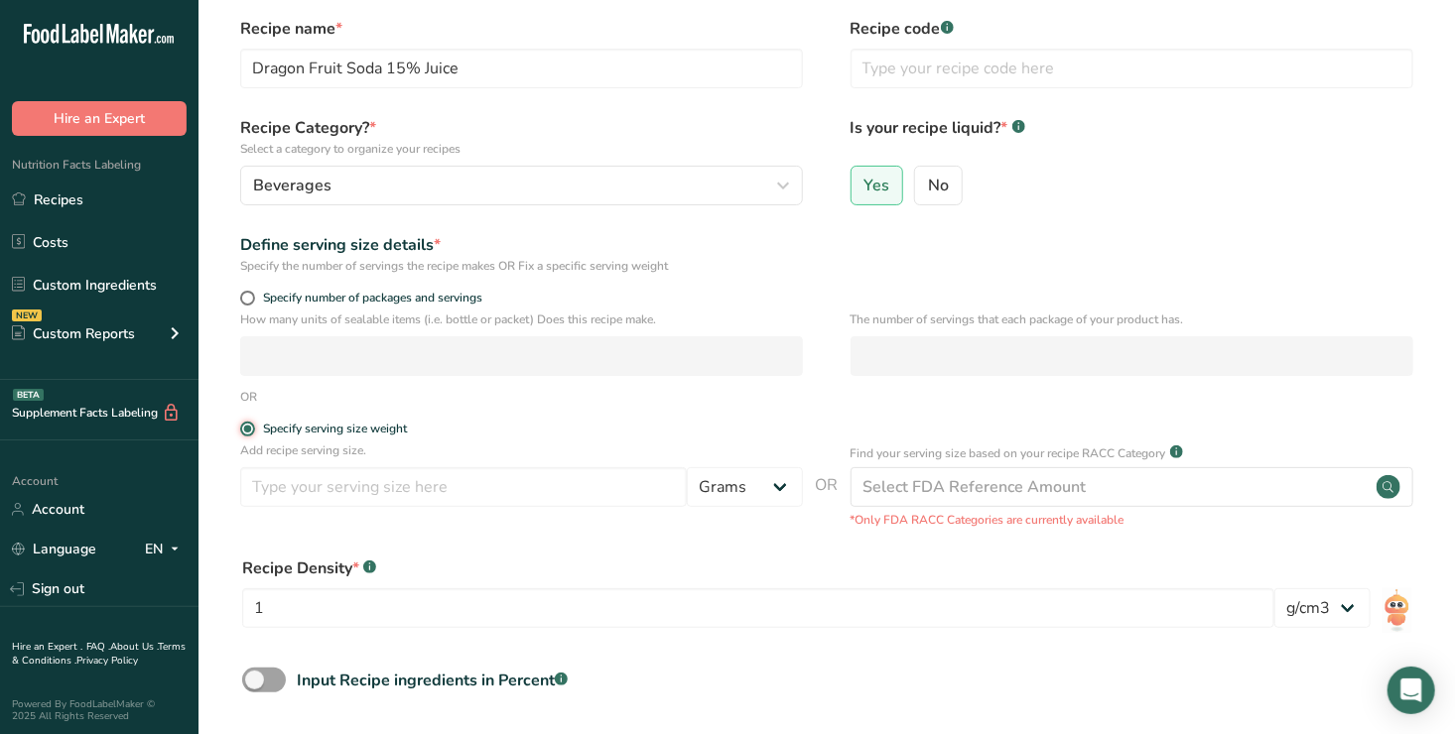
scroll to position [139, 0]
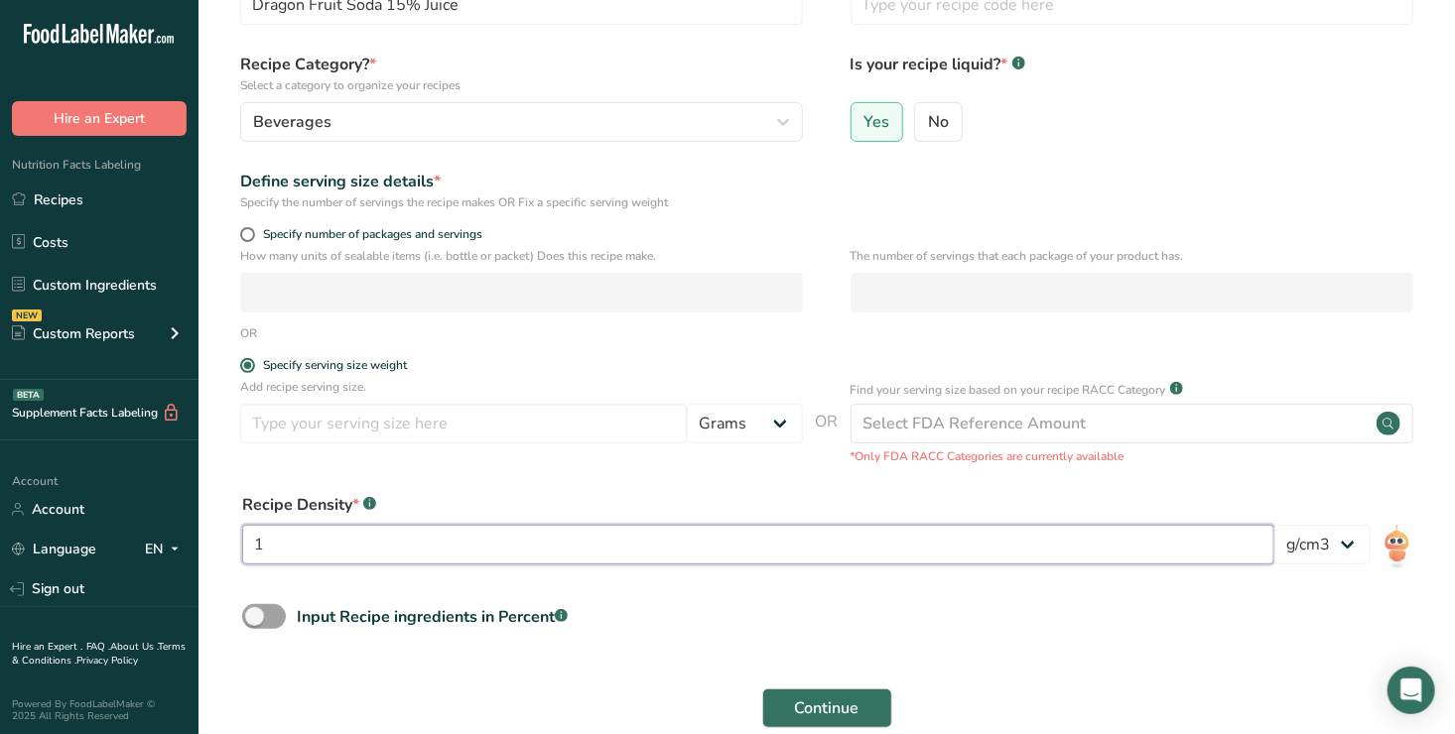
click at [283, 538] on input "1" at bounding box center [758, 545] width 1032 height 40
type input "3"
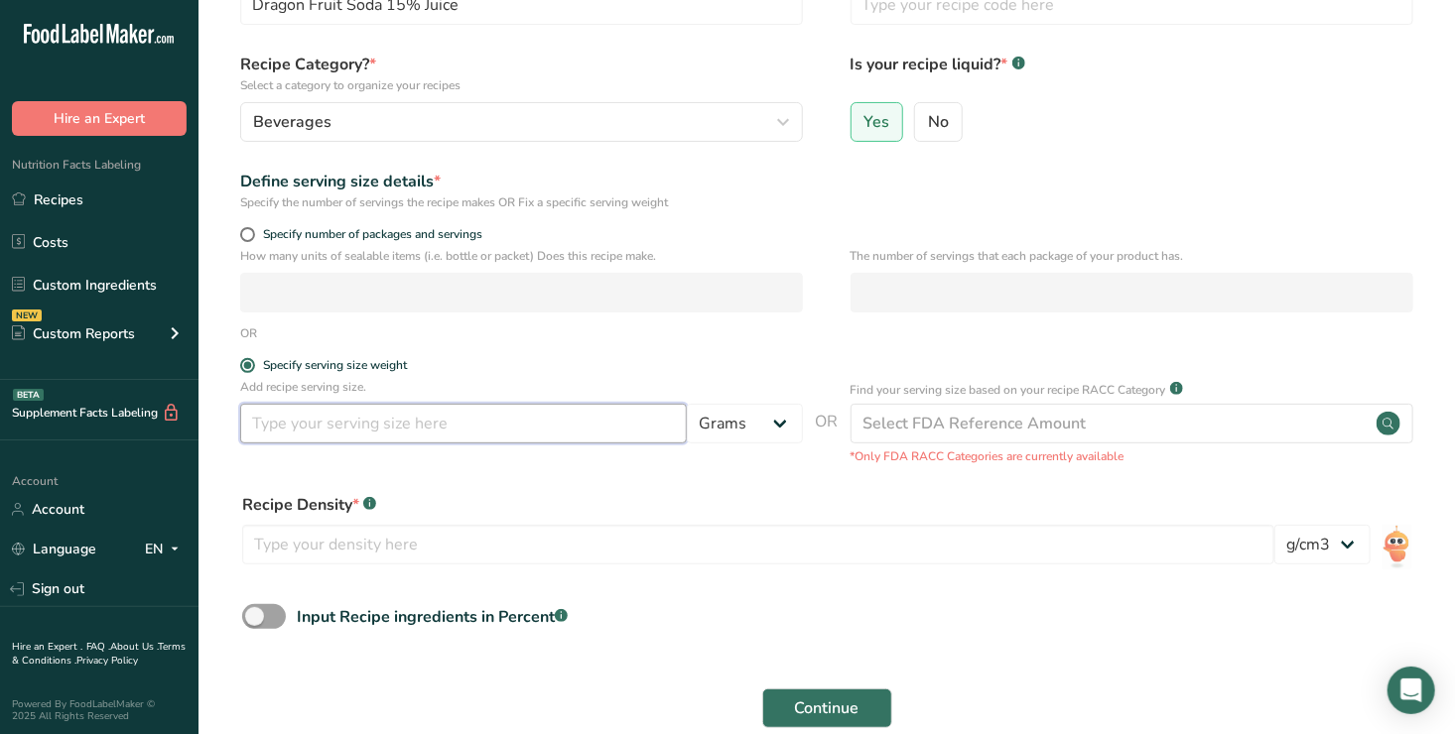
click at [256, 425] on input "number" at bounding box center [463, 424] width 447 height 40
type input "355"
click at [780, 423] on select "Grams kg mg mcg lb oz l mL fl oz tbsp tsp cup qt gallon" at bounding box center [745, 424] width 116 height 40
select select "17"
click at [687, 404] on select "Grams kg mg mcg lb oz l mL fl oz tbsp tsp cup qt gallon" at bounding box center [745, 424] width 116 height 40
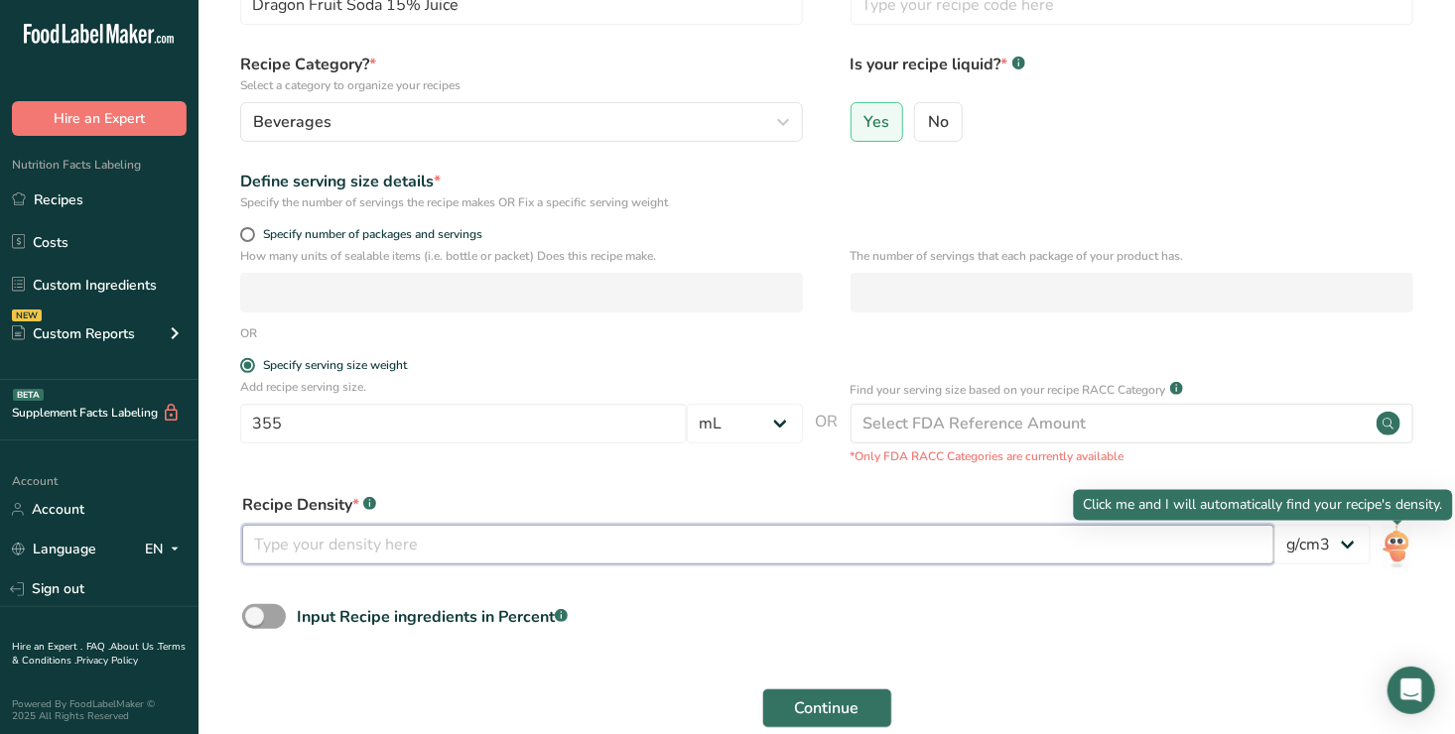
drag, startPoint x: 1400, startPoint y: 548, endPoint x: 1001, endPoint y: 540, distance: 399.1
click at [1001, 540] on input "number" at bounding box center [758, 545] width 1032 height 40
click at [1407, 550] on img at bounding box center [1397, 547] width 29 height 45
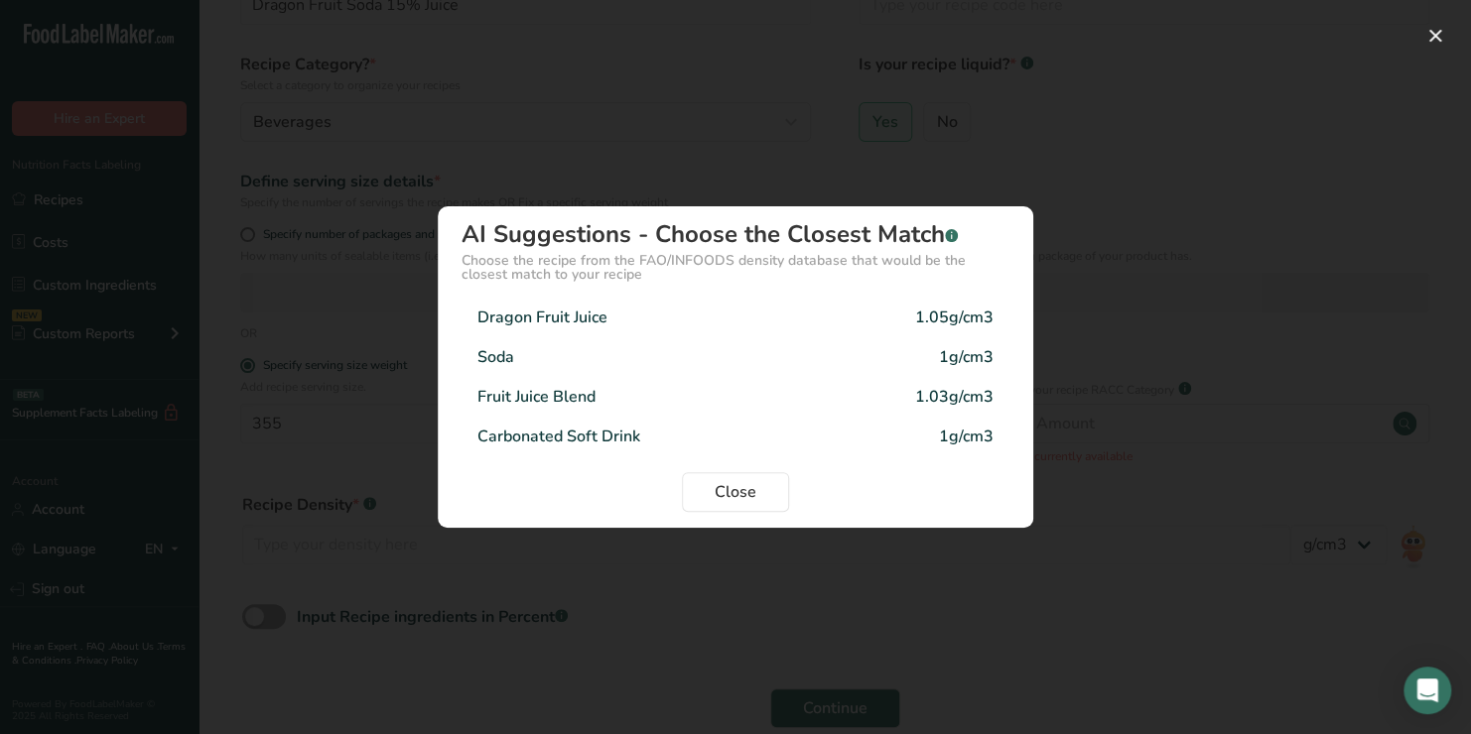
click at [589, 318] on div "Dragon Fruit Juice" at bounding box center [542, 318] width 130 height 24
type input "1.05"
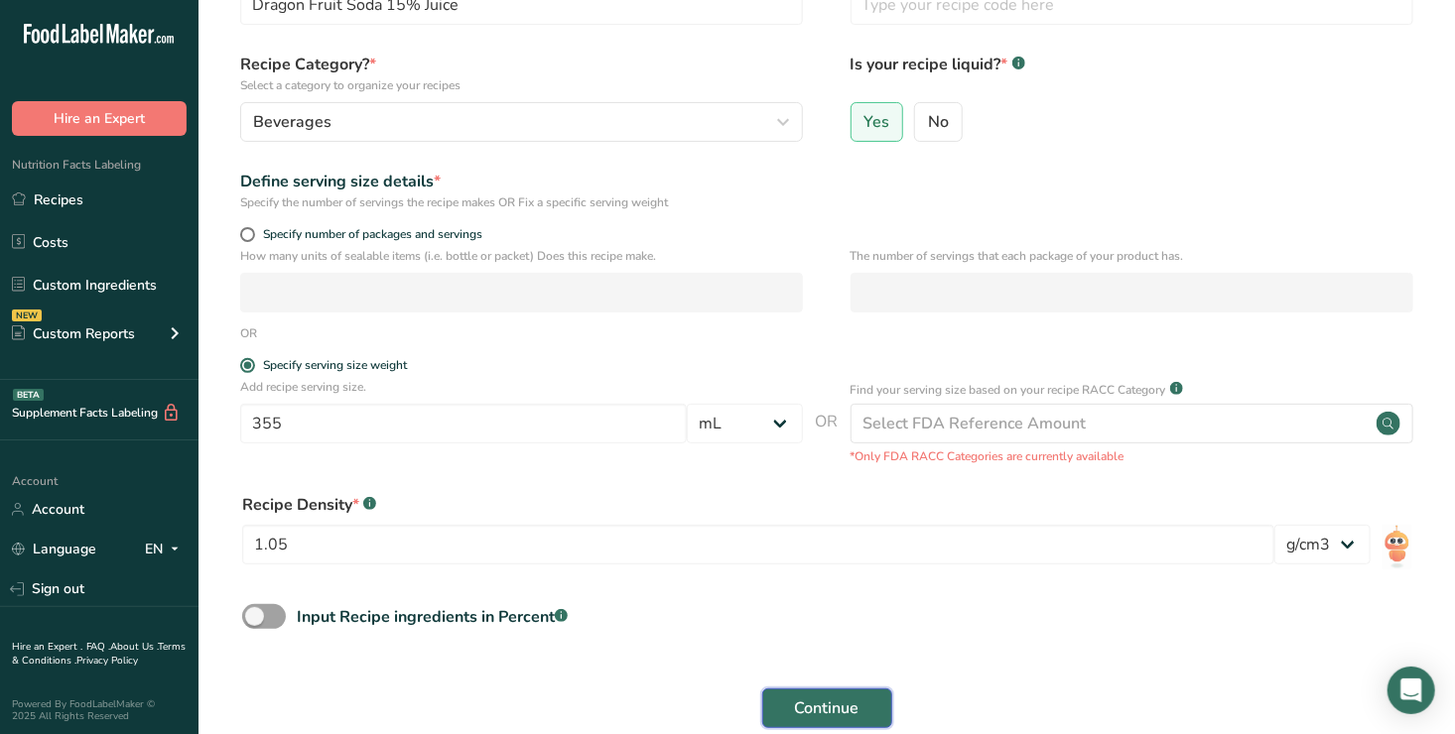
click at [860, 709] on button "Continue" at bounding box center [827, 709] width 130 height 40
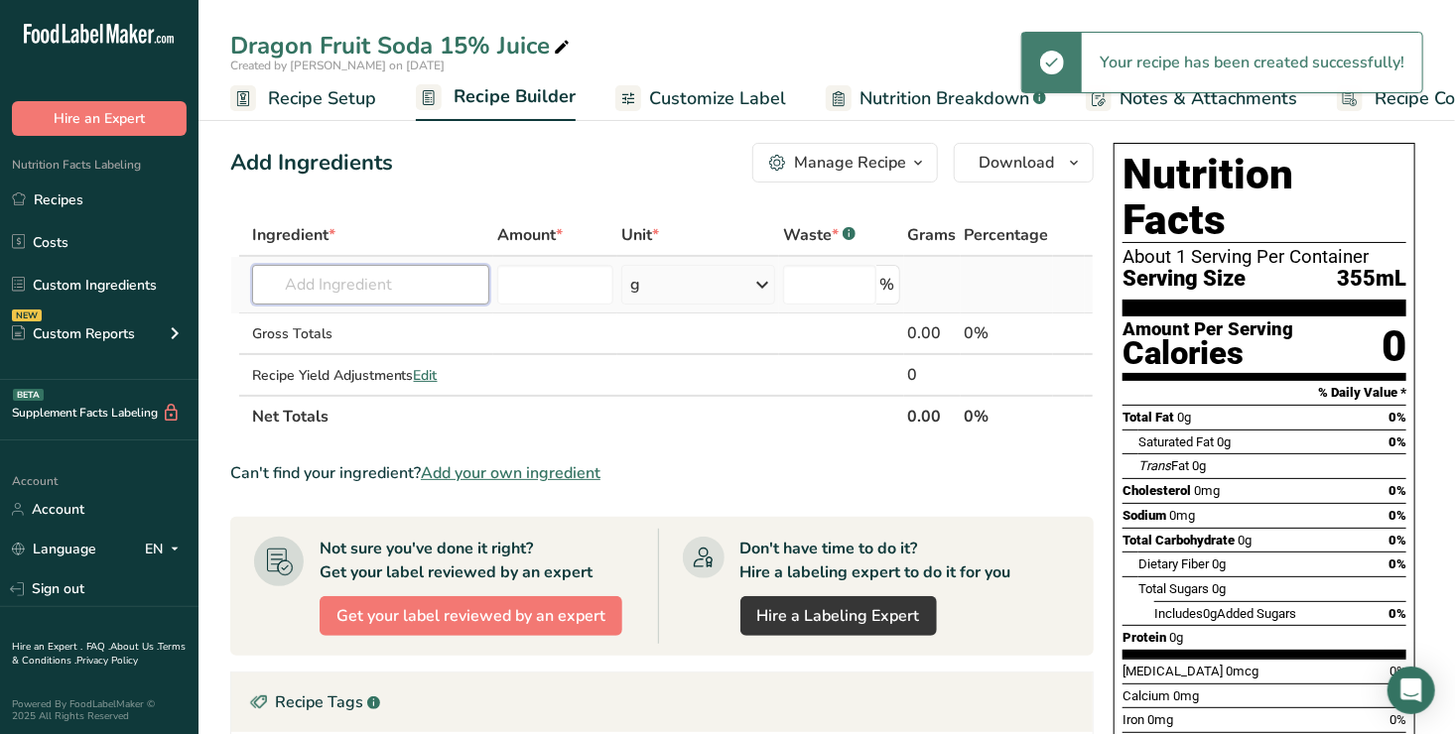
click at [313, 282] on input "text" at bounding box center [370, 285] width 237 height 40
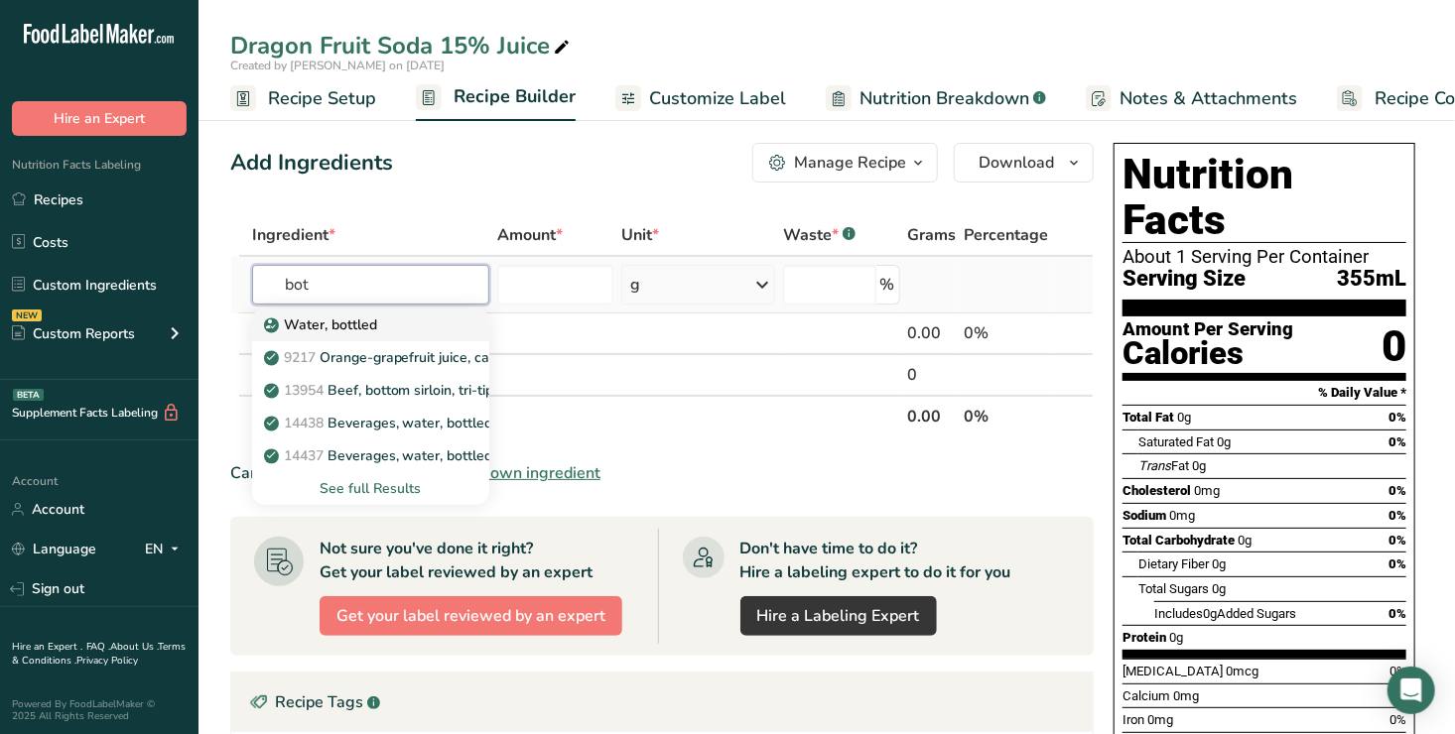
type input "bot"
click at [360, 324] on p "Water, bottled" at bounding box center [322, 325] width 109 height 21
type input "Water, bottled"
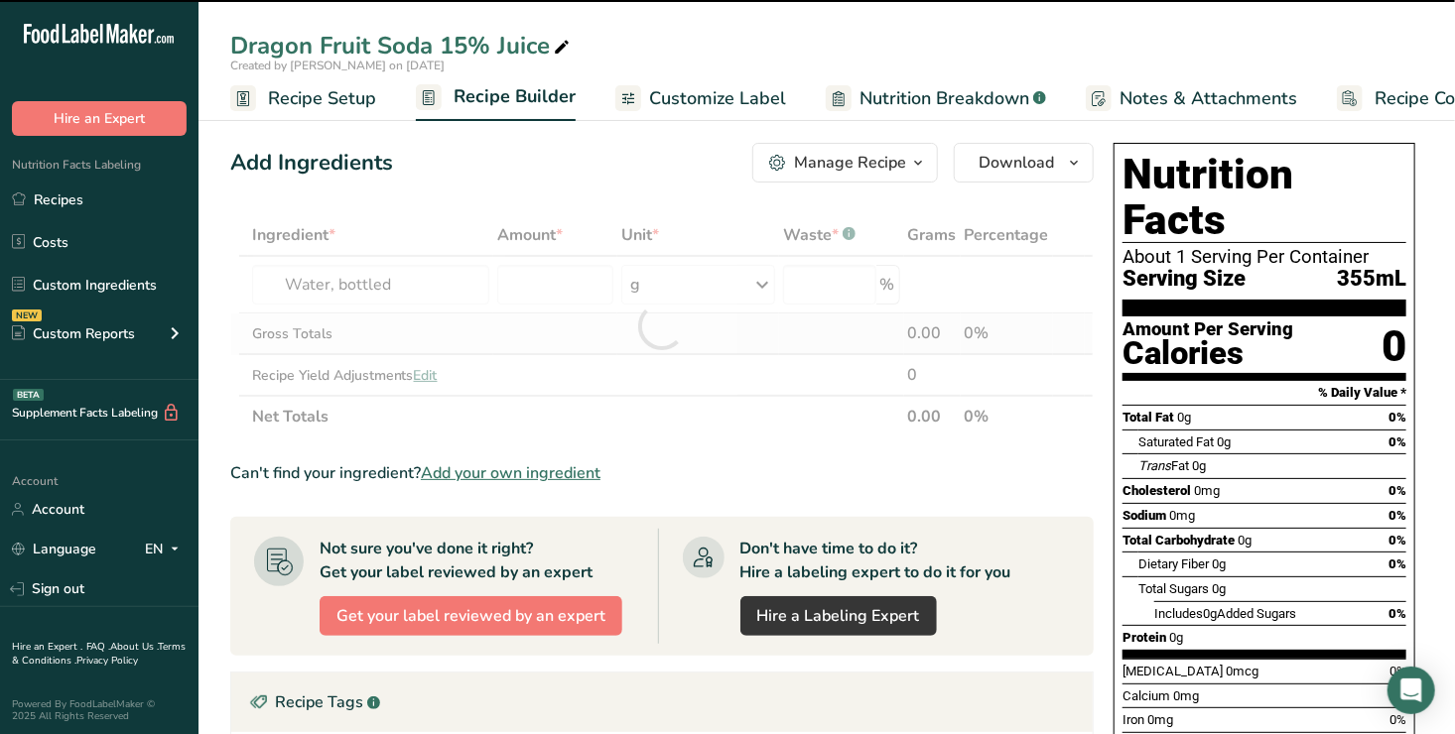
type input "0"
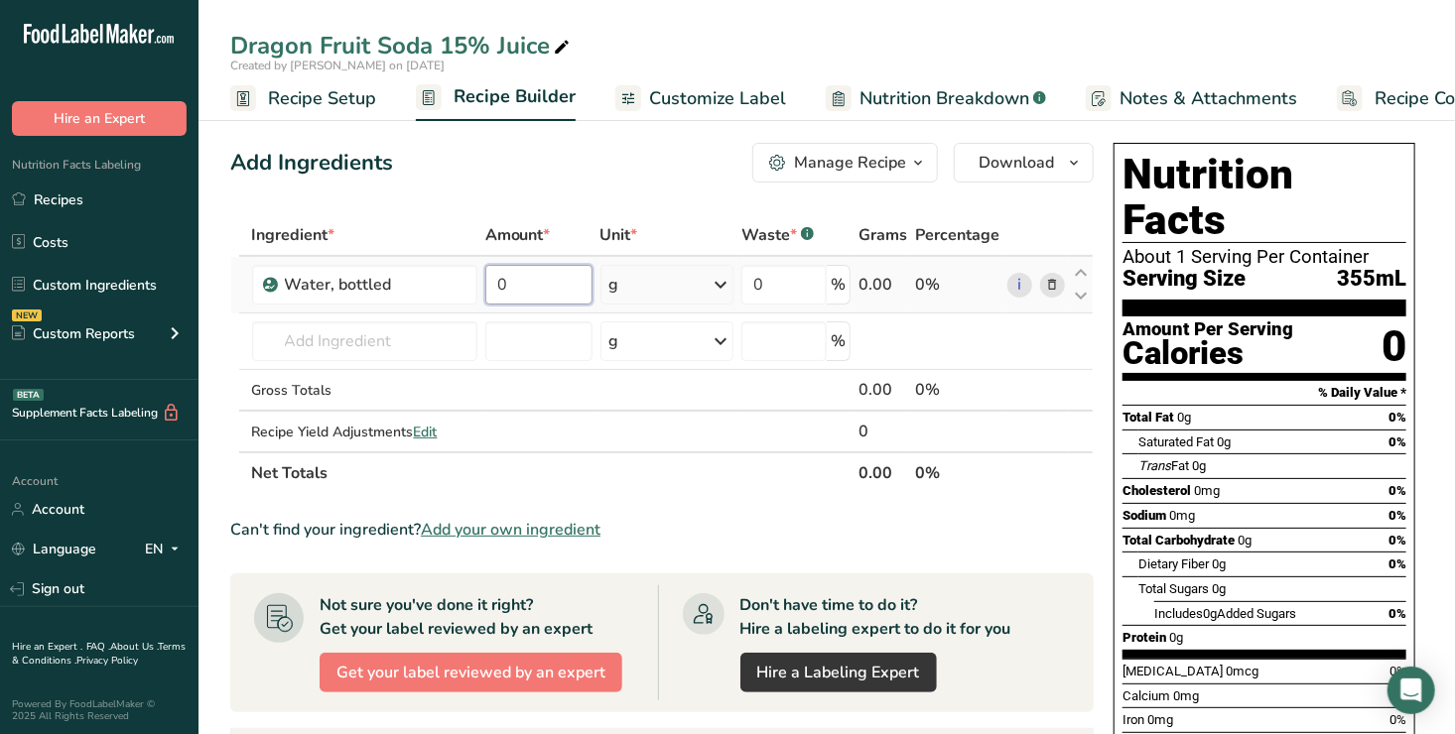
drag, startPoint x: 919, startPoint y: 733, endPoint x: 522, endPoint y: 285, distance: 599.1
click at [522, 285] on input "0" at bounding box center [538, 285] width 107 height 40
type input "7570"
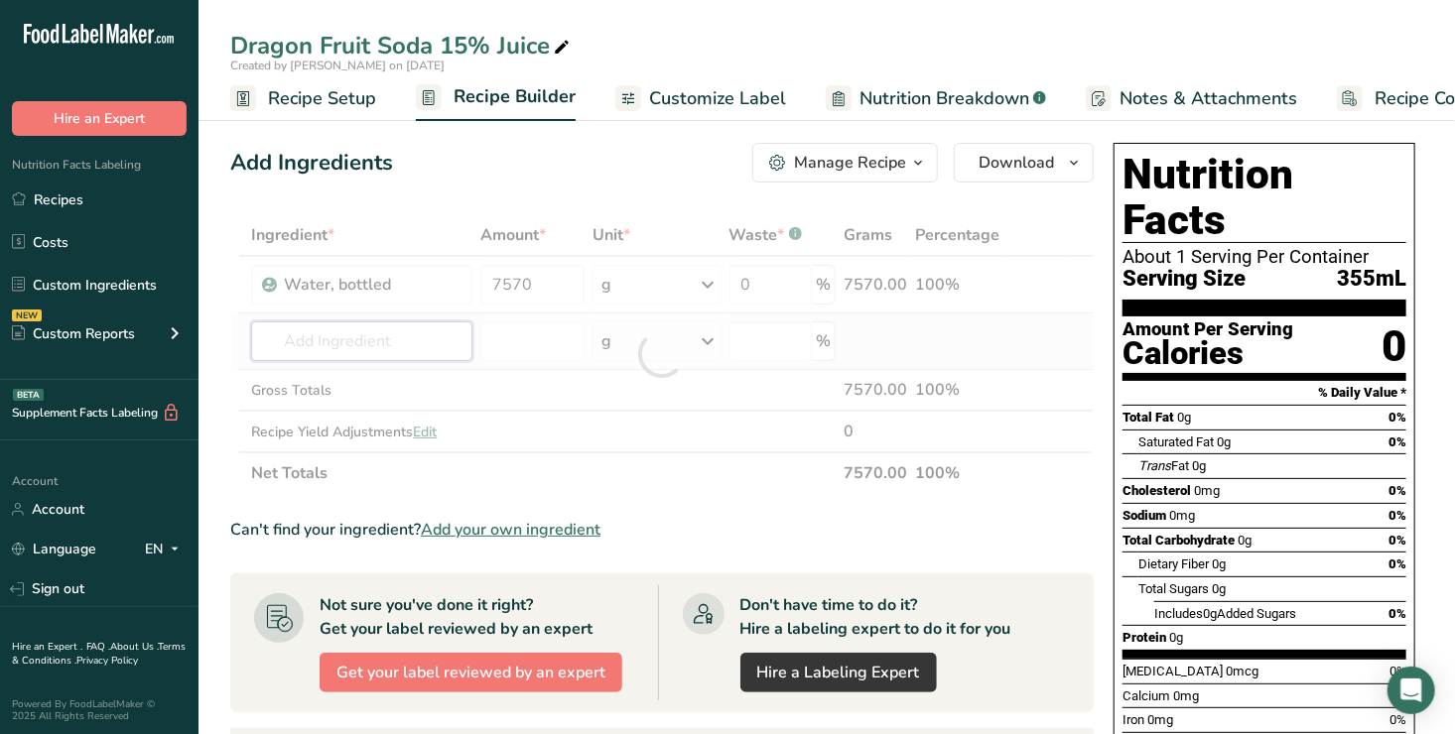
click at [282, 342] on div "Ingredient * Amount * Unit * Waste * .a-a{fill:#347362;}.b-a{fill:#fff;} Grams …" at bounding box center [662, 354] width 864 height 280
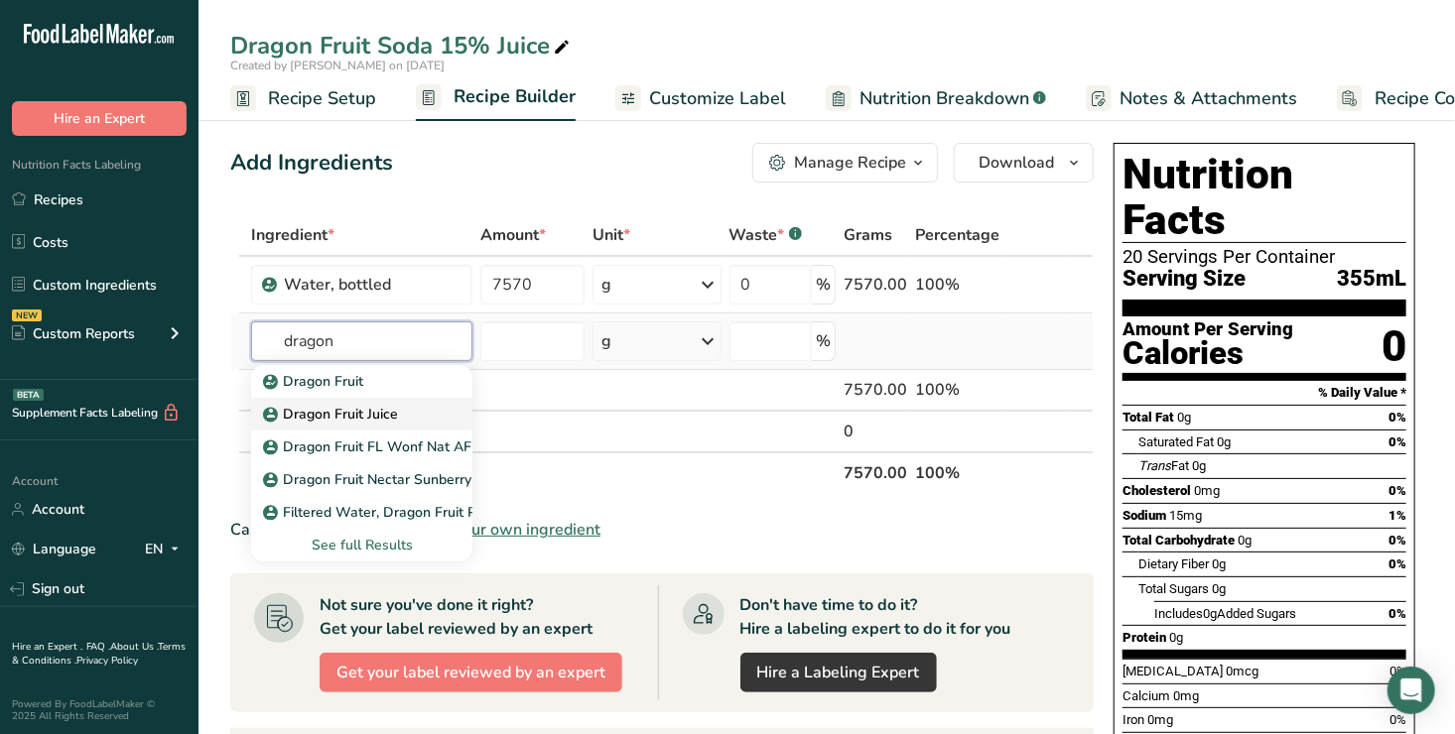
type input "dragon"
click at [364, 414] on p "Dragon Fruit Juice" at bounding box center [332, 414] width 131 height 21
type input "Dragon Fruit Juice"
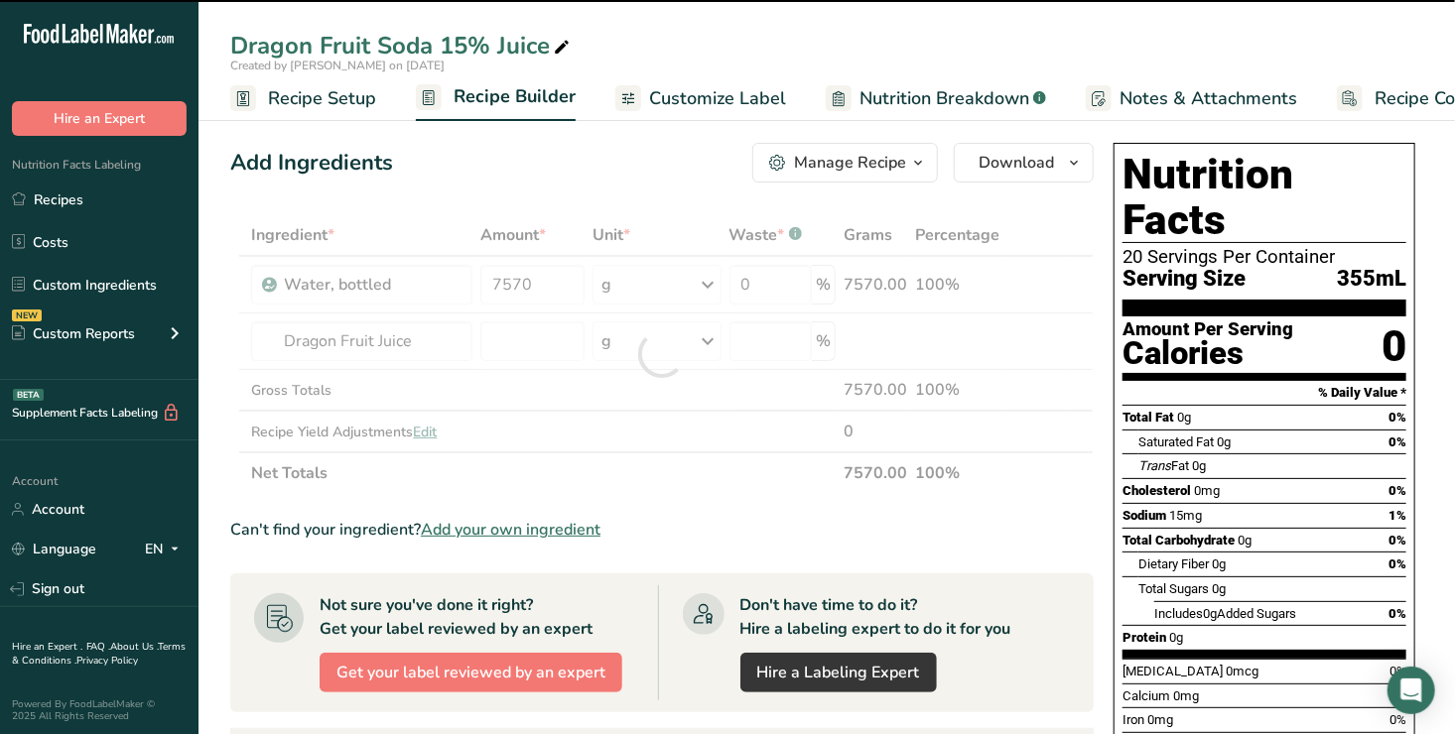
type input "0"
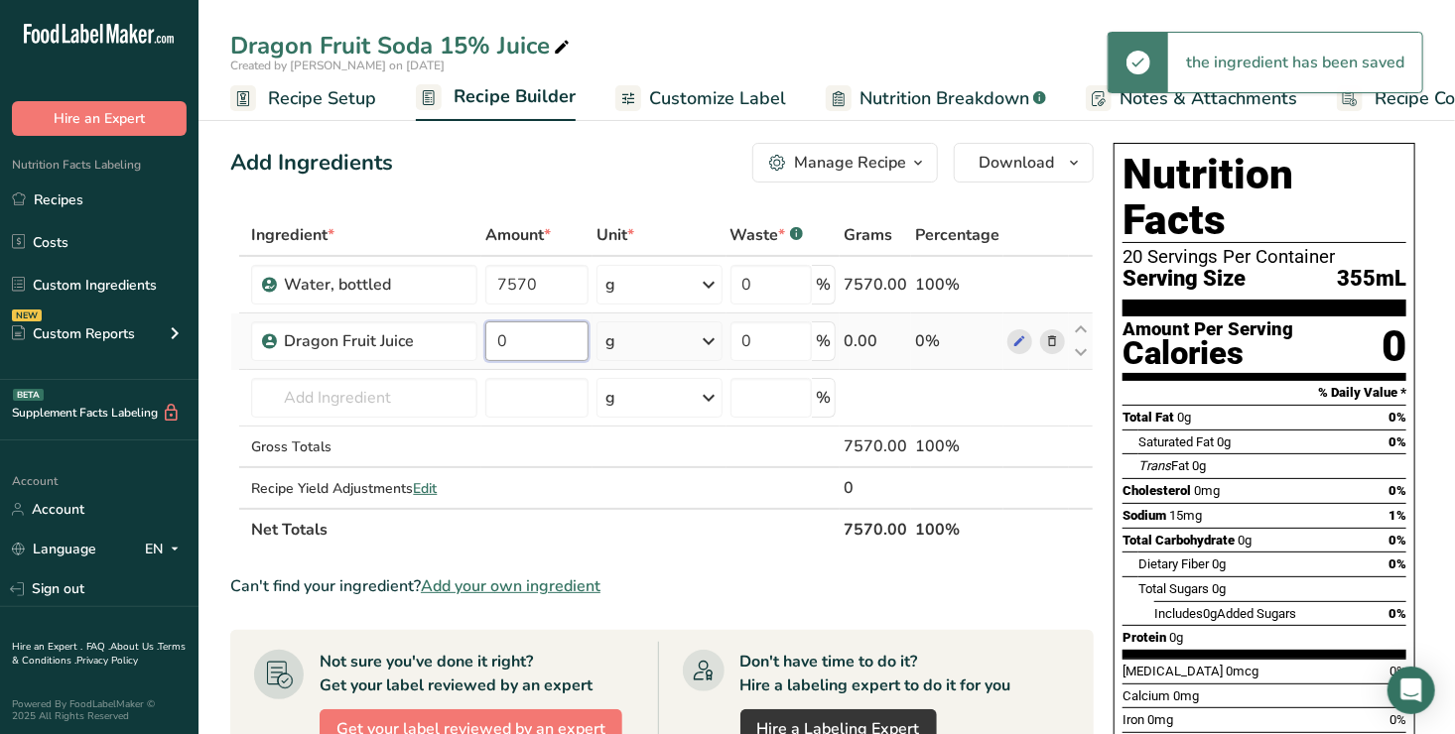
click at [536, 339] on input "0" at bounding box center [536, 342] width 103 height 40
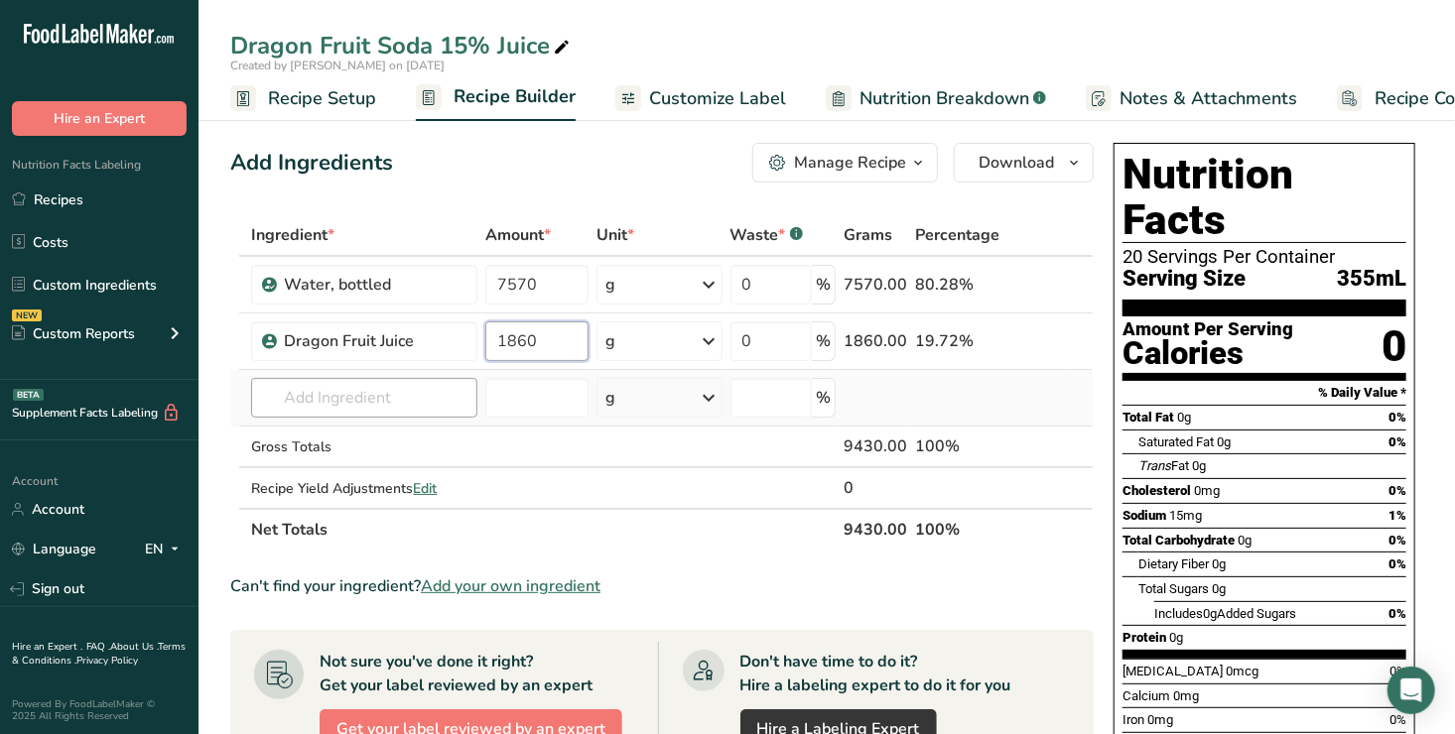
type input "1860"
click at [368, 401] on div "Ingredient * Amount * Unit * Waste * .a-a{fill:#347362;}.b-a{fill:#fff;} Grams …" at bounding box center [662, 382] width 864 height 336
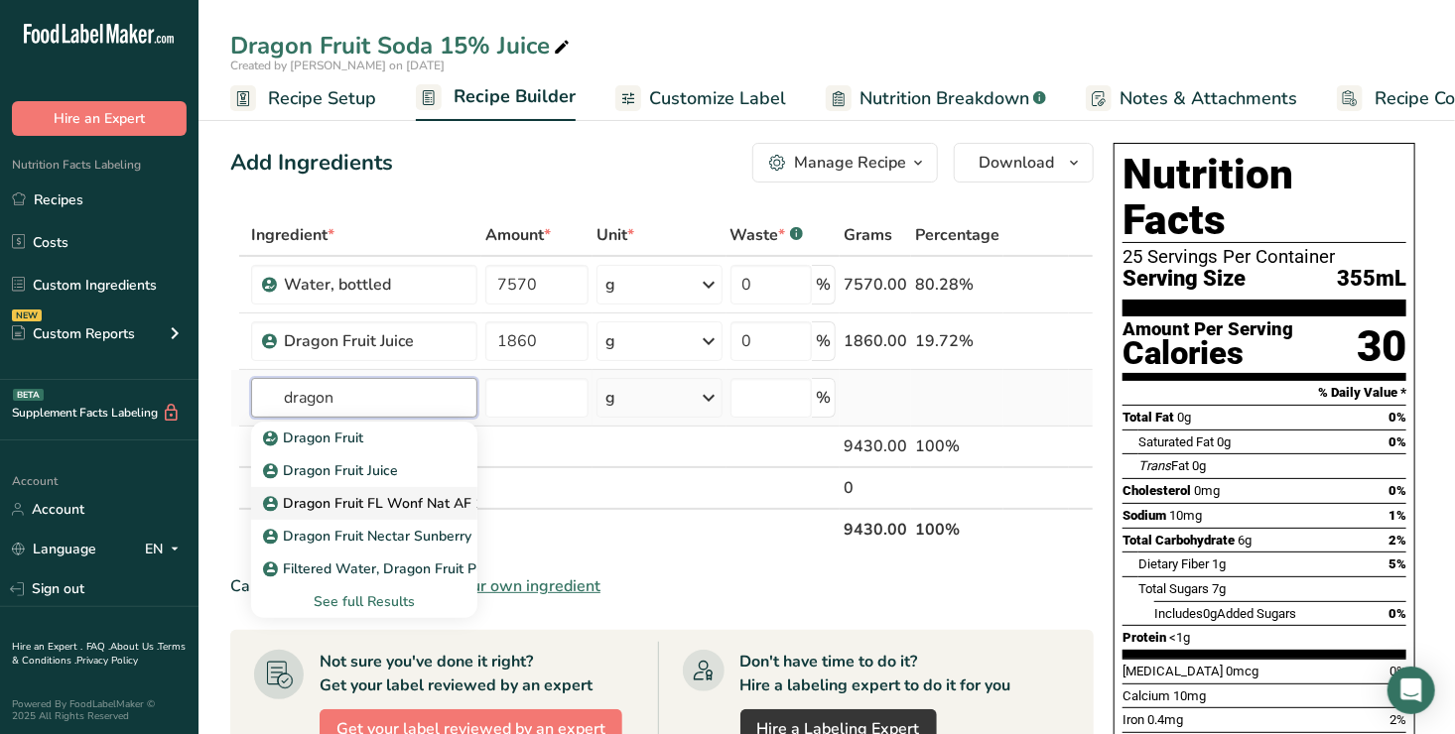
type input "dragon"
click at [357, 499] on p "Dragon Fruit FL Wonf Nat AF 105090" at bounding box center [395, 503] width 256 height 21
type input "Dragon Fruit FL Wonf Nat AF 105090"
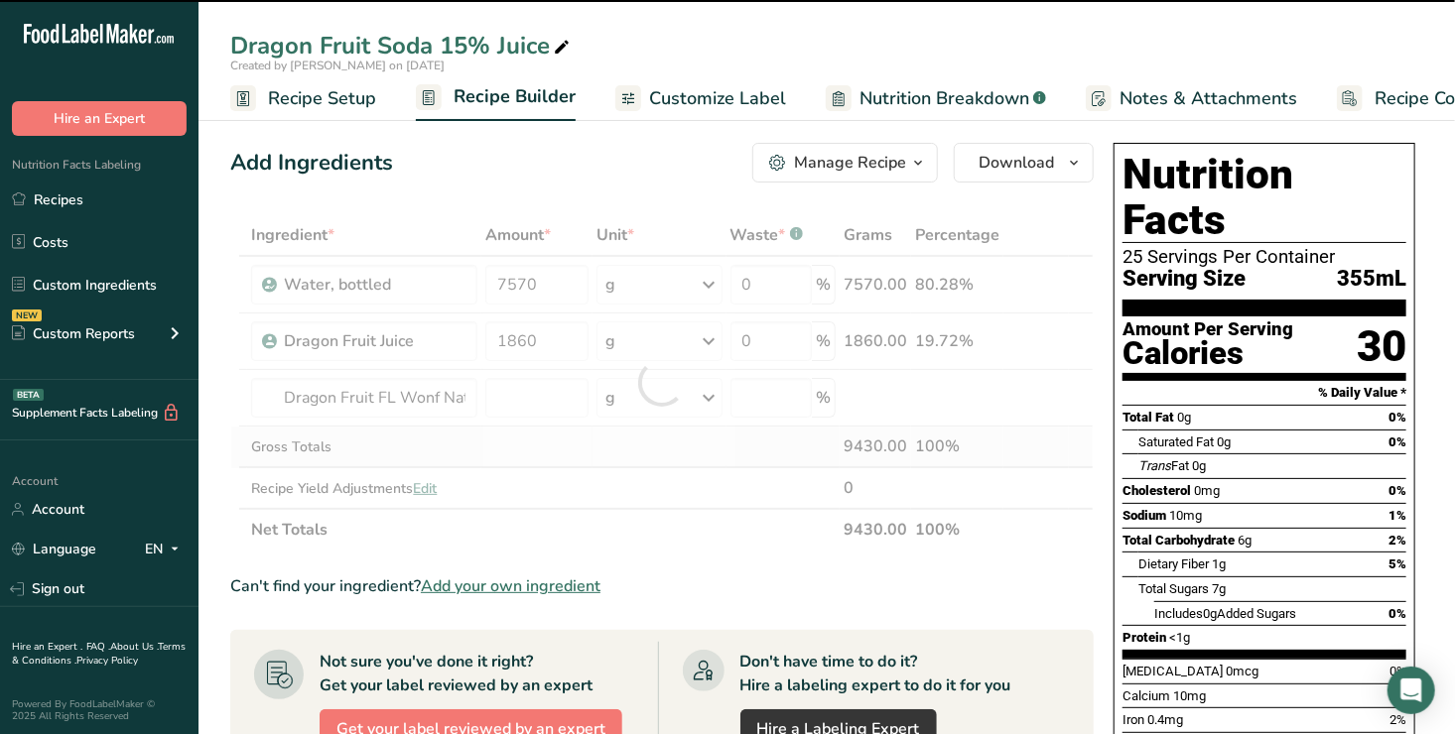
type input "0"
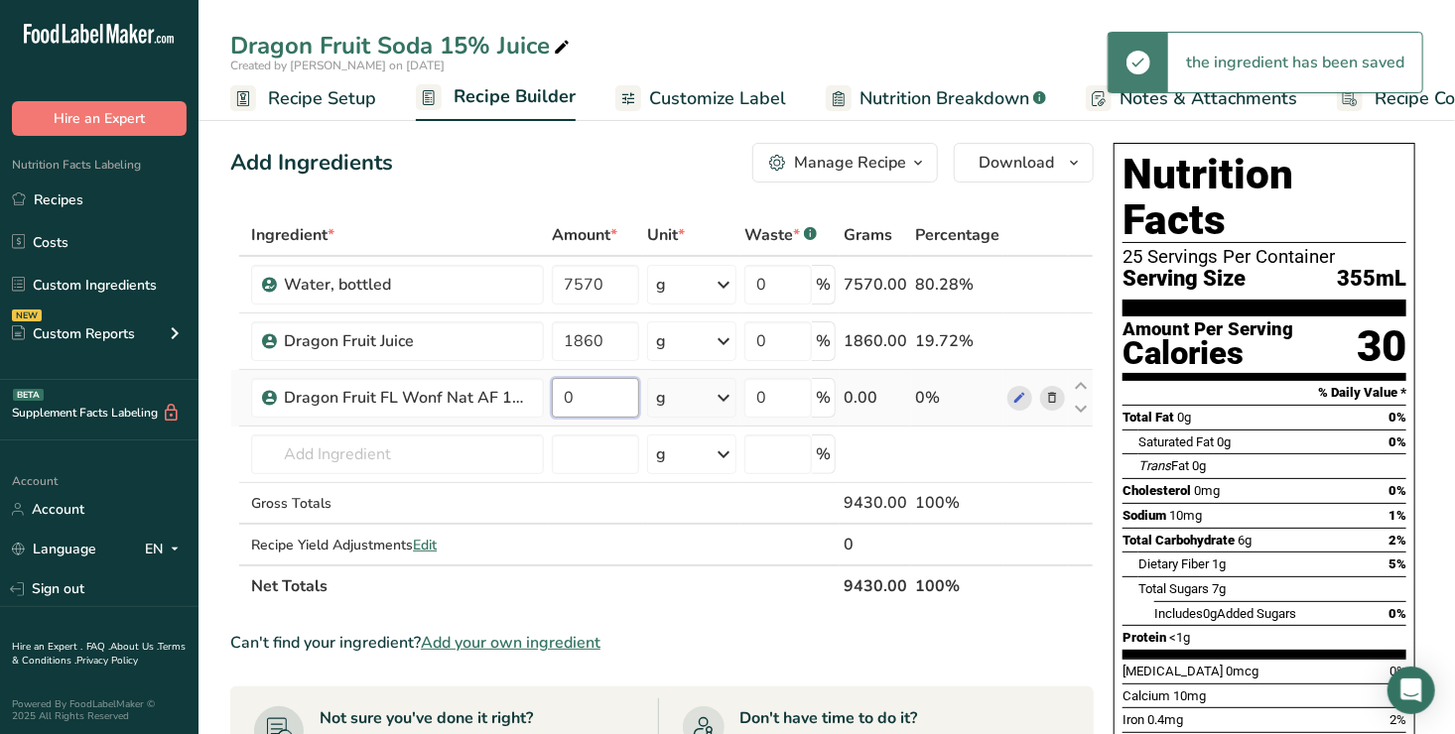
click at [586, 397] on input "0" at bounding box center [595, 398] width 86 height 40
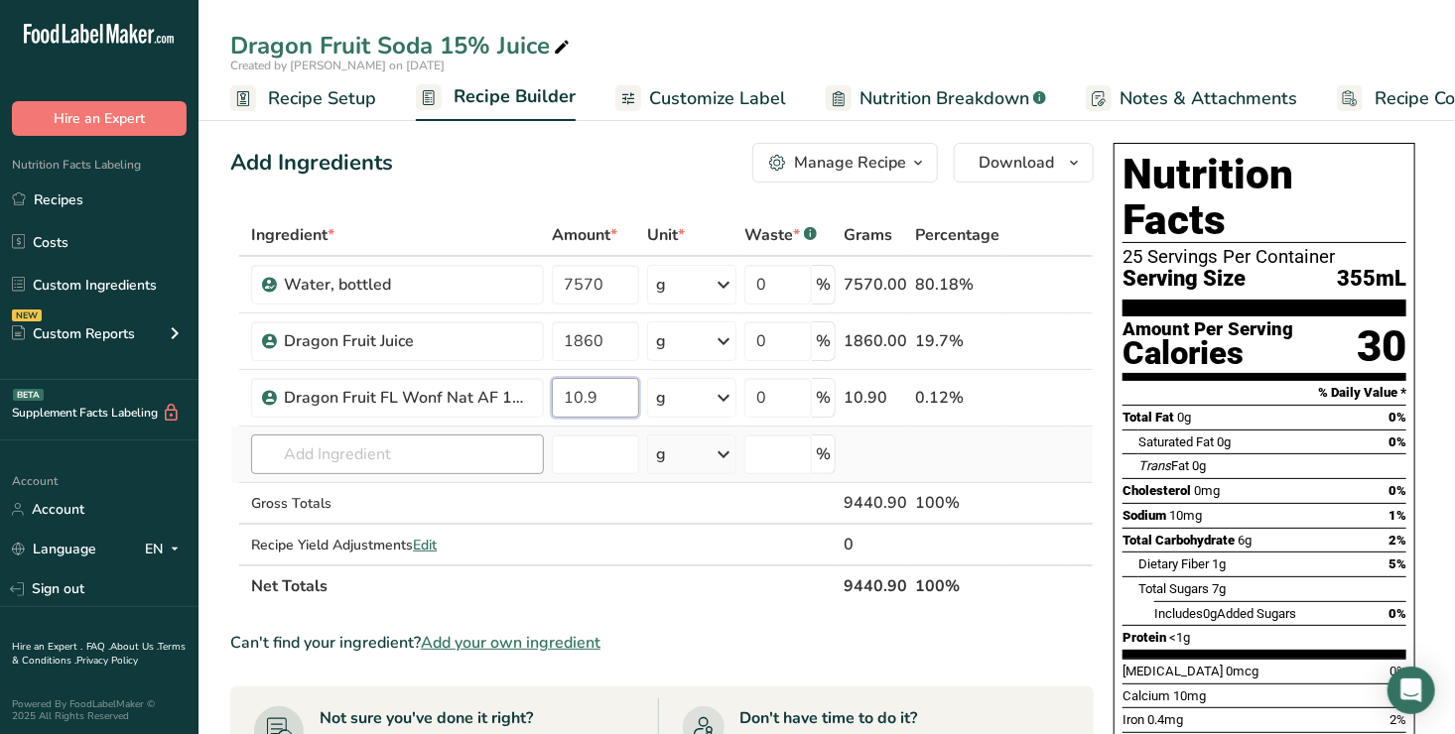
type input "10.9"
click at [336, 453] on div "Ingredient * Amount * Unit * Waste * .a-a{fill:#347362;}.b-a{fill:#fff;} Grams …" at bounding box center [662, 410] width 864 height 393
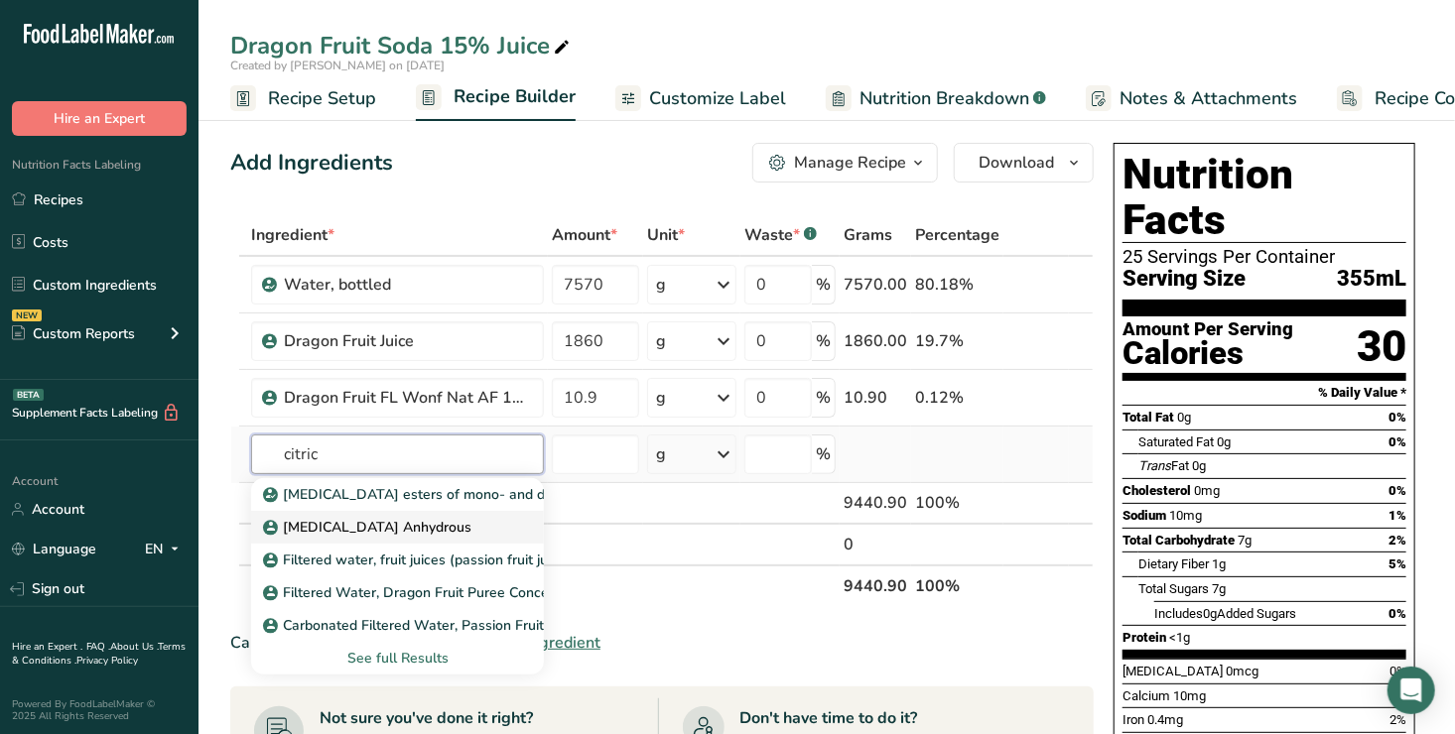
type input "citric"
click at [384, 523] on p "[MEDICAL_DATA] Anhydrous" at bounding box center [369, 527] width 204 height 21
type input "[MEDICAL_DATA] Anhydrous"
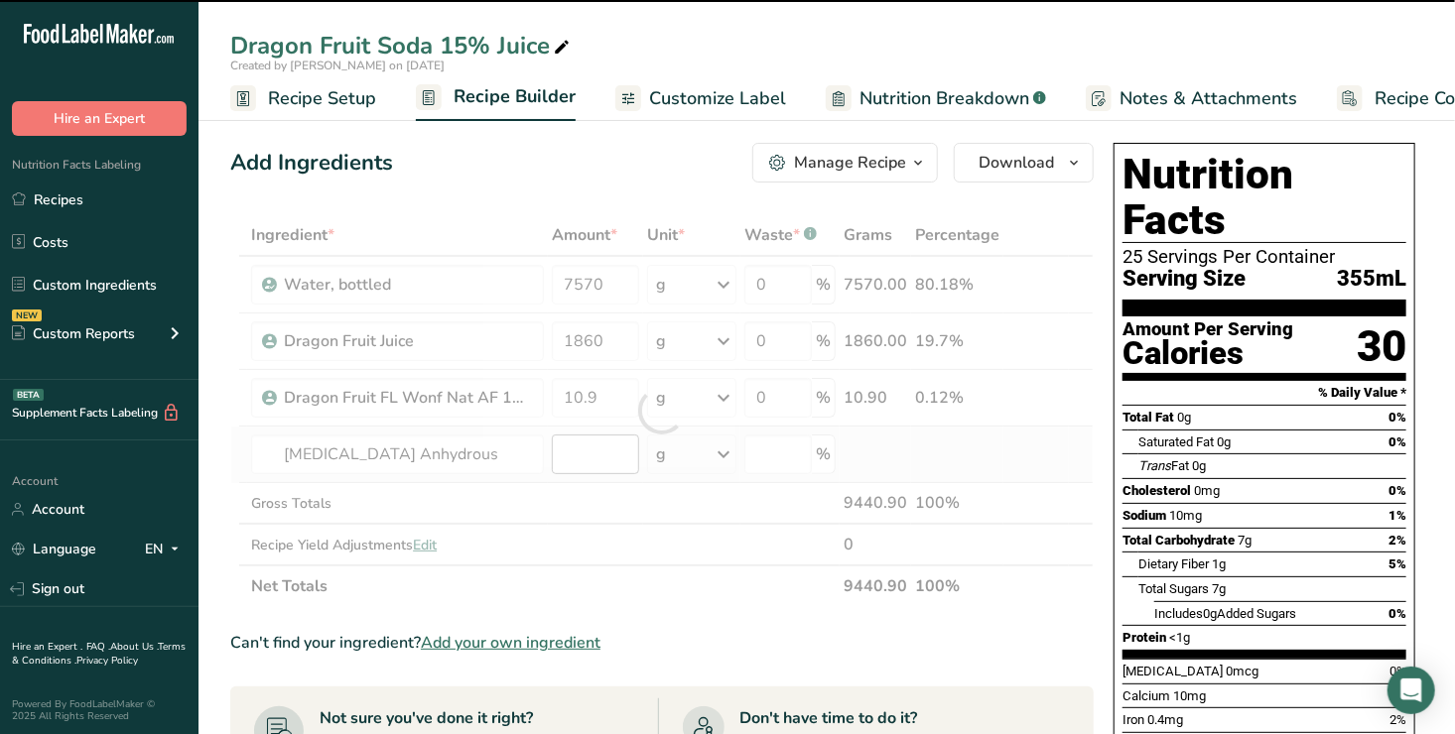
type input "0"
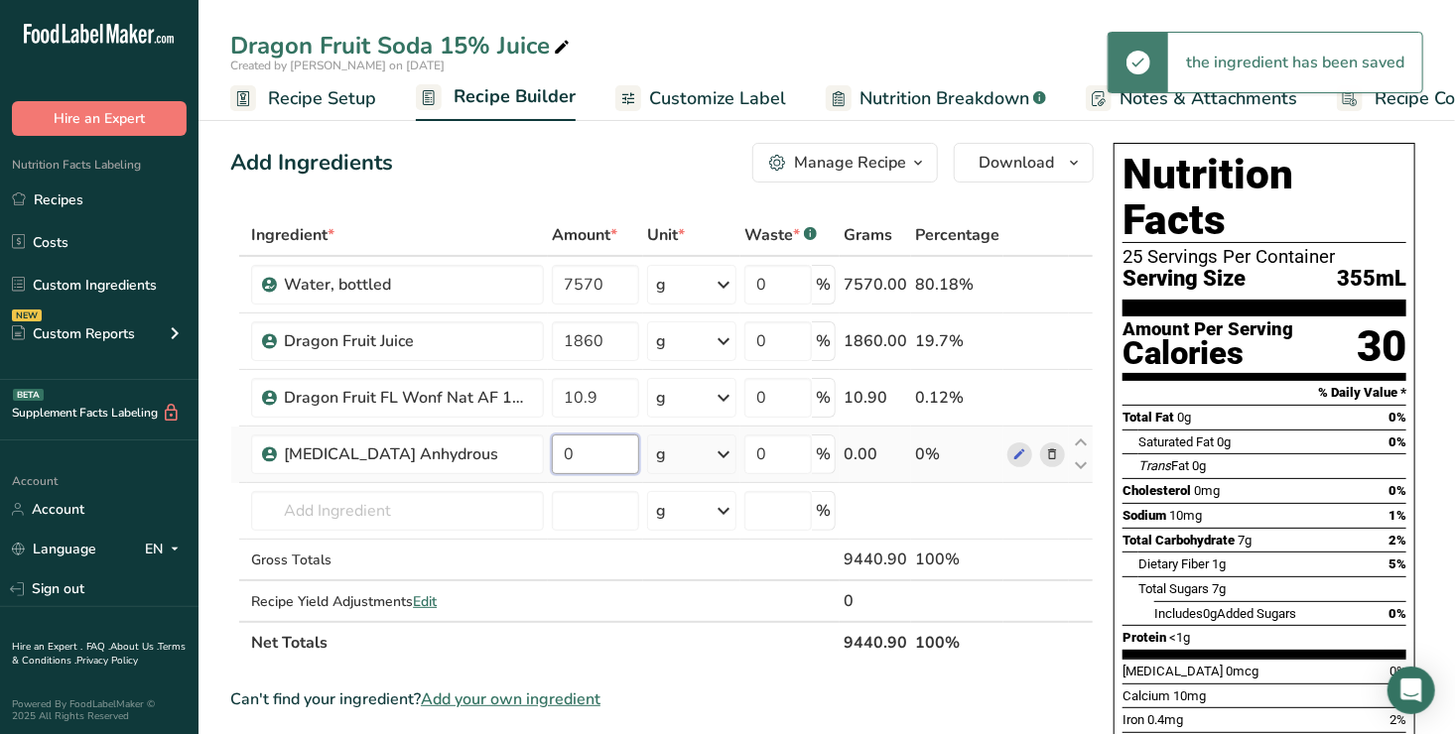
click at [596, 452] on input "0" at bounding box center [595, 455] width 86 height 40
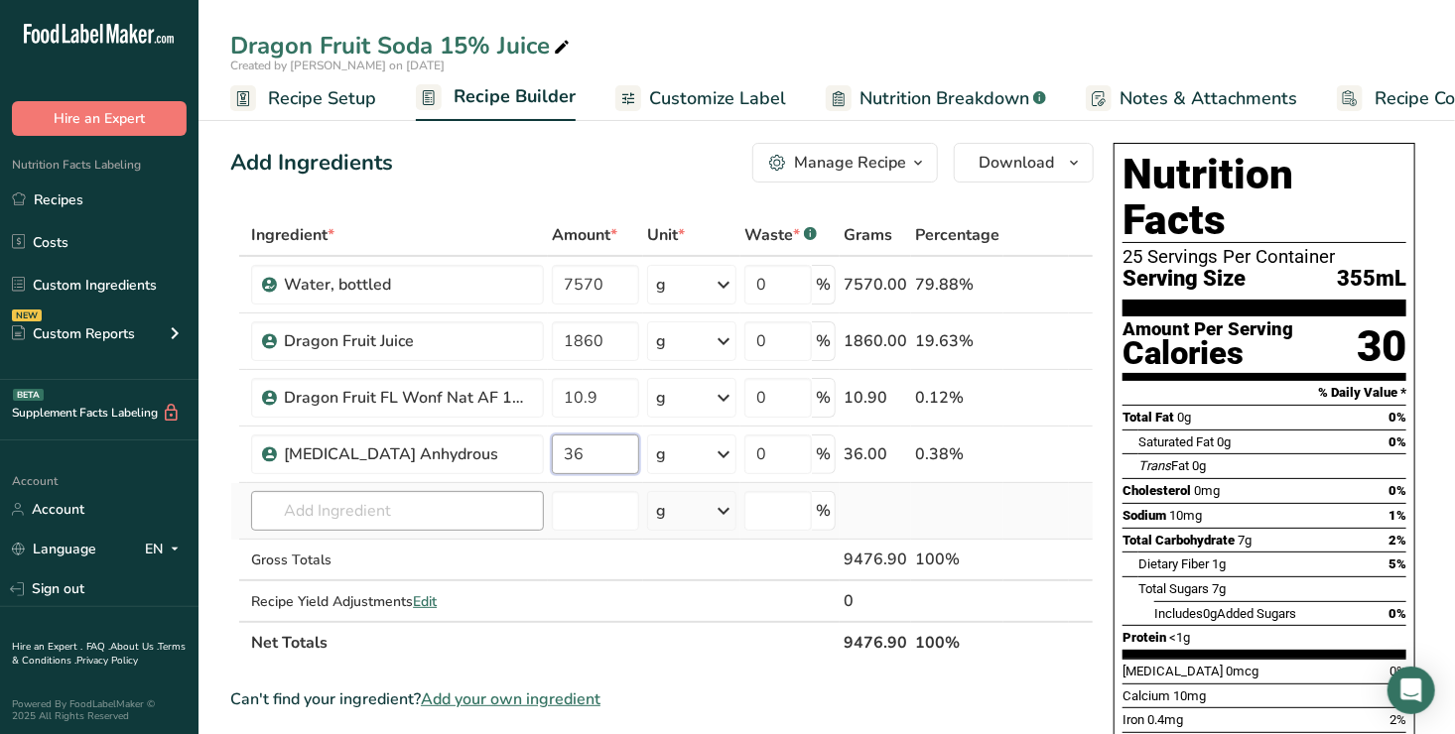
type input "36"
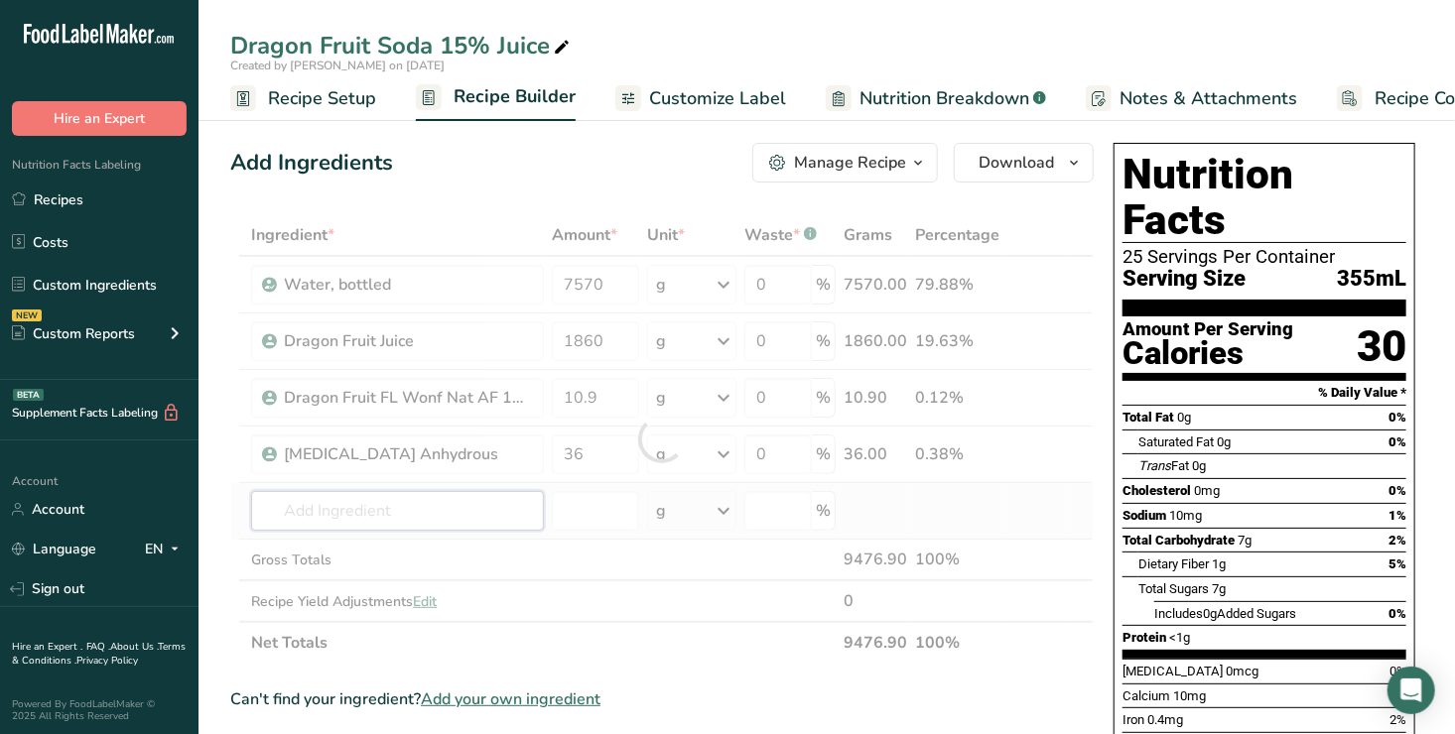
click at [283, 508] on div "Ingredient * Amount * Unit * Waste * .a-a{fill:#347362;}.b-a{fill:#fff;} Grams …" at bounding box center [662, 439] width 864 height 450
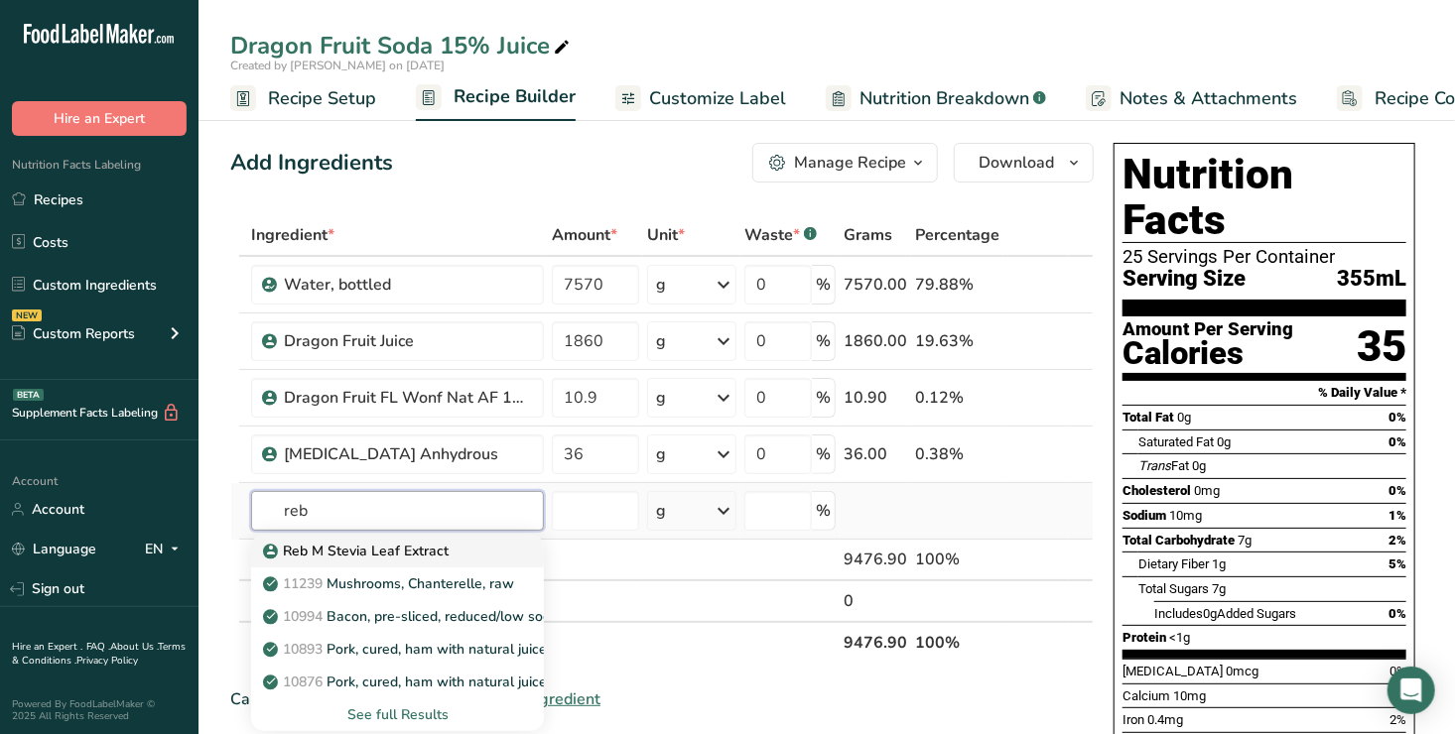
type input "reb"
click at [382, 545] on p "Reb M Stevia Leaf Extract" at bounding box center [358, 551] width 182 height 21
type input "Reb M Stevia Leaf Extract"
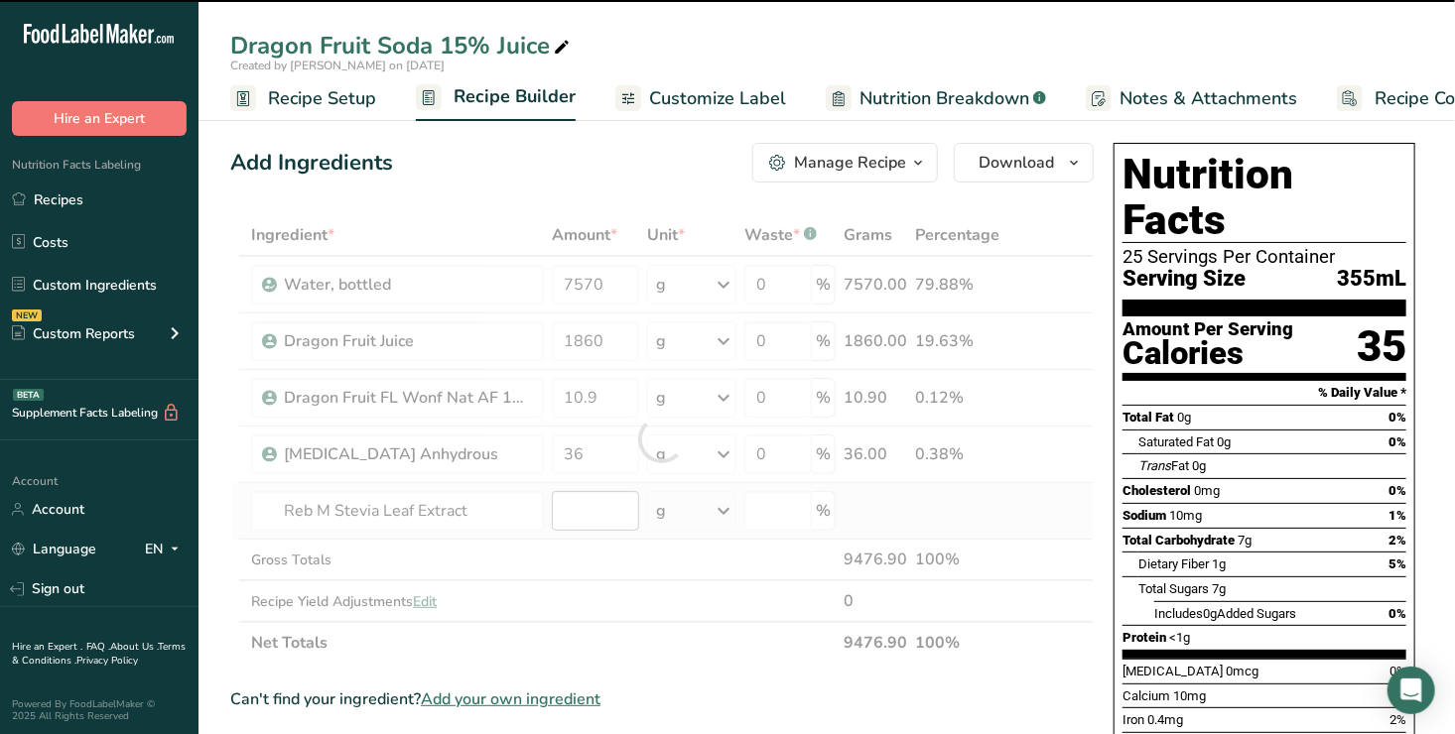
type input "0"
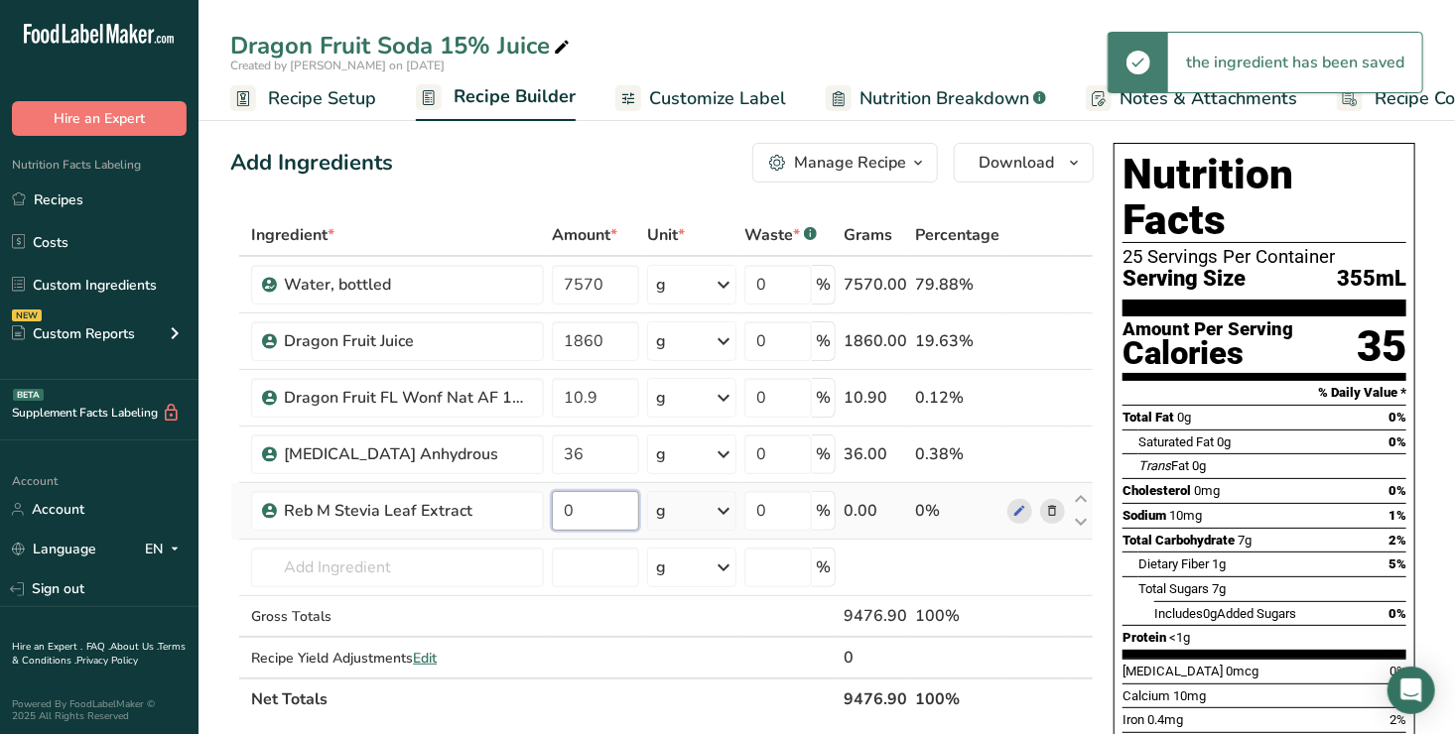
click at [597, 507] on input "0" at bounding box center [595, 511] width 86 height 40
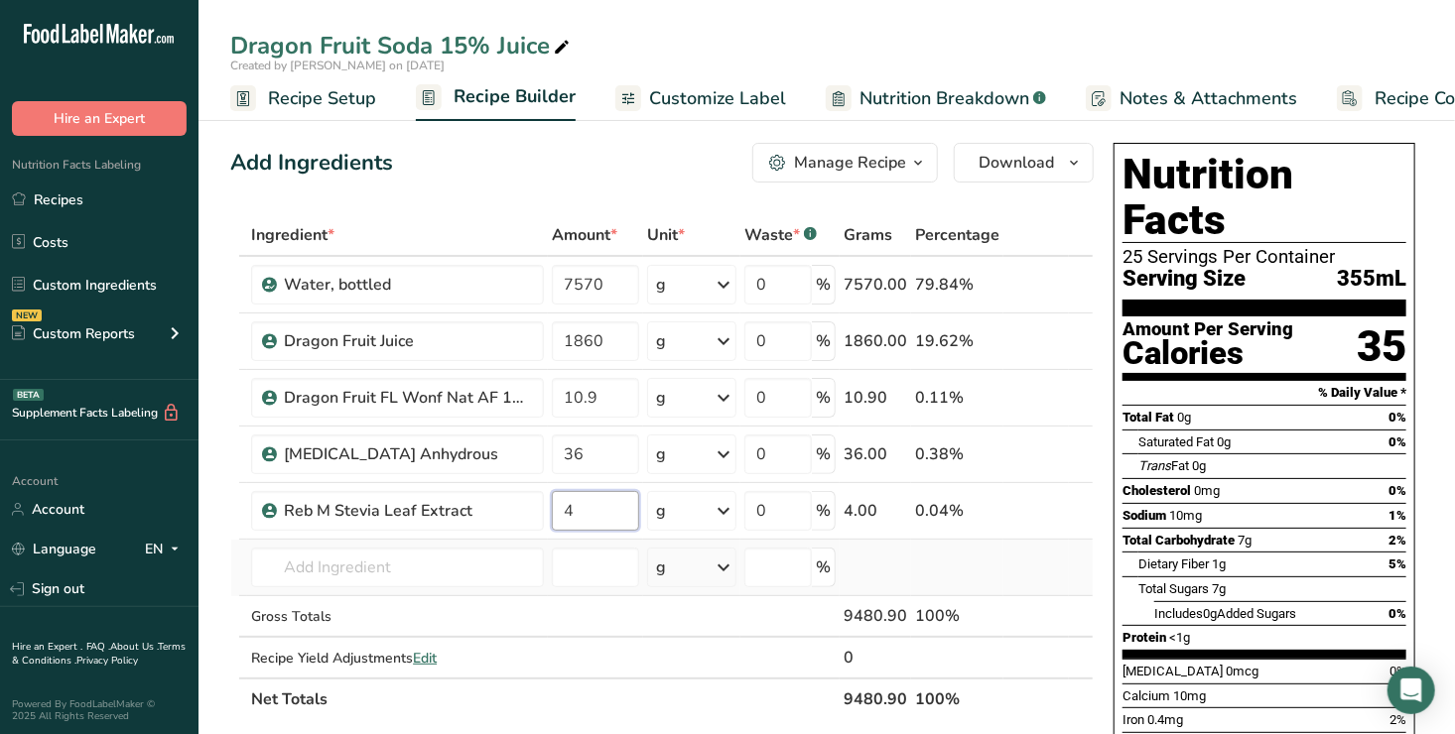
type input "4"
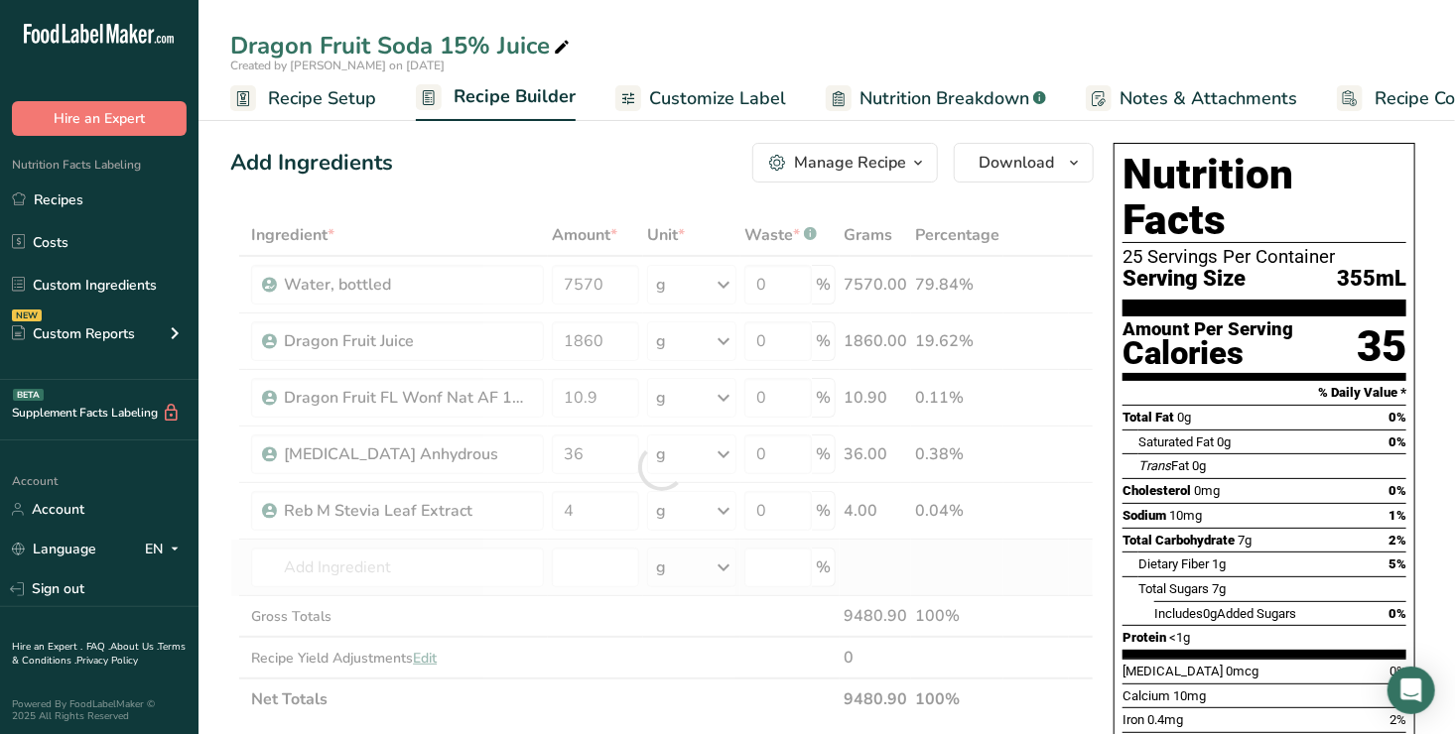
click at [958, 573] on div "Ingredient * Amount * Unit * Waste * .a-a{fill:#347362;}.b-a{fill:#fff;} Grams …" at bounding box center [662, 467] width 864 height 506
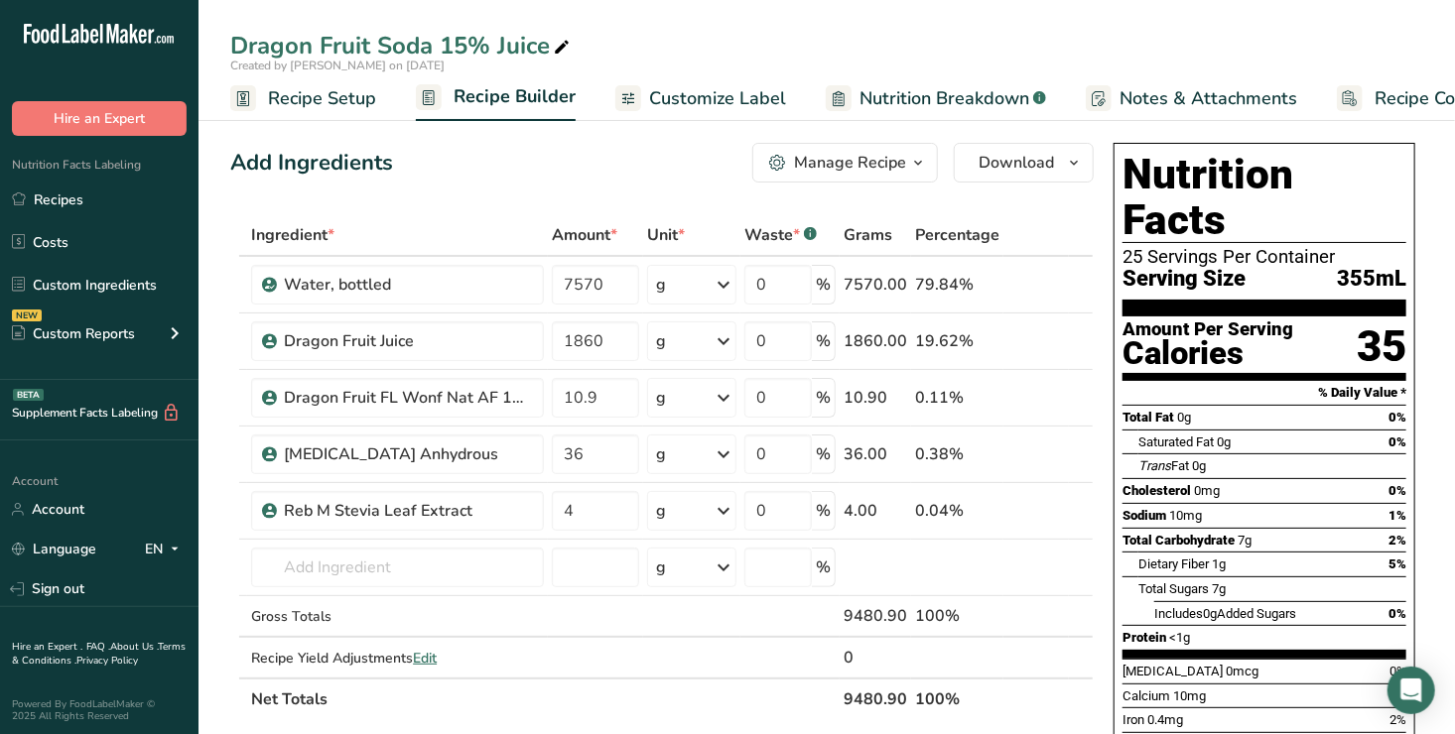
click at [714, 92] on span "Customize Label" at bounding box center [717, 98] width 137 height 27
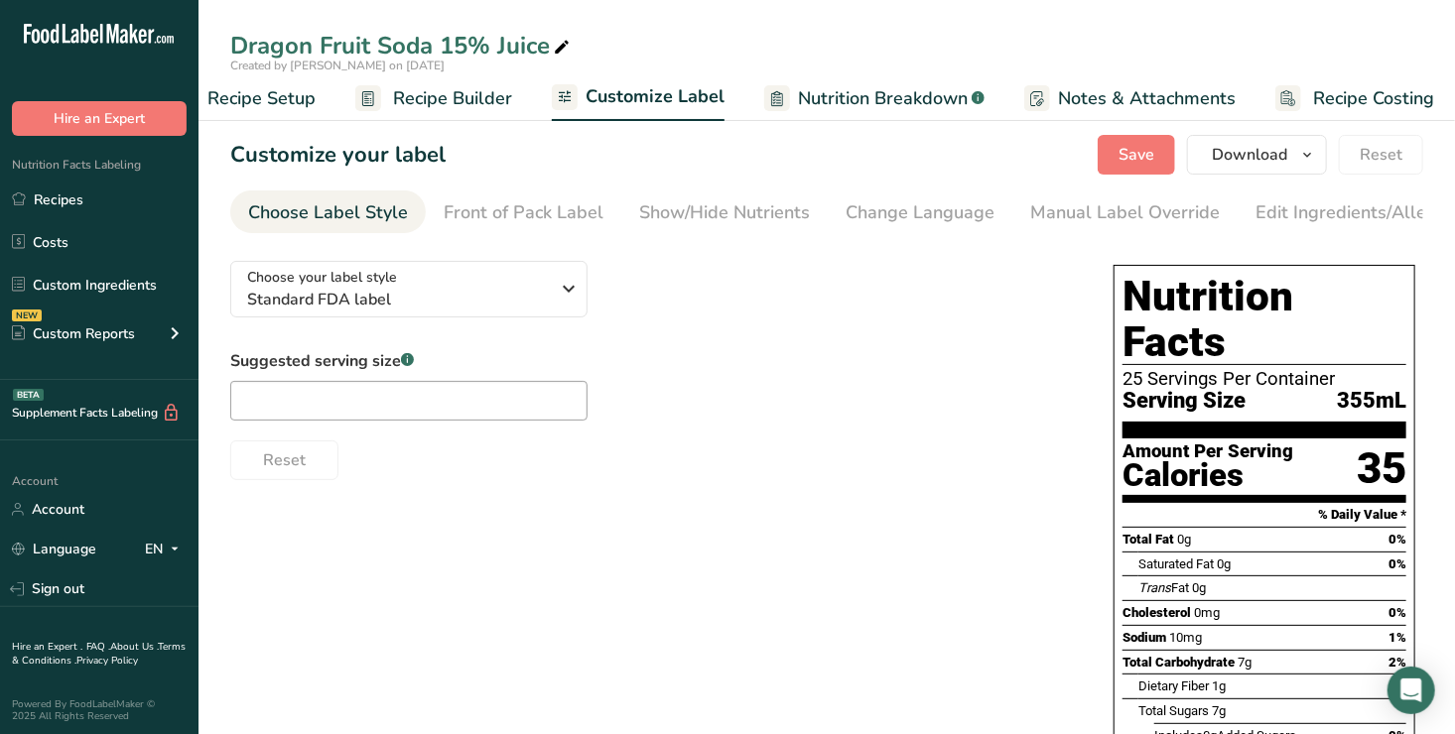
scroll to position [0, 71]
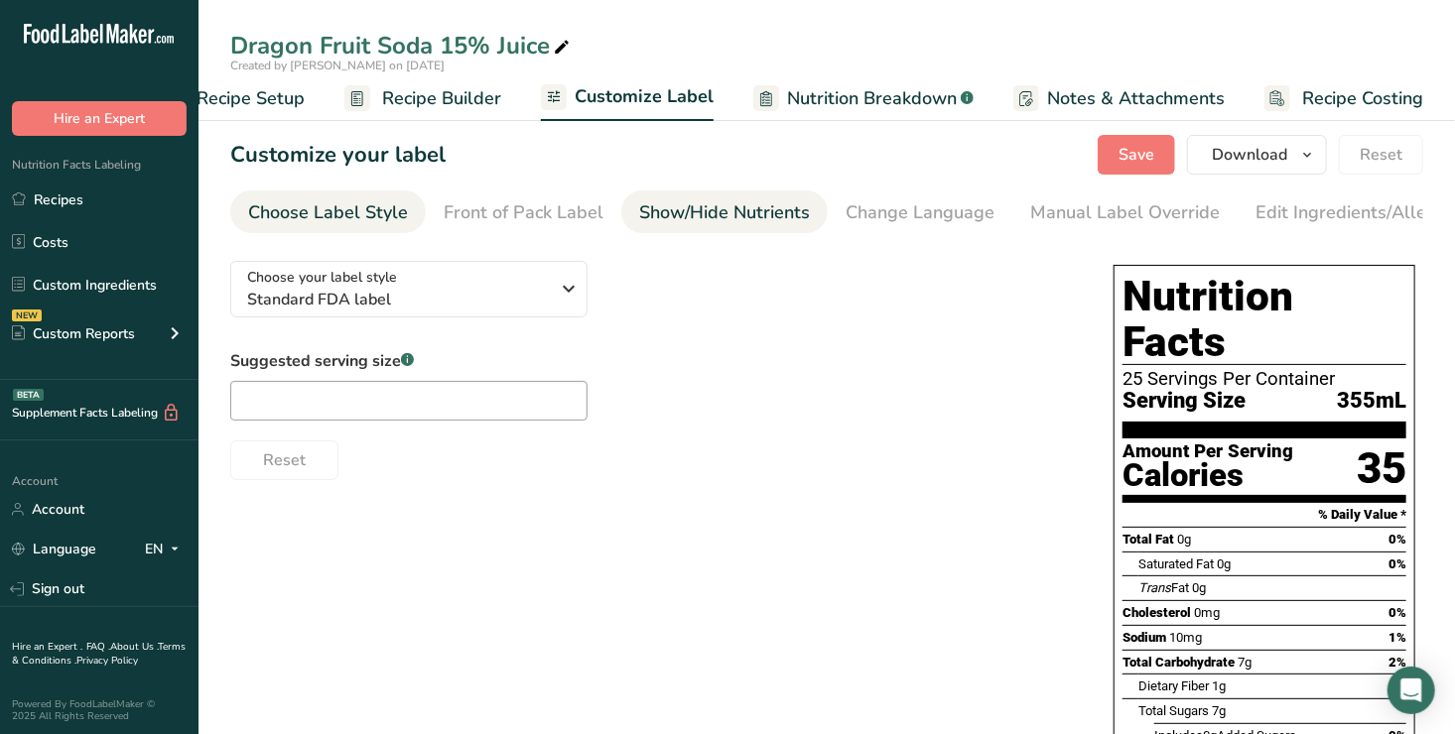
click at [682, 210] on div "Show/Hide Nutrients" at bounding box center [724, 213] width 171 height 27
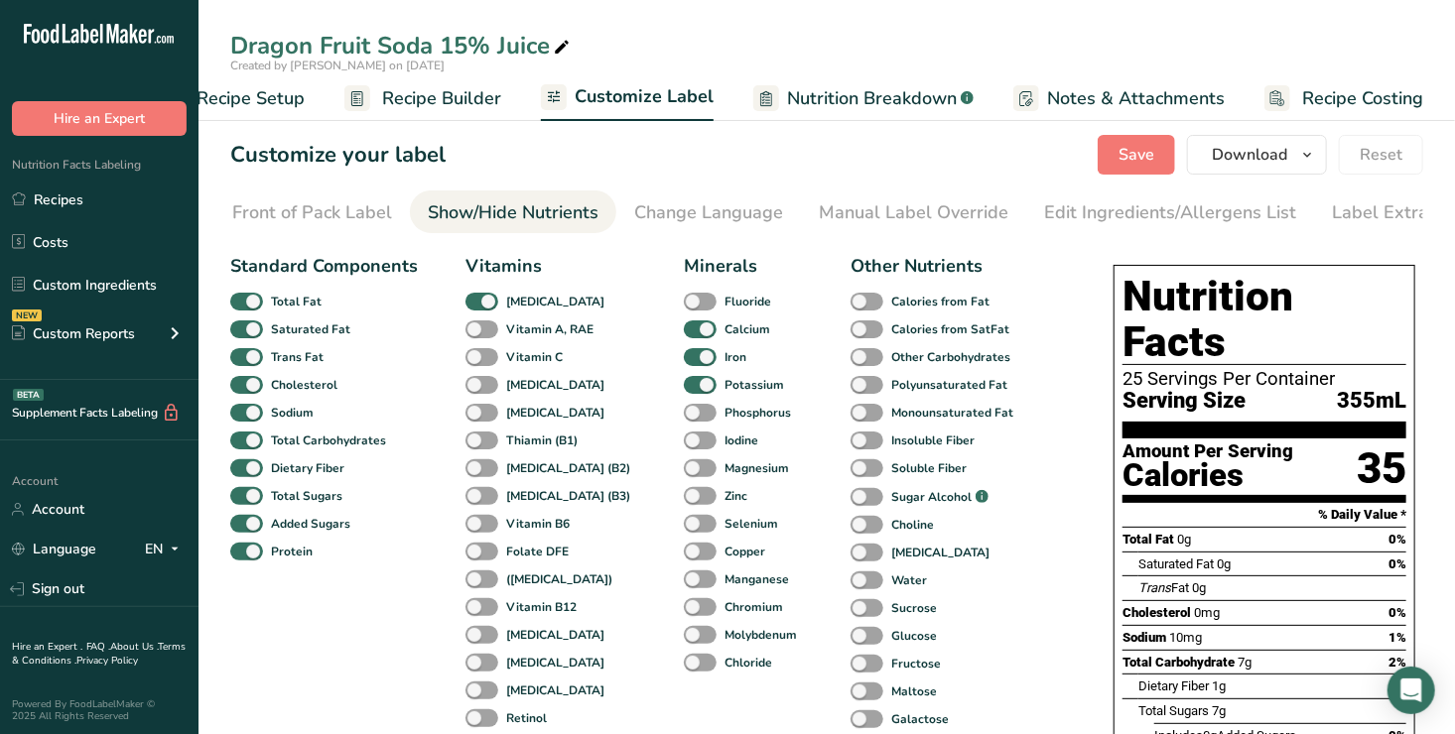
scroll to position [0, 248]
click at [475, 359] on span at bounding box center [482, 357] width 33 height 19
click at [475, 359] on input "Vitamin C" at bounding box center [472, 356] width 13 height 13
checkbox input "true"
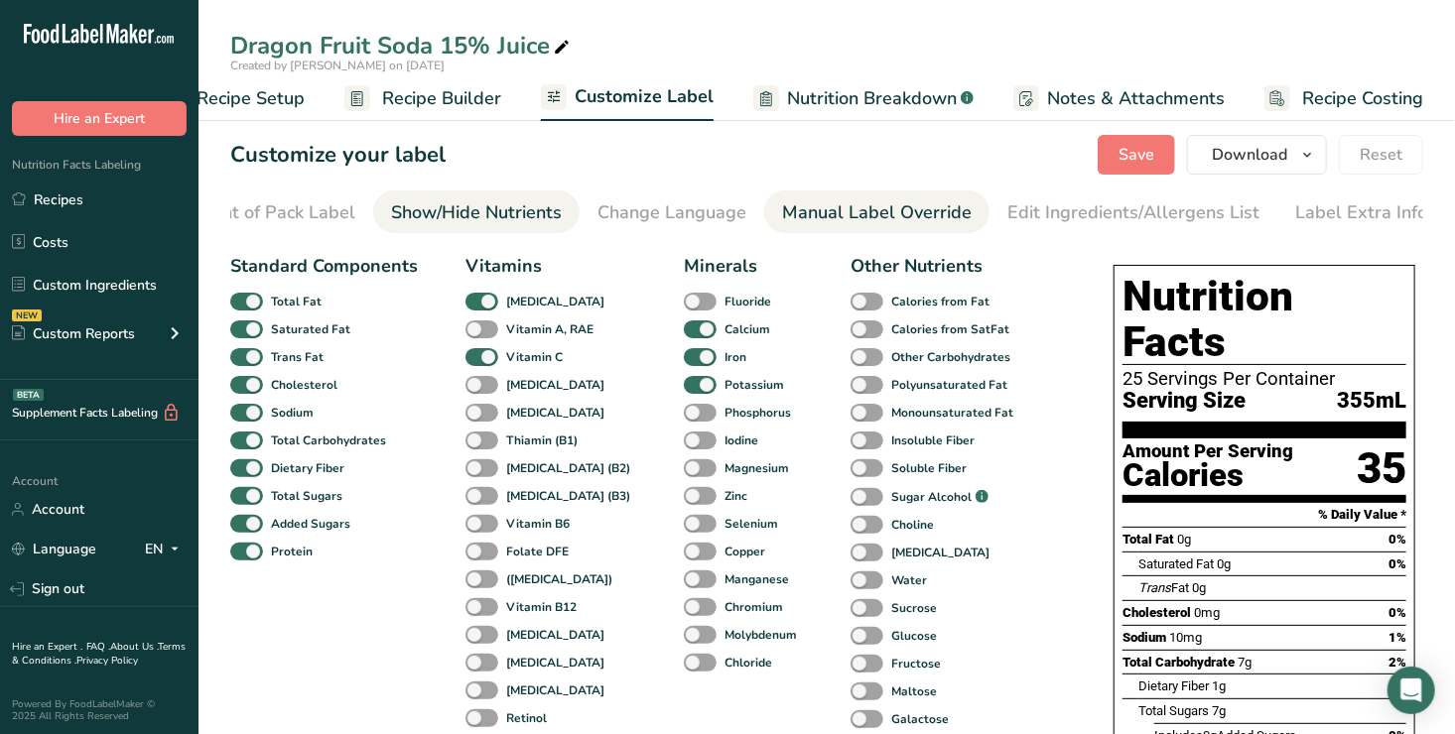
click at [888, 208] on div "Manual Label Override" at bounding box center [877, 213] width 190 height 27
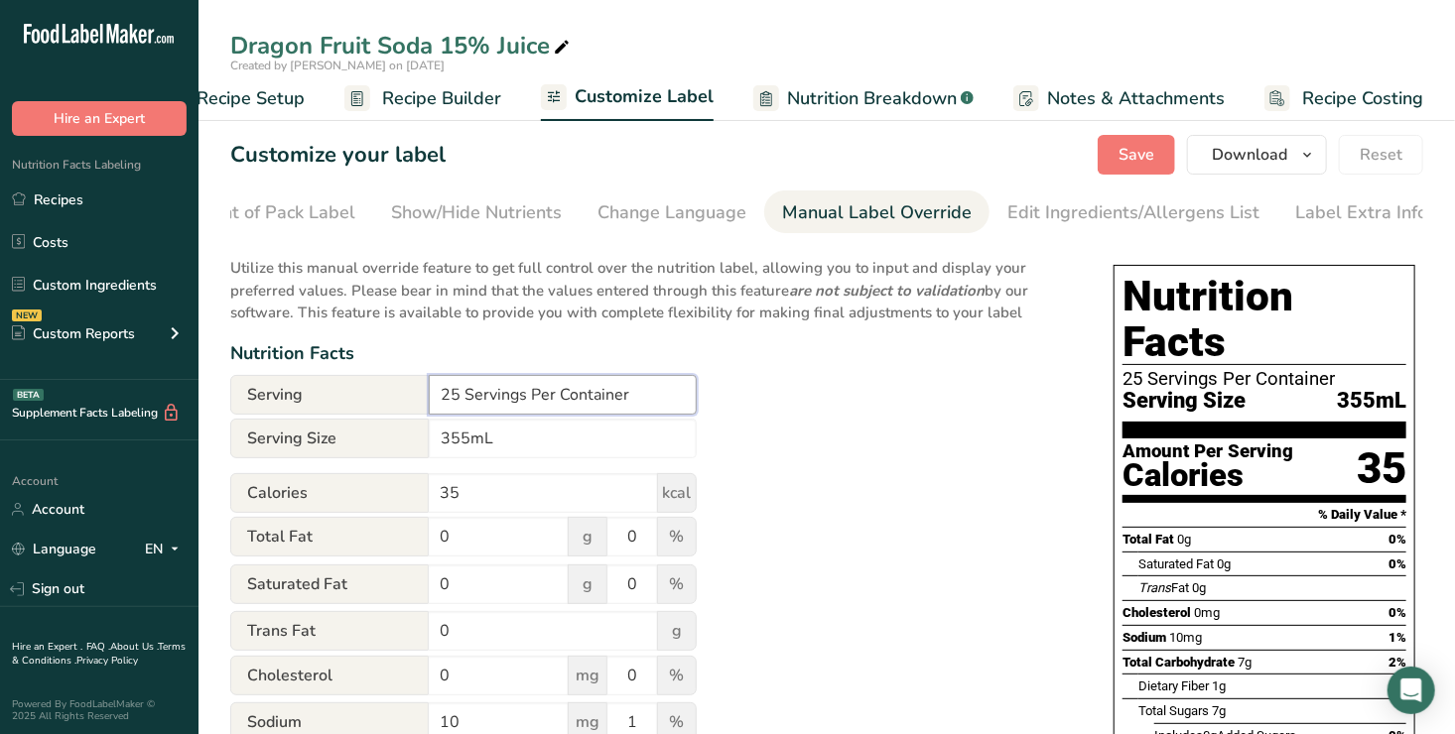
click at [458, 398] on input "25 Servings Per Container" at bounding box center [563, 395] width 268 height 40
click at [516, 401] on input "1 Servings Per Container" at bounding box center [563, 395] width 268 height 40
type input "1 Serving Per Container"
drag, startPoint x: 1462, startPoint y: 365, endPoint x: 1025, endPoint y: 368, distance: 436.7
click at [1025, 367] on div "Nutrition Facts" at bounding box center [652, 353] width 844 height 27
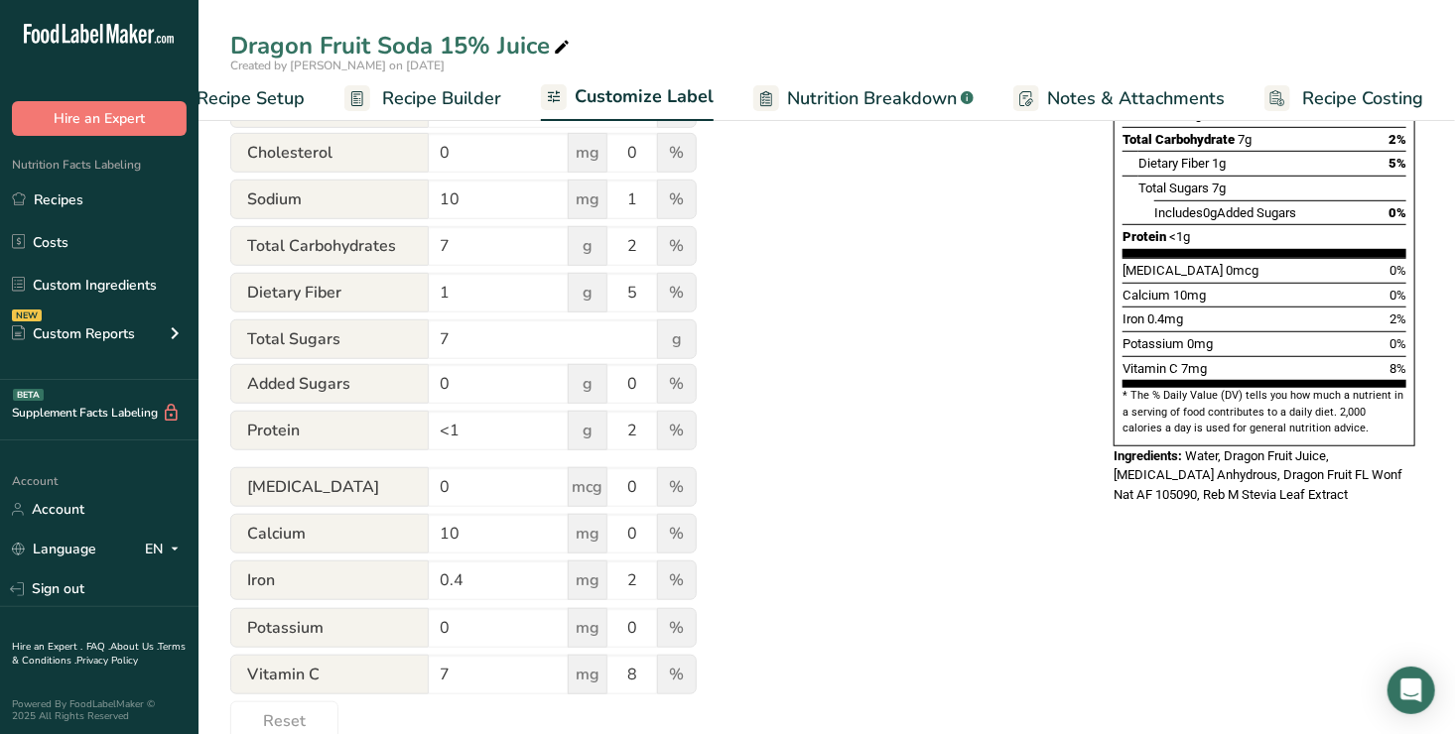
scroll to position [0, 0]
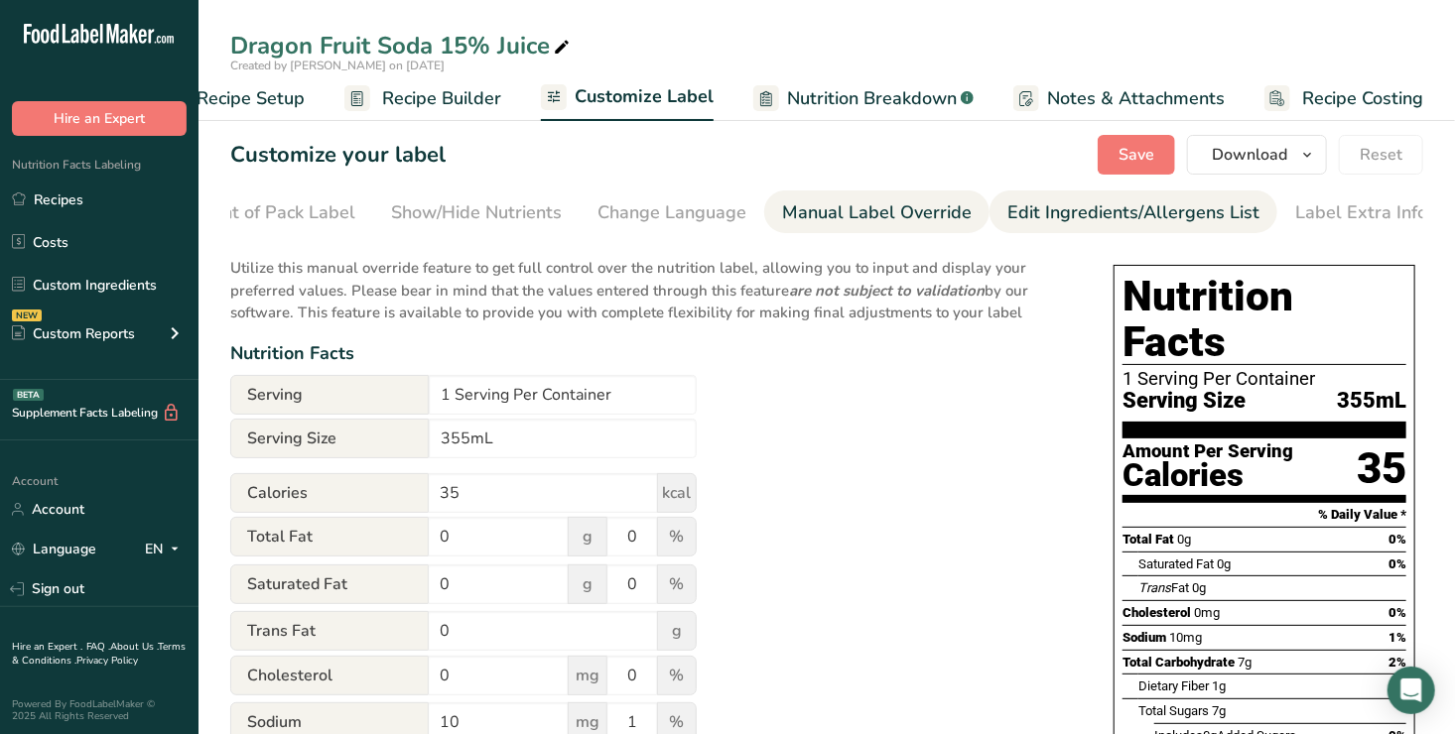
drag, startPoint x: 1105, startPoint y: 209, endPoint x: 1047, endPoint y: 216, distance: 58.0
click at [1047, 210] on div "Edit Ingredients/Allergens List" at bounding box center [1133, 213] width 252 height 27
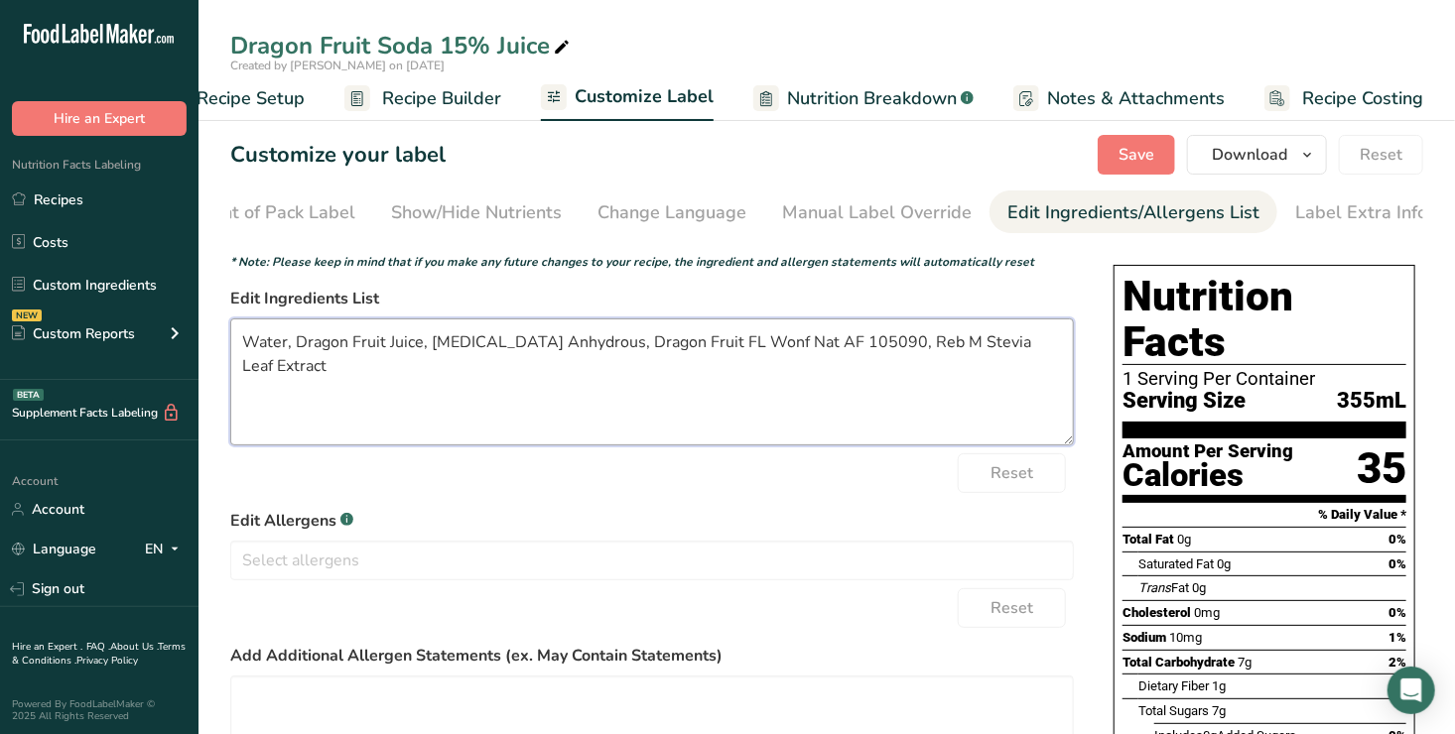
click at [243, 344] on textarea "Water, Dragon Fruit Juice, [MEDICAL_DATA] Anhydrous, Dragon Fruit FL Wonf Nat A…" at bounding box center [652, 382] width 844 height 127
type textarea "CARBONATED WATER, DRAGON FRUIT PUREE, [MEDICAL_DATA] (TARTNESS), NATURAL FLAVOR…"
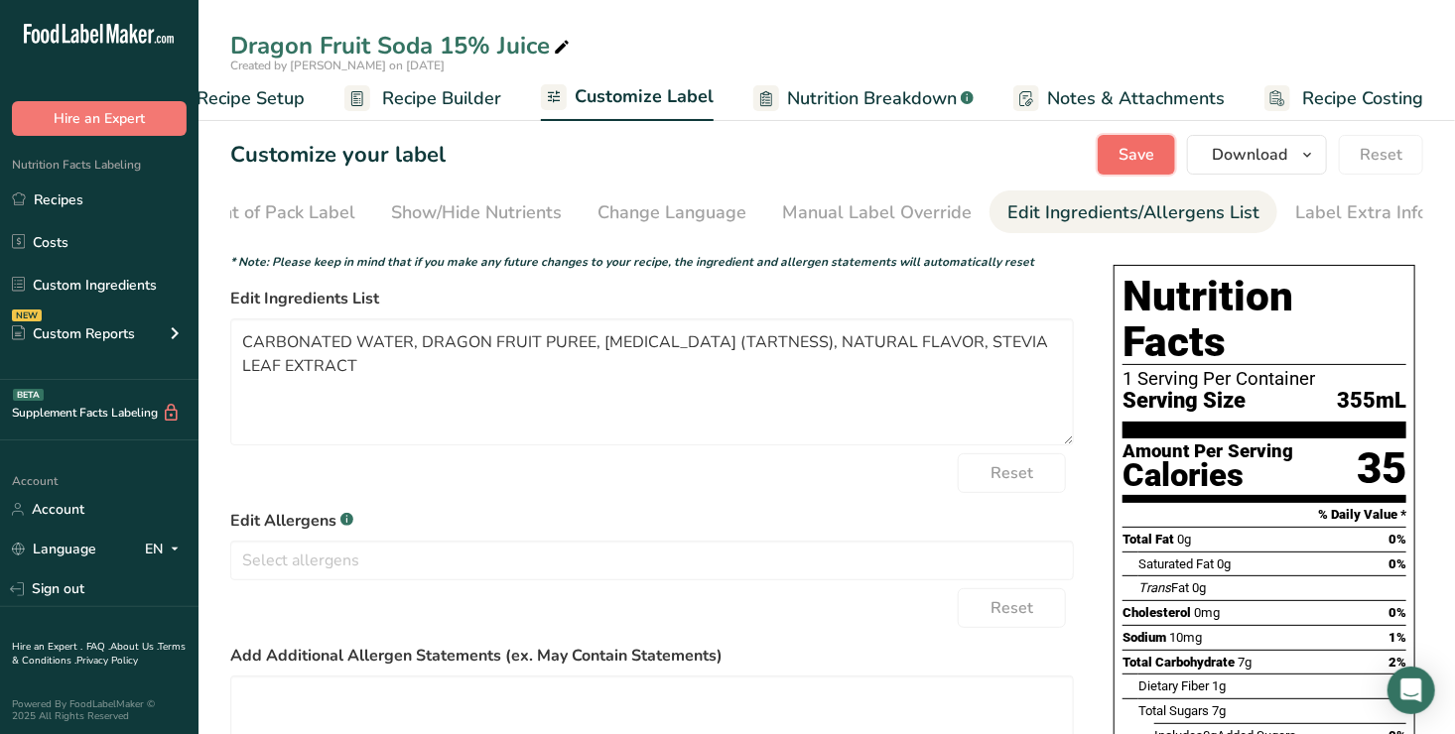
click at [1125, 150] on span "Save" at bounding box center [1137, 155] width 36 height 24
click at [1243, 151] on span "Download" at bounding box center [1249, 155] width 75 height 24
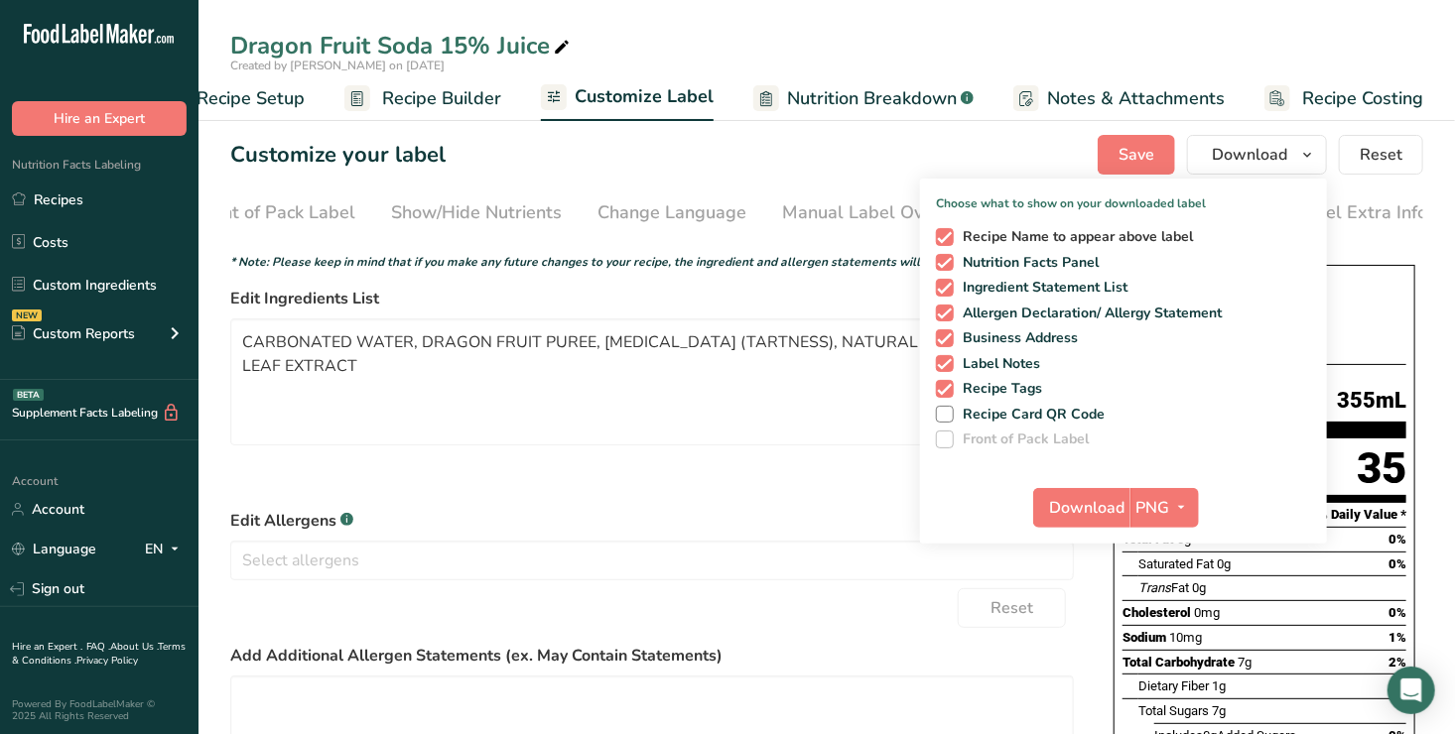
click at [947, 234] on span at bounding box center [945, 237] width 18 height 18
click at [947, 234] on input "Recipe Name to appear above label" at bounding box center [942, 236] width 13 height 13
checkbox input "false"
click at [950, 309] on span at bounding box center [945, 314] width 18 height 18
click at [949, 309] on input "Allergen Declaration/ Allergy Statement" at bounding box center [942, 313] width 13 height 13
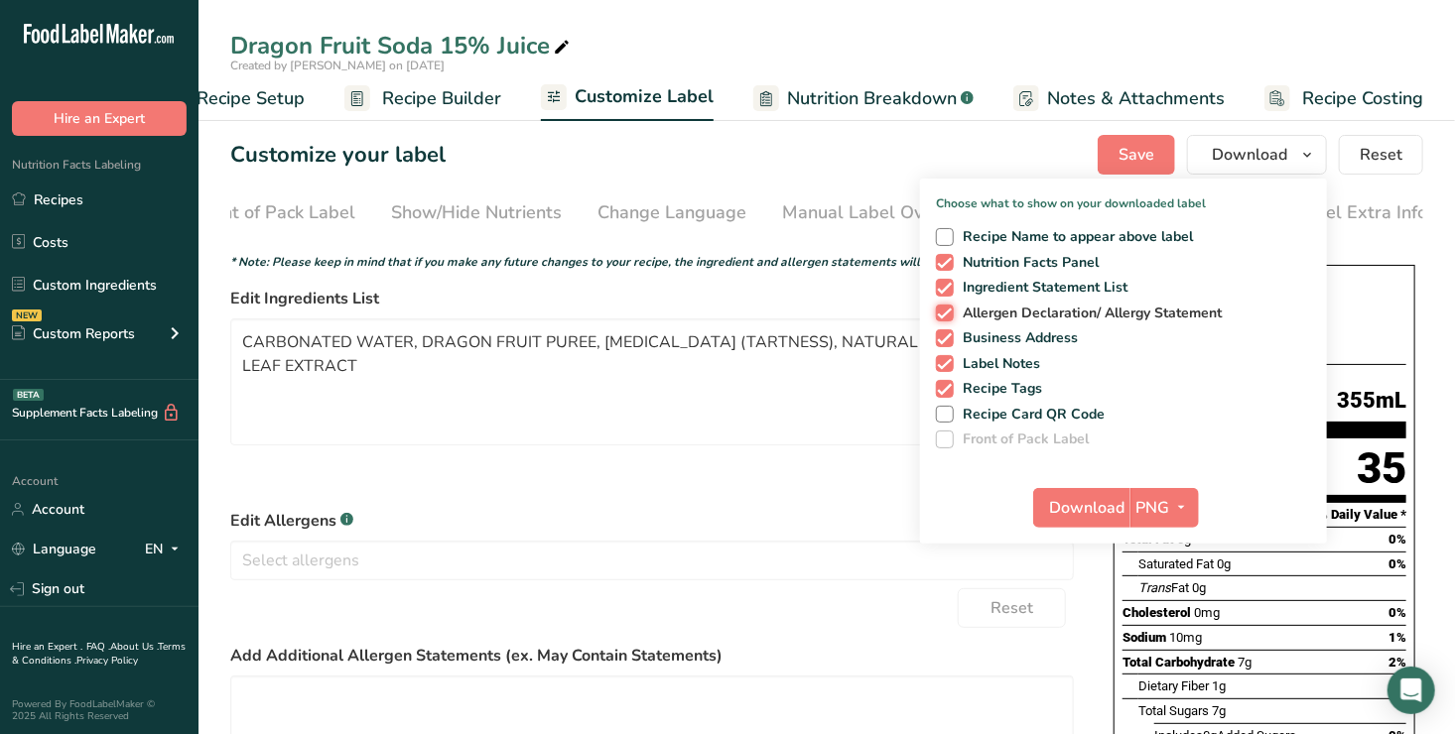
checkbox input "false"
click at [944, 335] on span at bounding box center [945, 339] width 18 height 18
click at [944, 335] on input "Business Address" at bounding box center [942, 338] width 13 height 13
checkbox input "false"
click at [944, 356] on span at bounding box center [945, 364] width 18 height 18
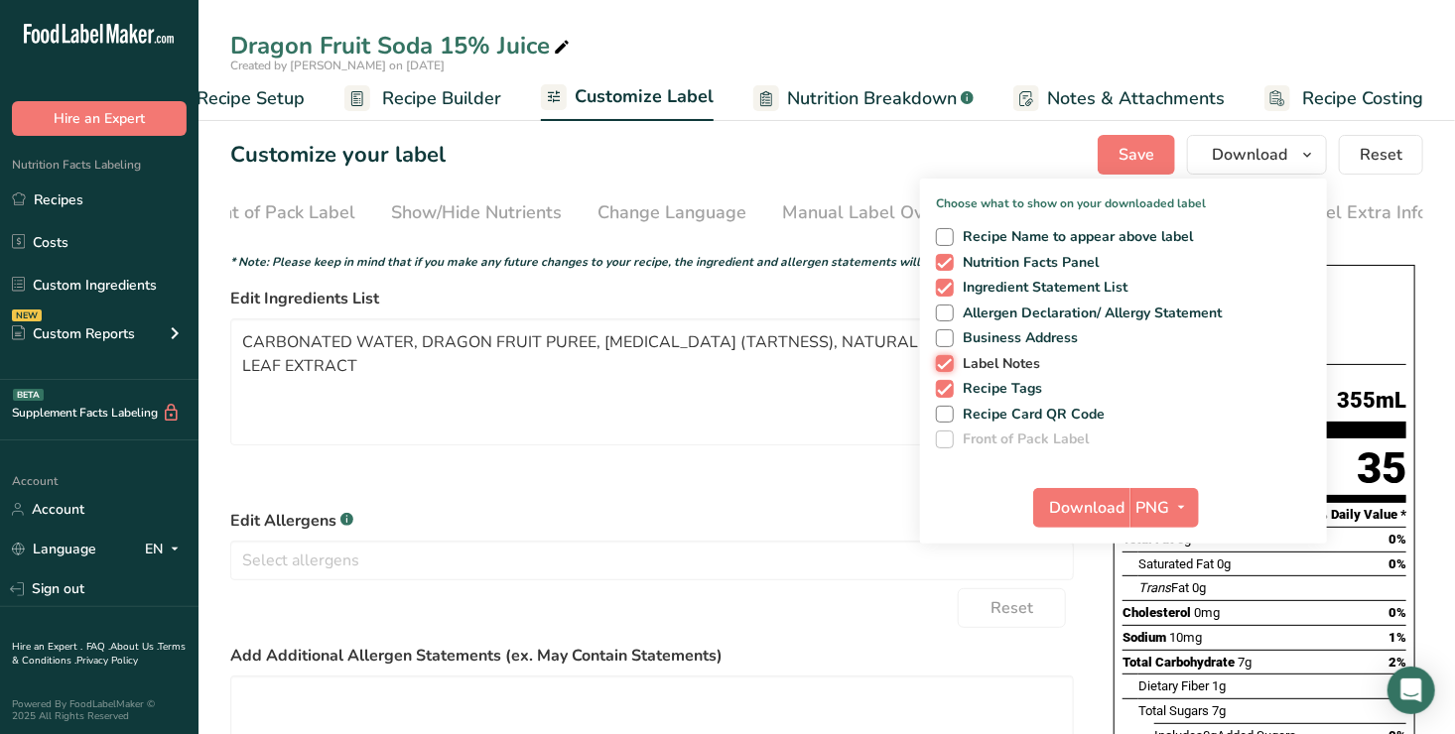
click at [944, 357] on input "Label Notes" at bounding box center [942, 363] width 13 height 13
checkbox input "false"
click at [944, 385] on span at bounding box center [945, 389] width 18 height 18
click at [944, 385] on input "Recipe Tags" at bounding box center [942, 388] width 13 height 13
checkbox input "false"
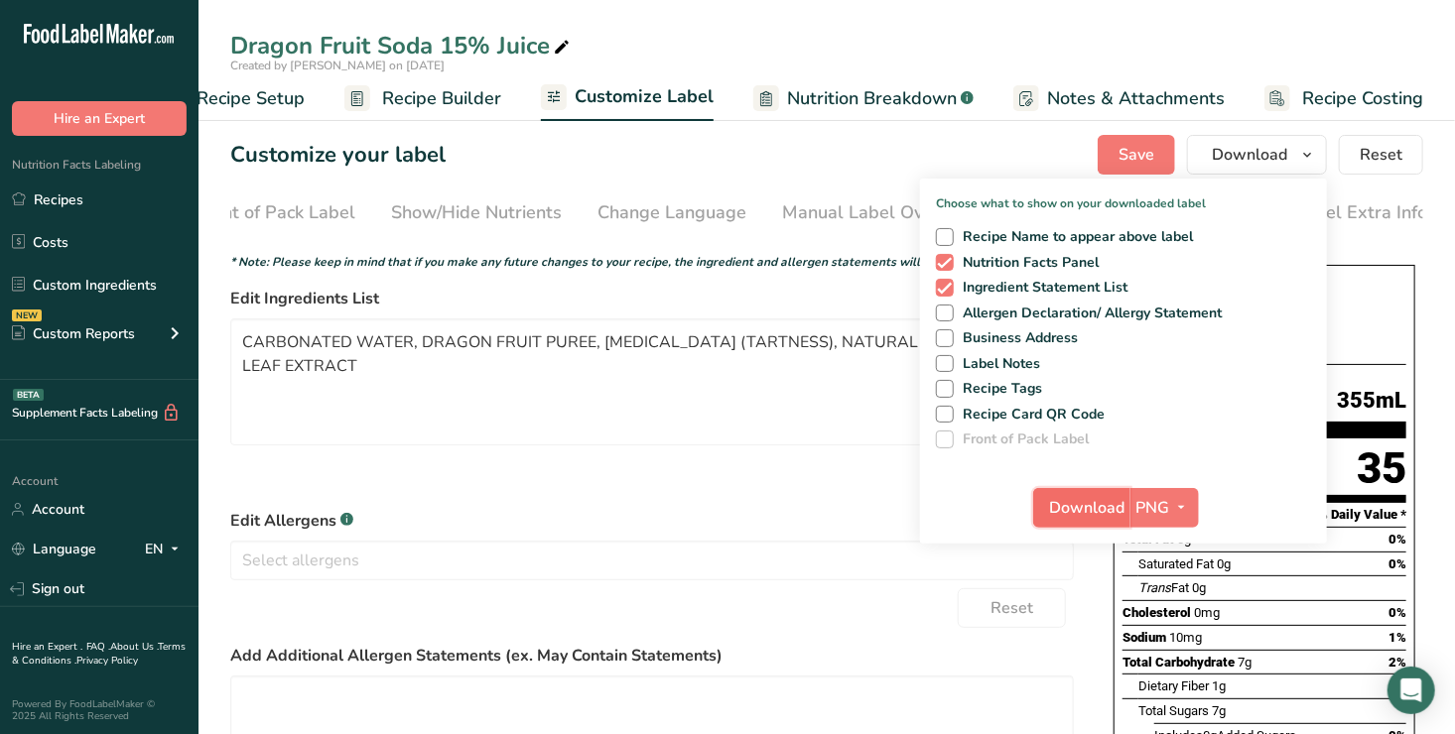
click at [1077, 504] on span "Download" at bounding box center [1087, 508] width 75 height 24
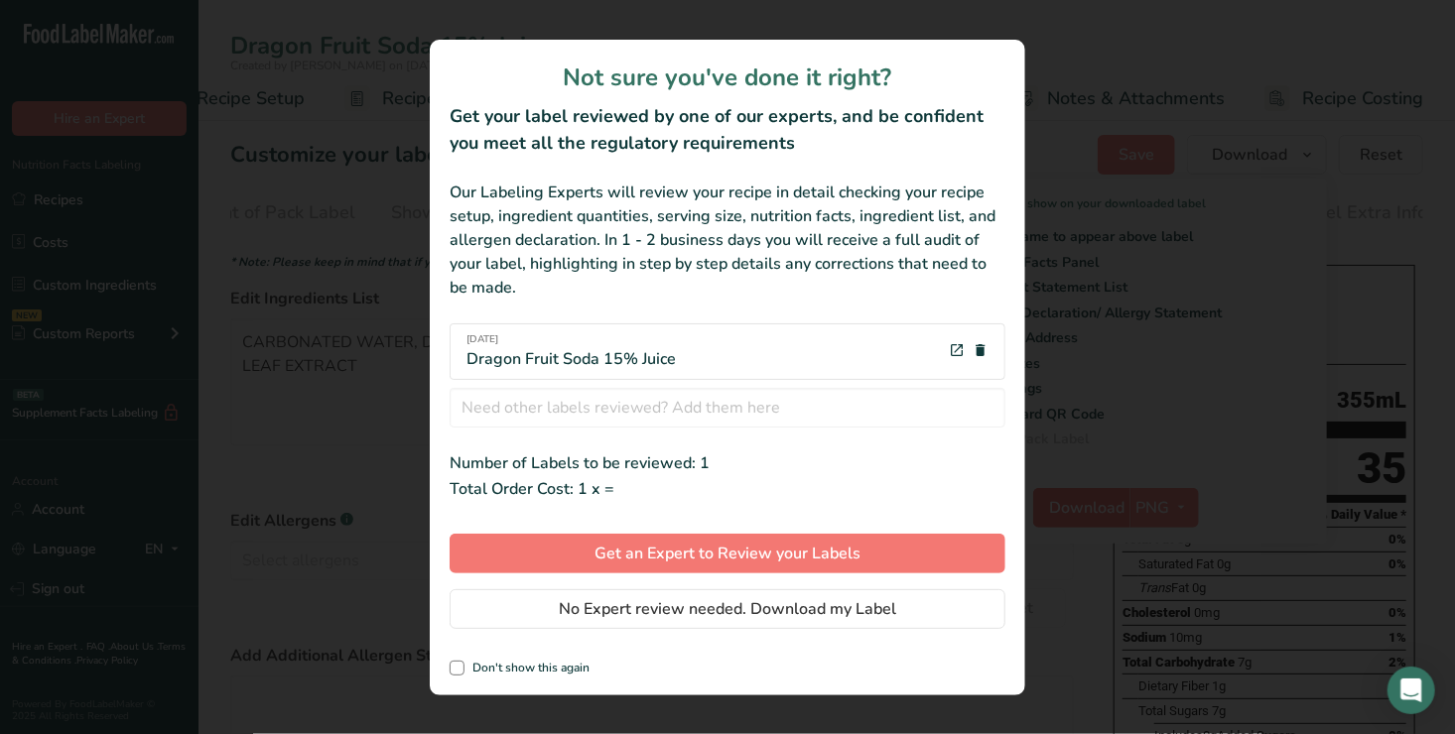
scroll to position [0, 56]
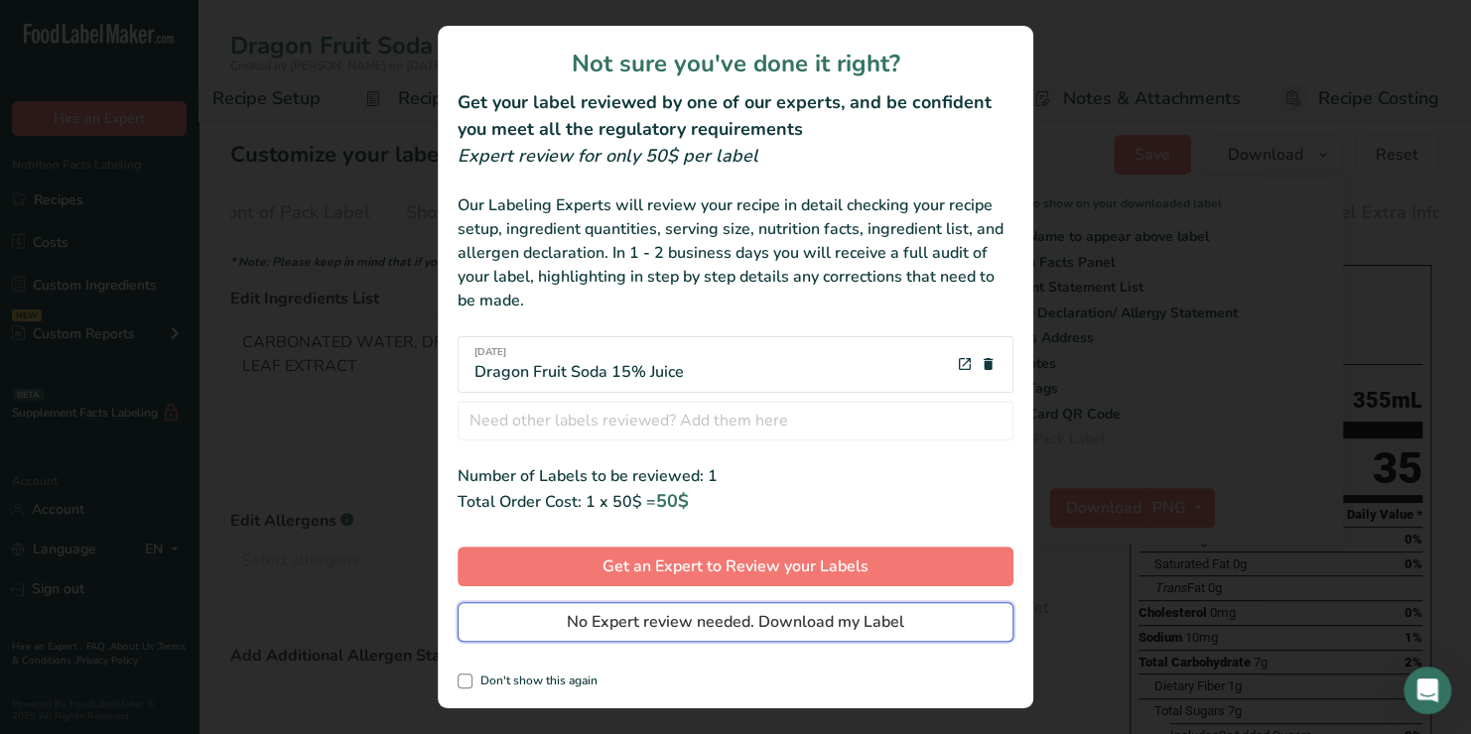
click at [640, 623] on span "No Expert review needed. Download my Label" at bounding box center [735, 622] width 337 height 24
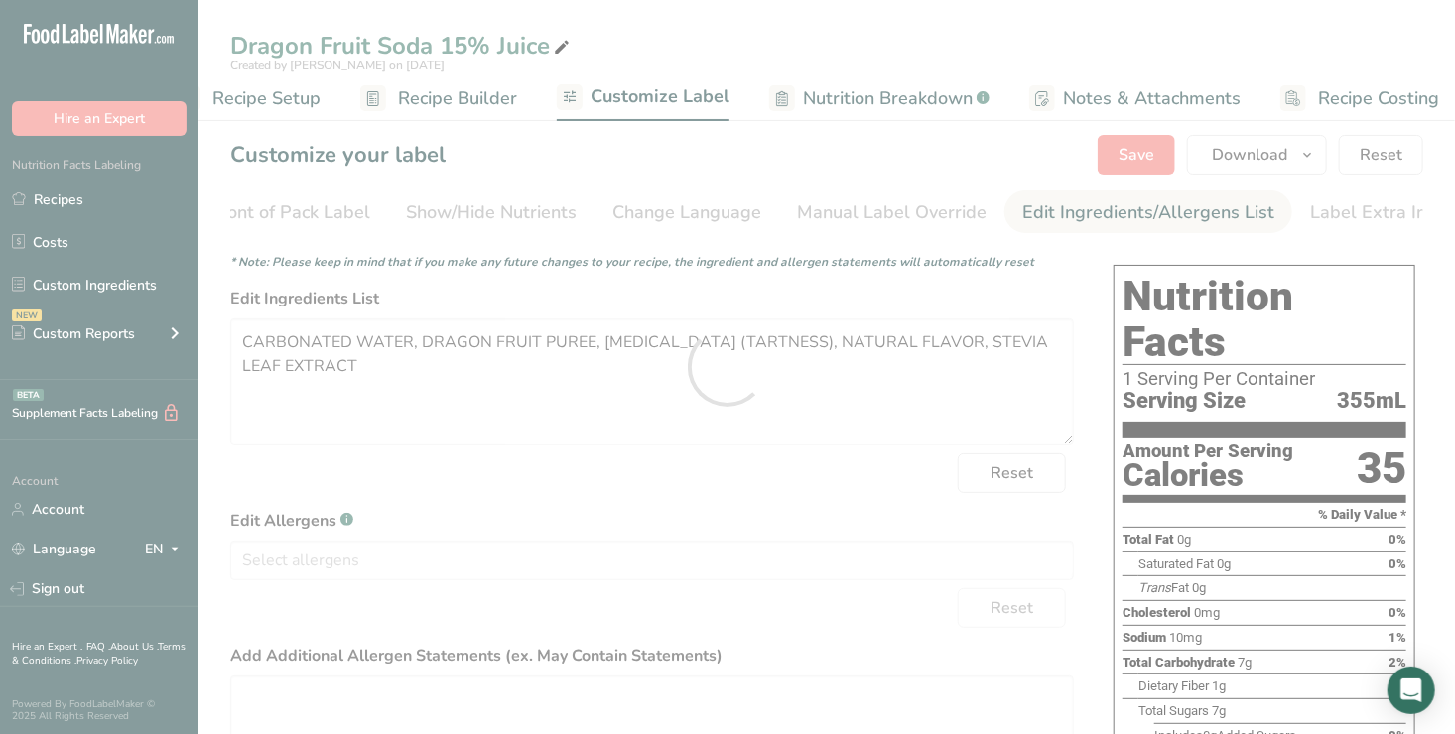
scroll to position [0, 0]
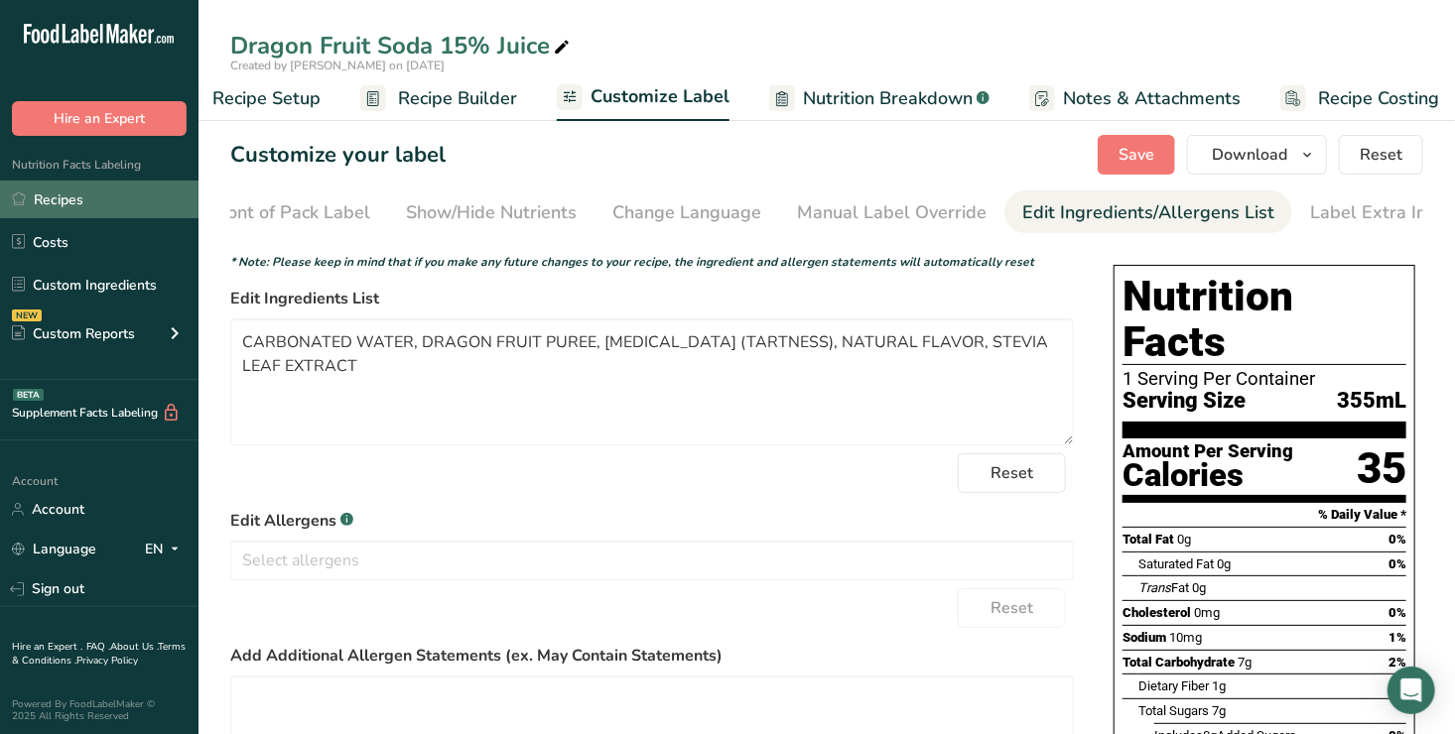
click at [47, 197] on link "Recipes" at bounding box center [99, 200] width 199 height 38
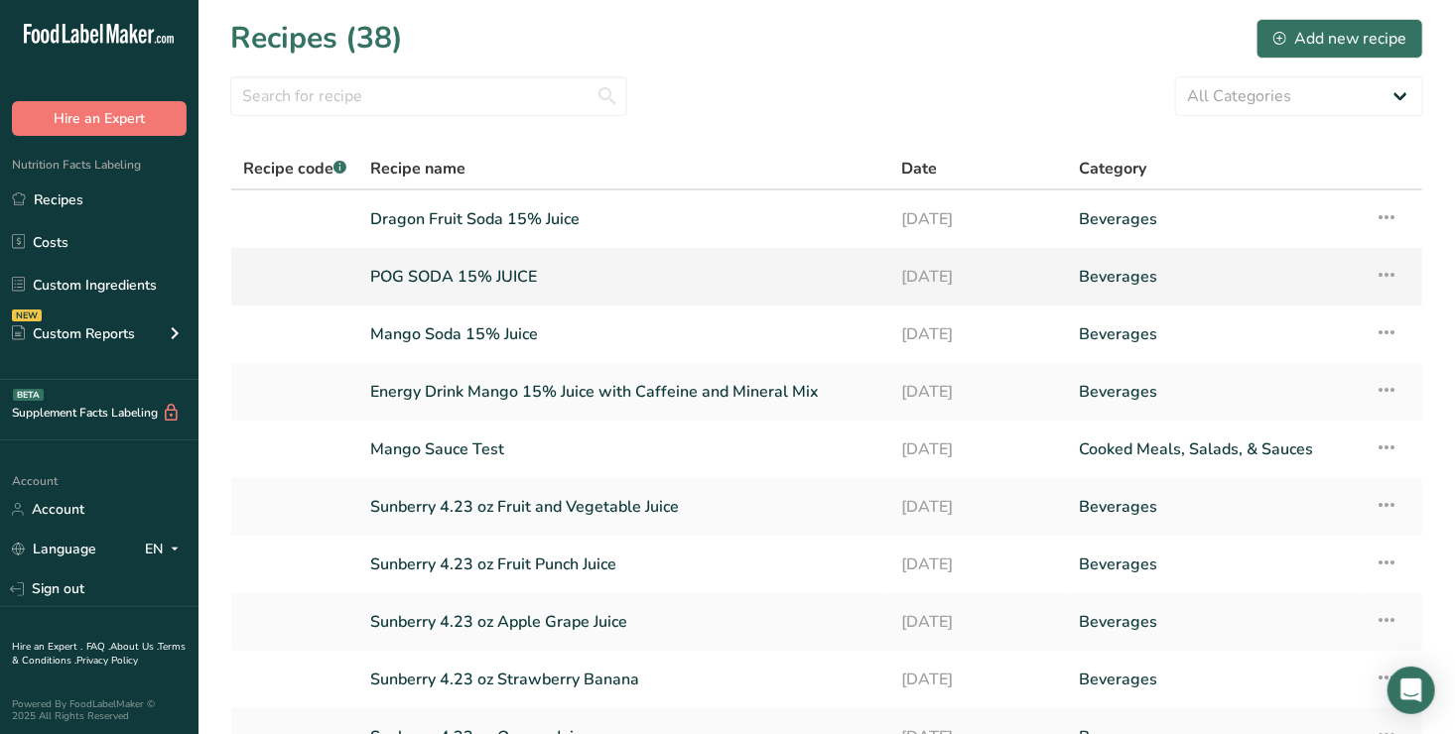
click at [467, 271] on link "POG SODA 15% JUICE" at bounding box center [623, 277] width 507 height 42
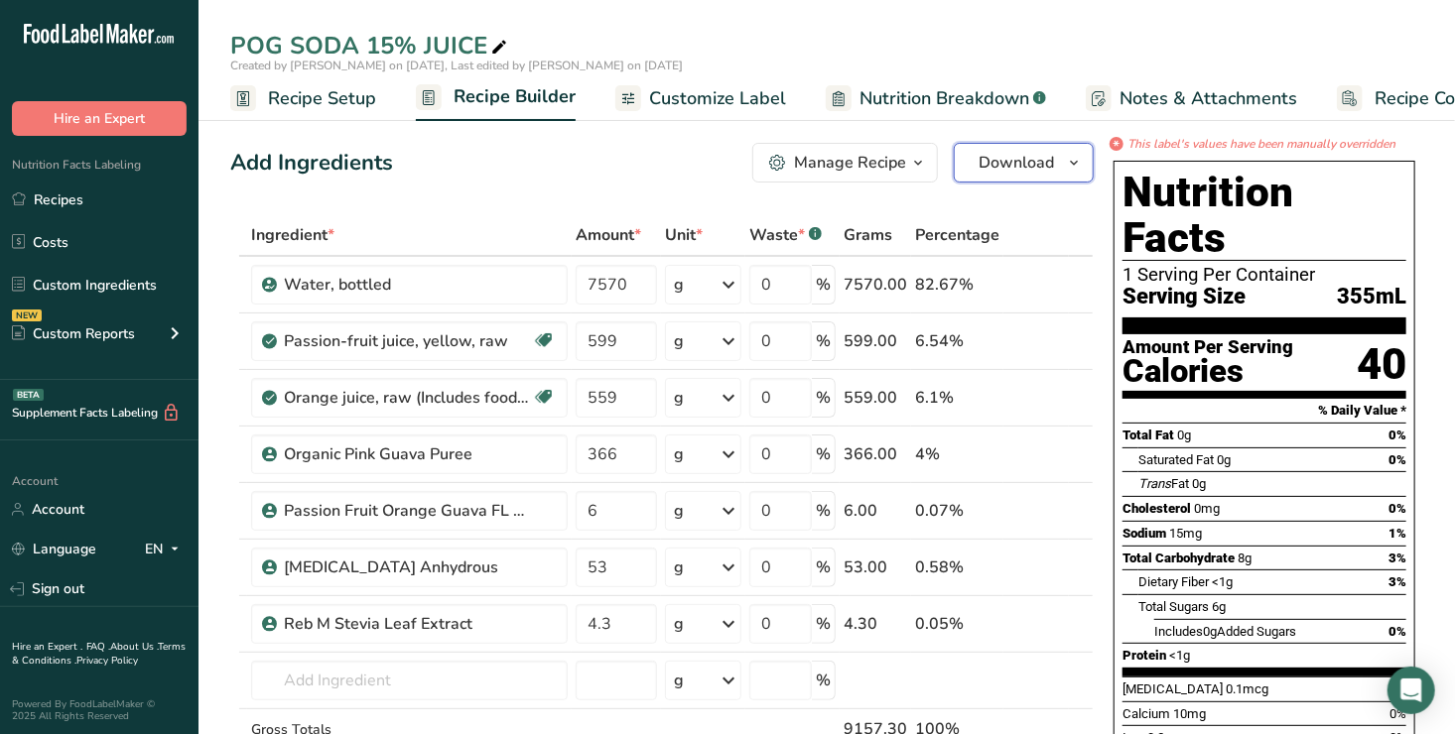
click at [1009, 159] on span "Download" at bounding box center [1016, 163] width 75 height 24
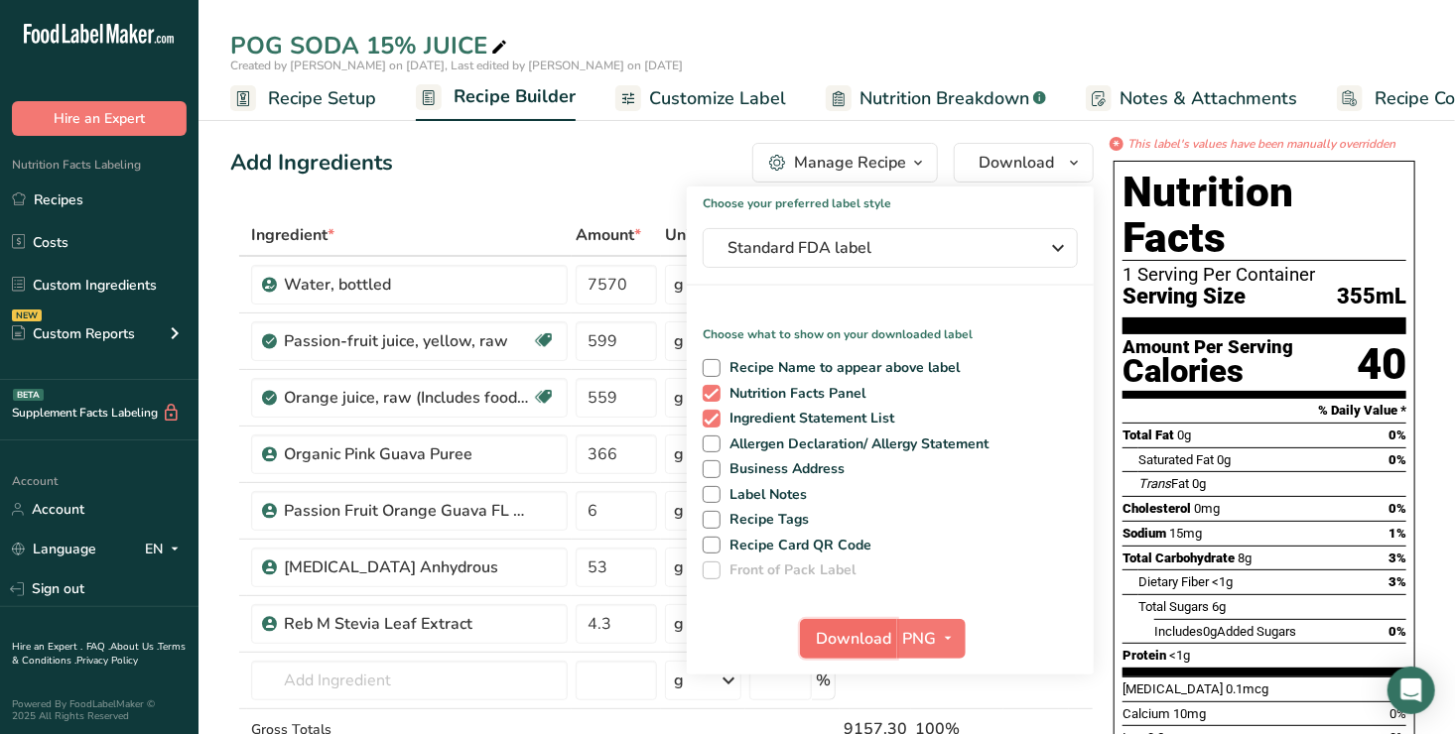
click at [851, 632] on span "Download" at bounding box center [854, 639] width 75 height 24
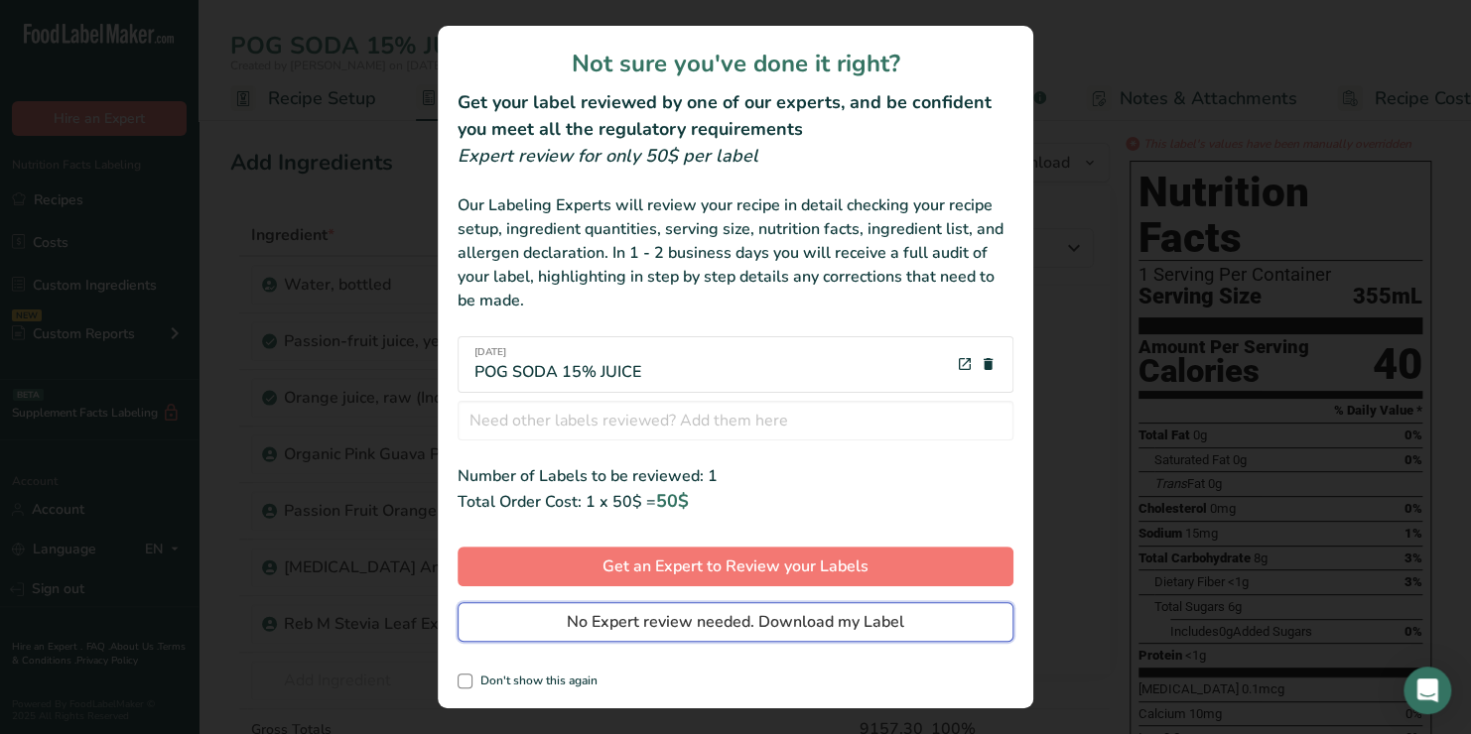
click at [604, 622] on span "No Expert review needed. Download my Label" at bounding box center [735, 622] width 337 height 24
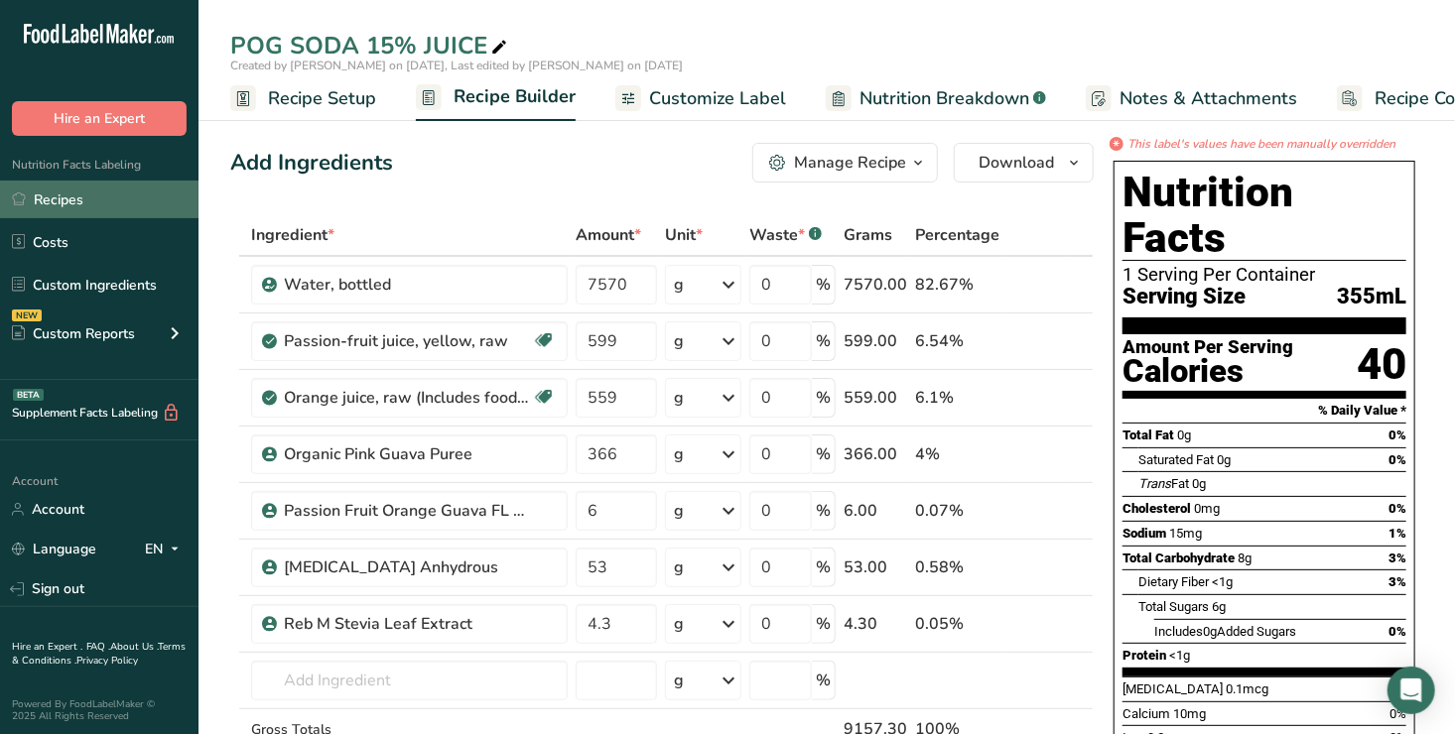
click at [47, 201] on link "Recipes" at bounding box center [99, 200] width 199 height 38
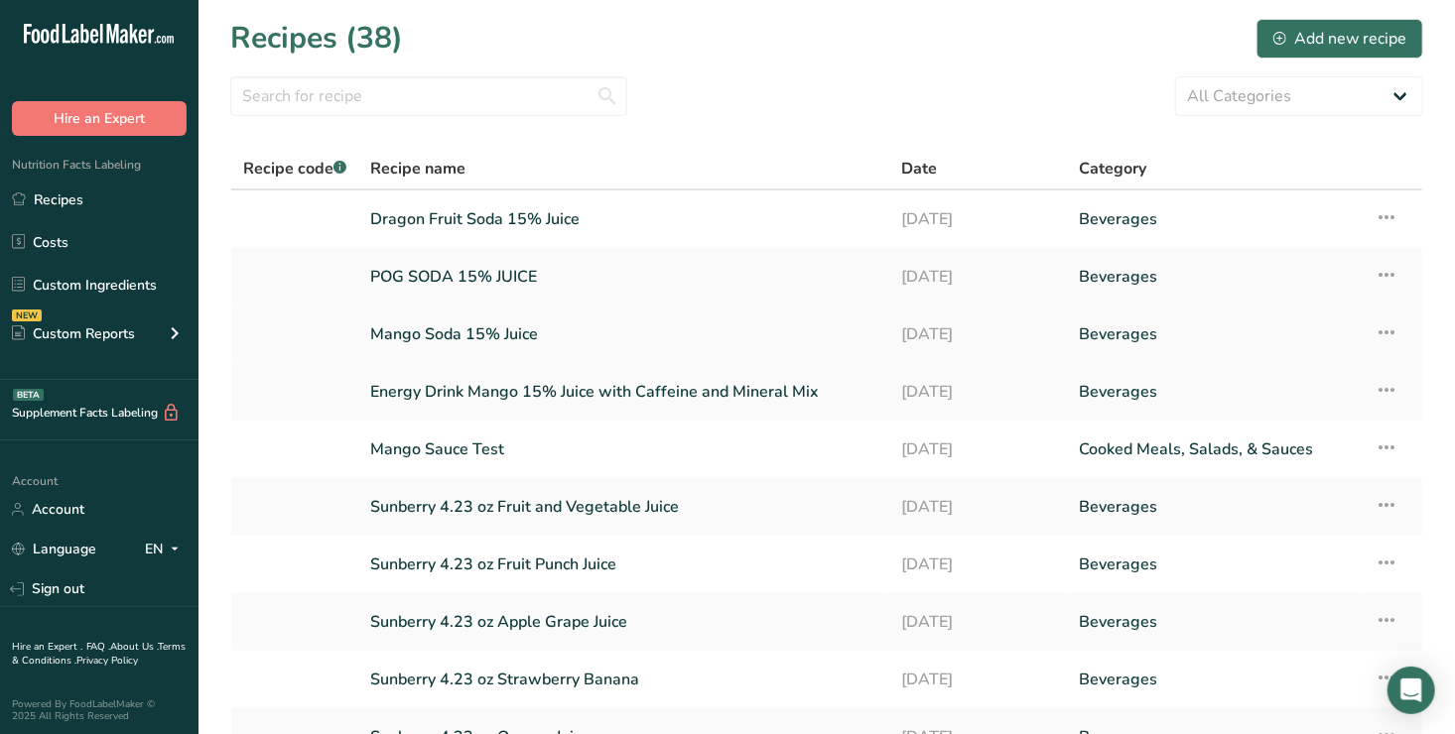
click at [456, 333] on link "Mango Soda 15% Juice" at bounding box center [623, 335] width 507 height 42
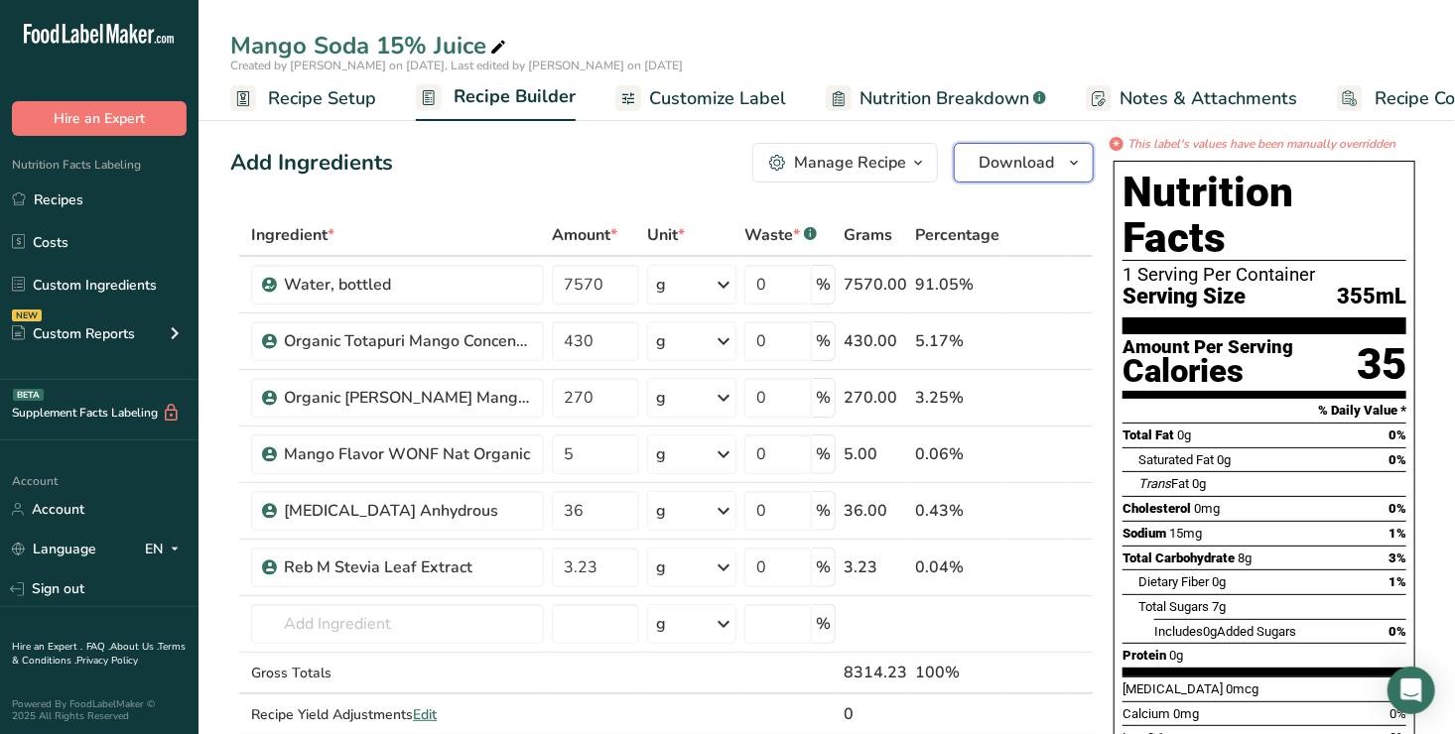
click at [1013, 157] on span "Download" at bounding box center [1016, 163] width 75 height 24
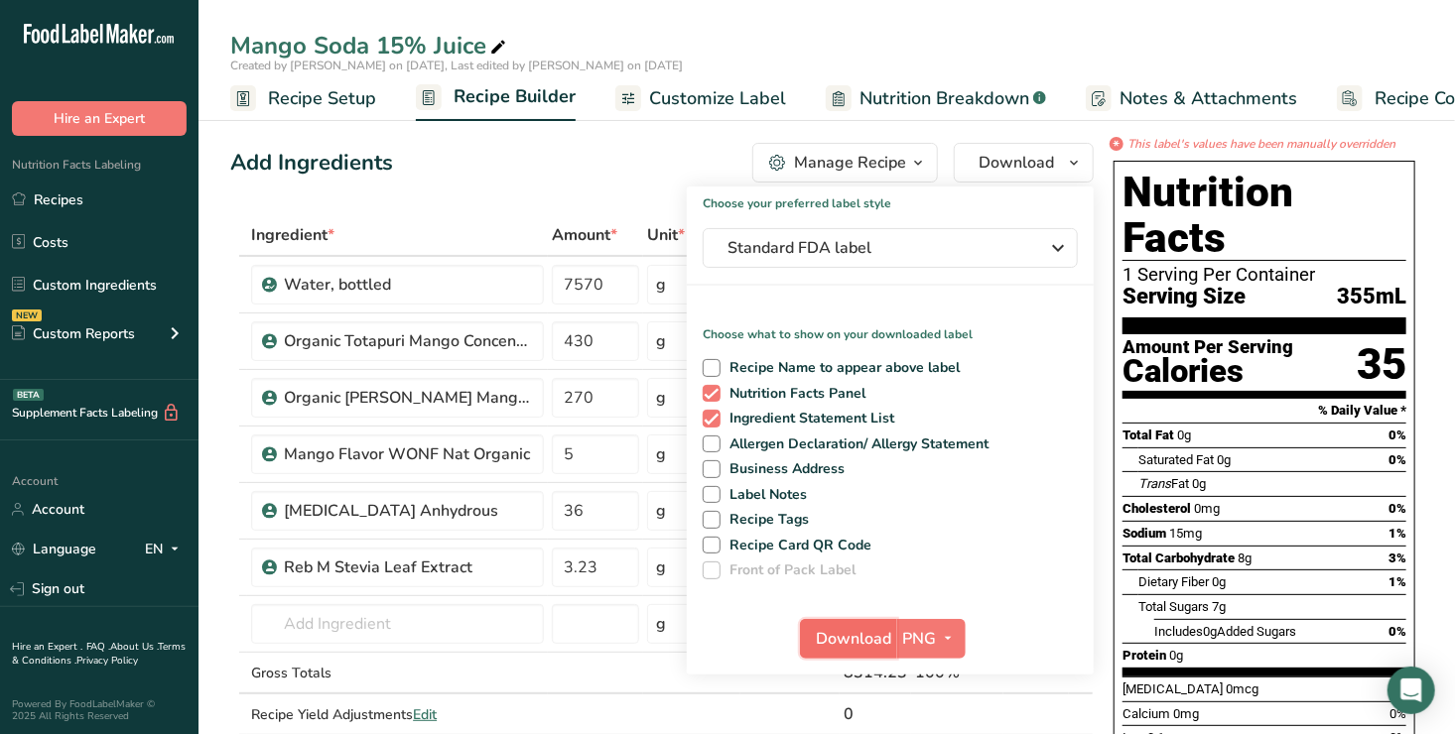
click at [851, 627] on span "Download" at bounding box center [854, 639] width 75 height 24
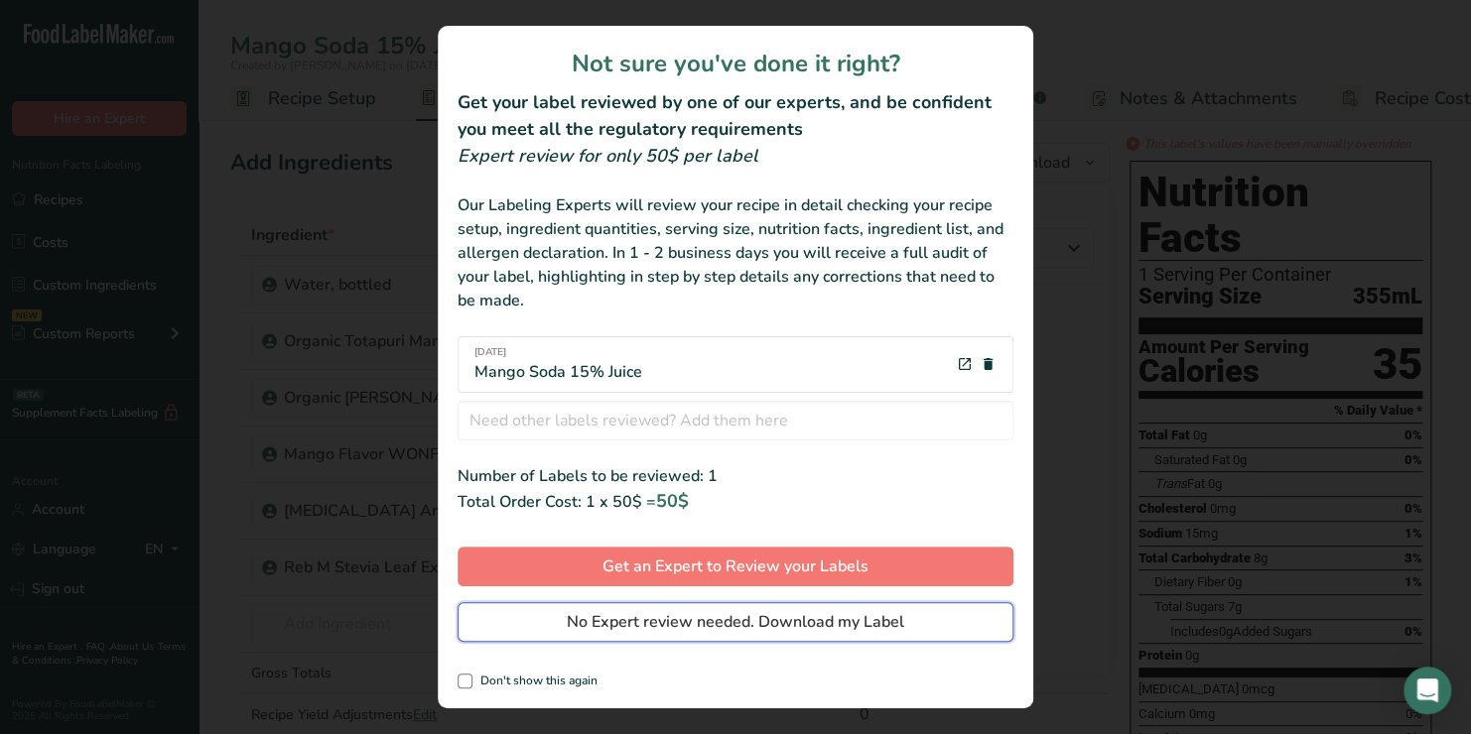
click at [704, 613] on span "No Expert review needed. Download my Label" at bounding box center [735, 622] width 337 height 24
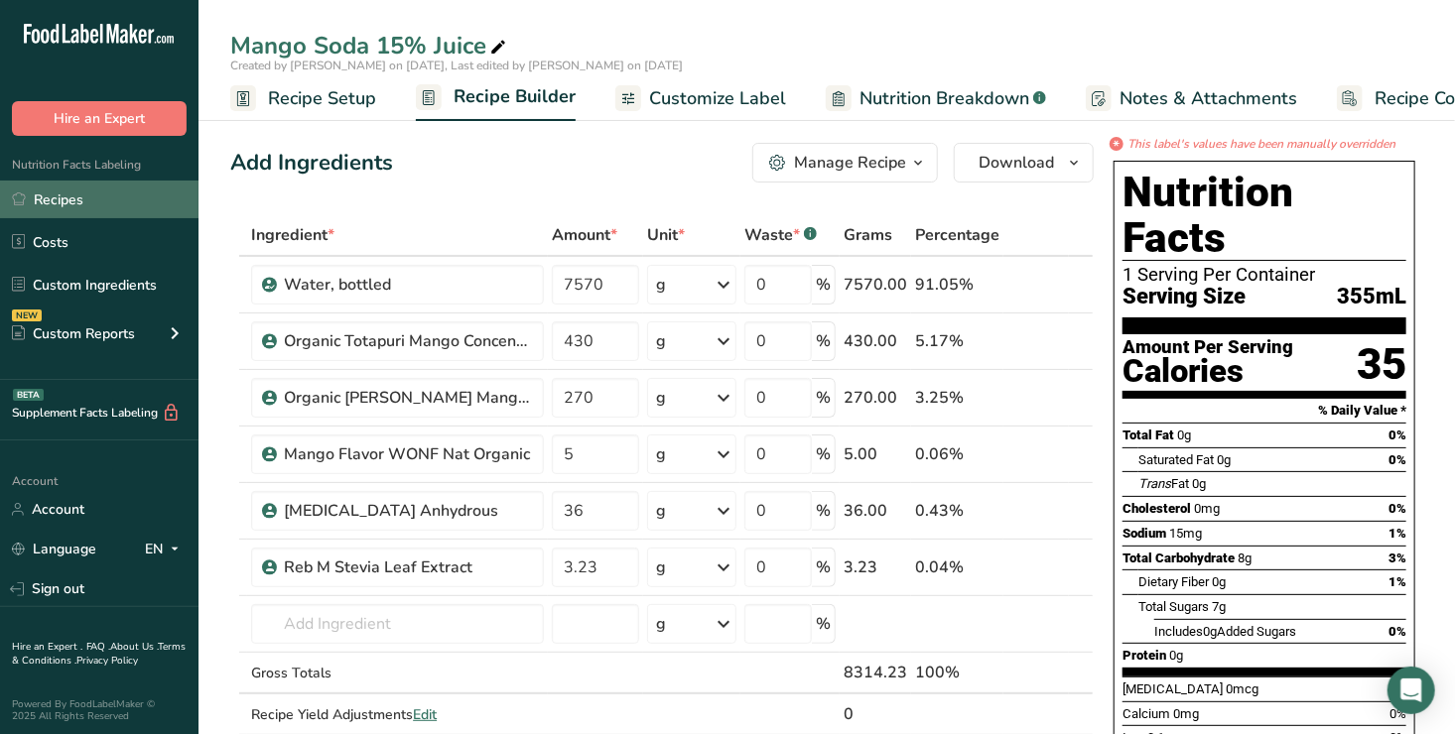
click at [74, 189] on link "Recipes" at bounding box center [99, 200] width 199 height 38
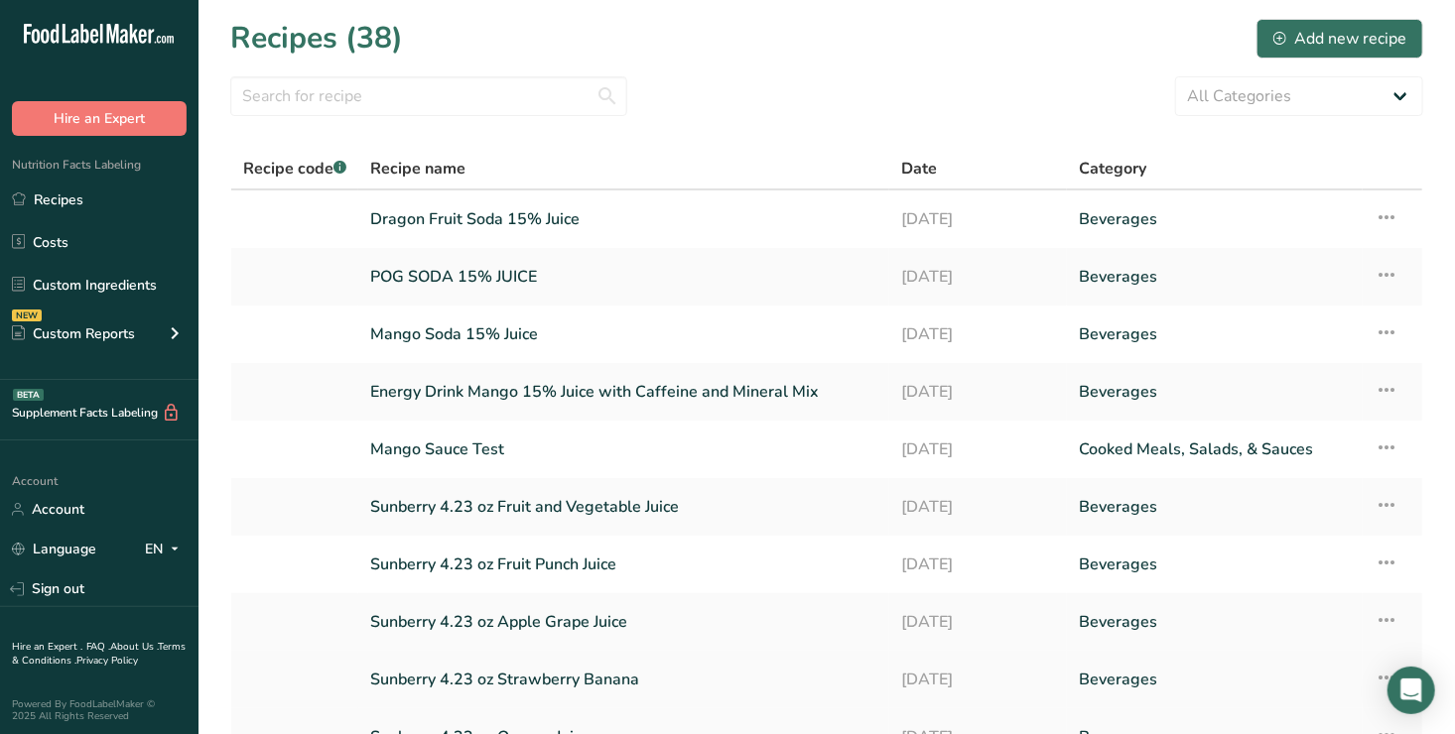
drag, startPoint x: 585, startPoint y: 679, endPoint x: 477, endPoint y: 679, distance: 107.2
click at [477, 679] on link "Sunberry 4.23 oz Strawberry Banana" at bounding box center [623, 680] width 507 height 42
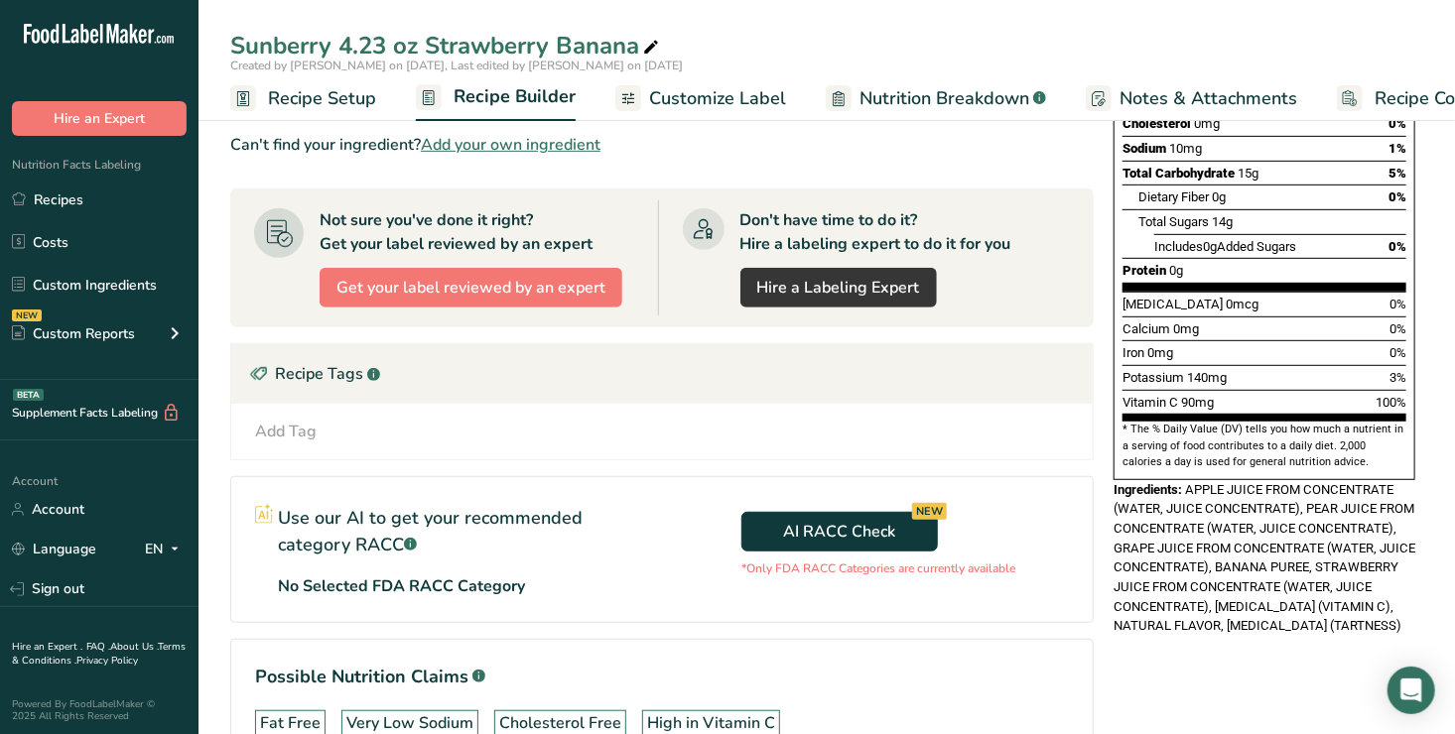
scroll to position [386, 0]
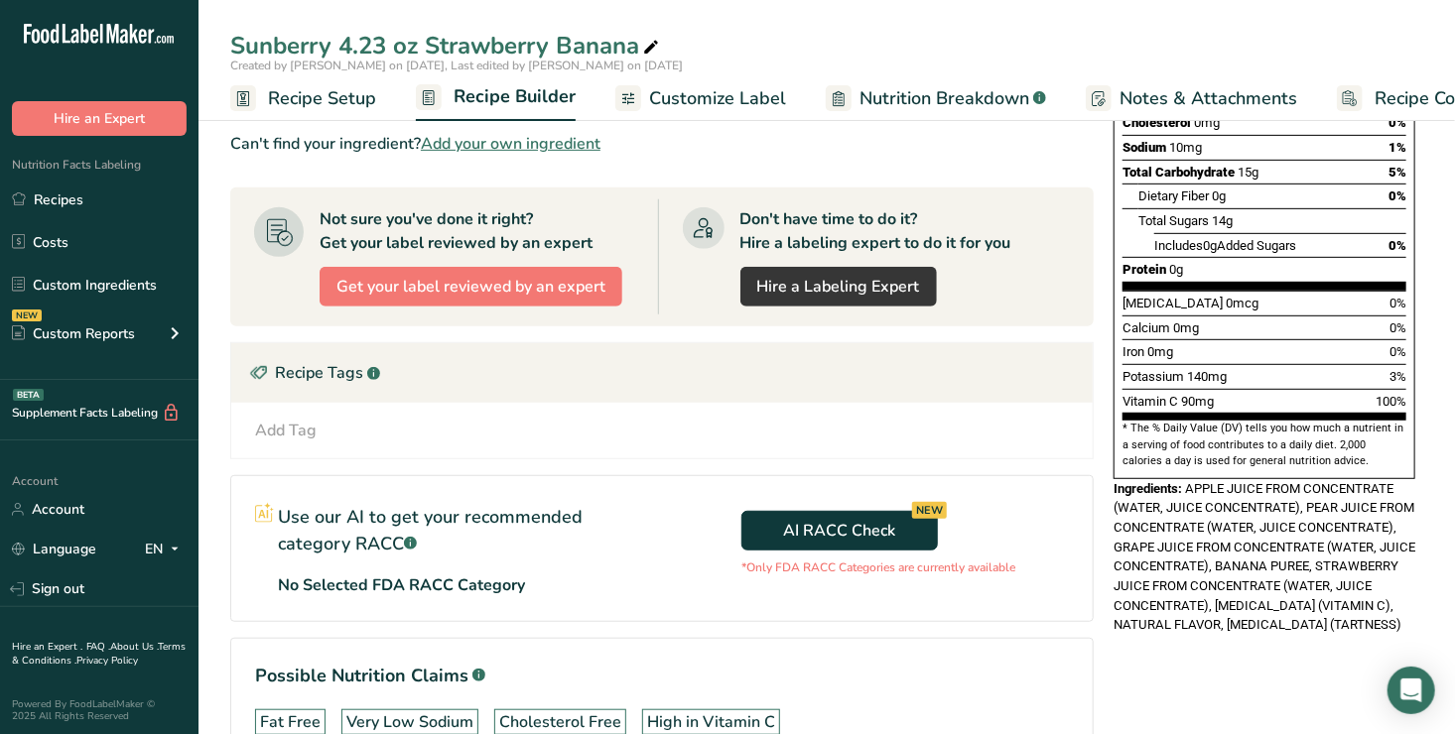
drag, startPoint x: 1462, startPoint y: 316, endPoint x: 891, endPoint y: 373, distance: 573.6
click at [891, 373] on div "Recipe Tags .a-a{fill:#347362;}.b-a{fill:#fff;}" at bounding box center [662, 373] width 862 height 60
drag, startPoint x: 1462, startPoint y: 333, endPoint x: 817, endPoint y: 361, distance: 645.8
click at [817, 361] on div "Recipe Tags .a-a{fill:#347362;}.b-a{fill:#fff;}" at bounding box center [662, 373] width 862 height 60
drag, startPoint x: 1455, startPoint y: 212, endPoint x: 915, endPoint y: 366, distance: 561.4
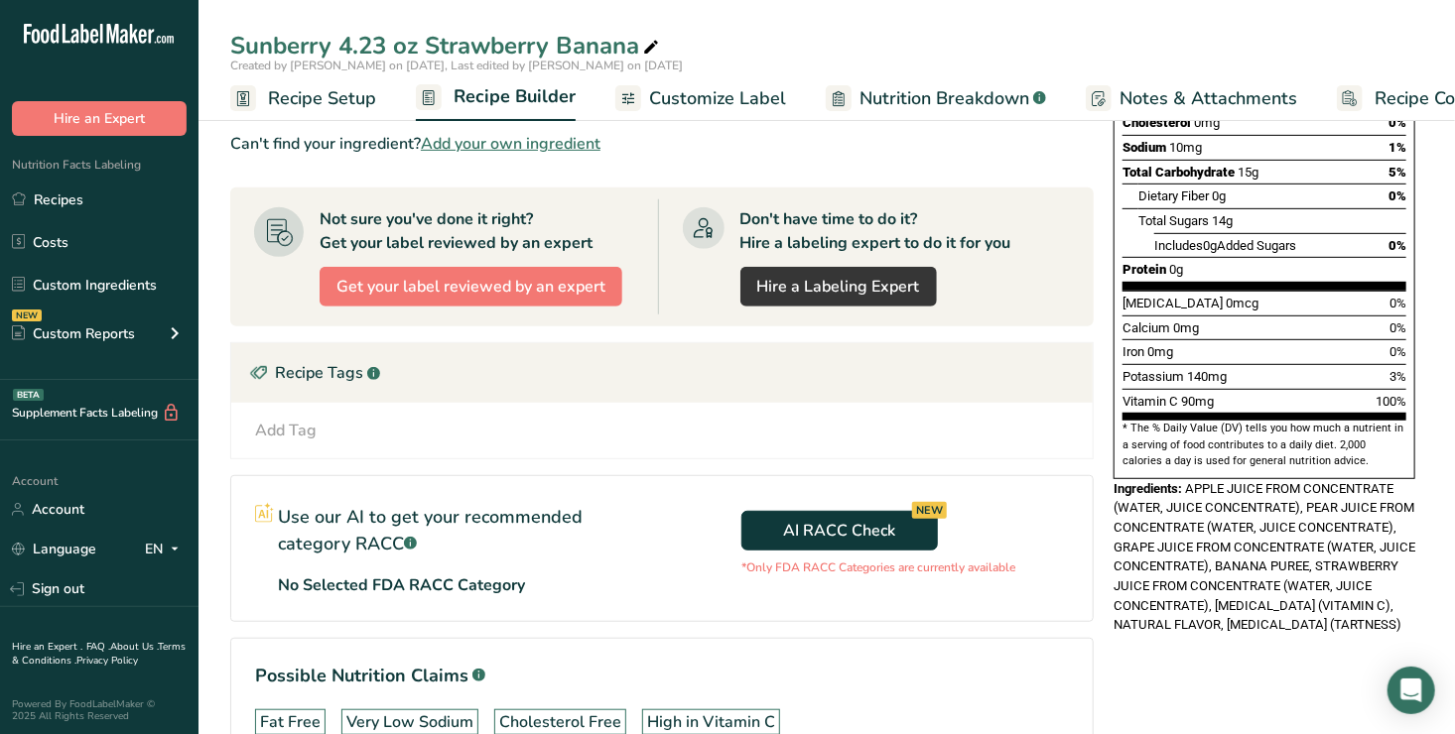
click at [915, 366] on div "Recipe Tags .a-a{fill:#347362;}.b-a{fill:#fff;}" at bounding box center [662, 373] width 862 height 60
drag, startPoint x: 1462, startPoint y: 180, endPoint x: 664, endPoint y: 391, distance: 825.5
click at [664, 391] on div "Recipe Tags .a-a{fill:#347362;}.b-a{fill:#fff;}" at bounding box center [662, 373] width 862 height 60
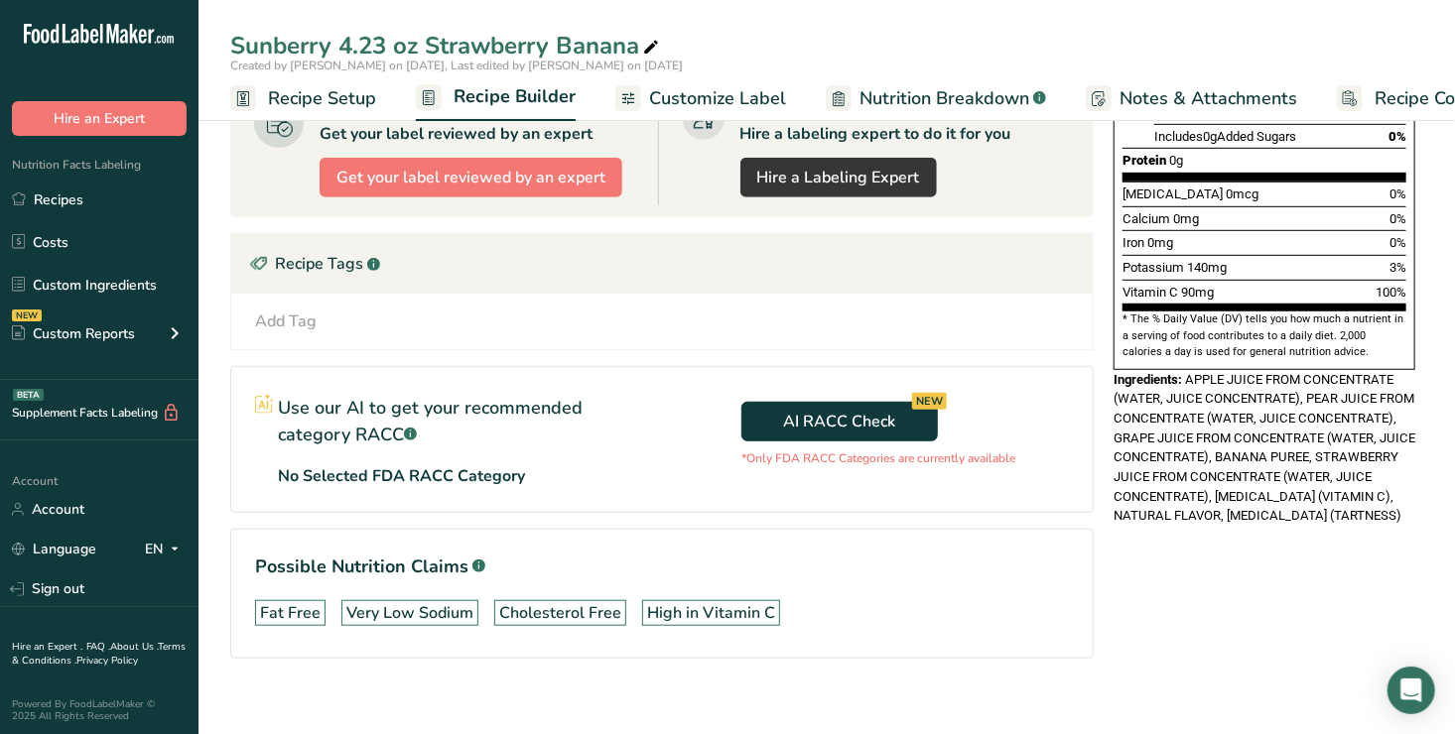
scroll to position [0, 0]
